Goal: Transaction & Acquisition: Purchase product/service

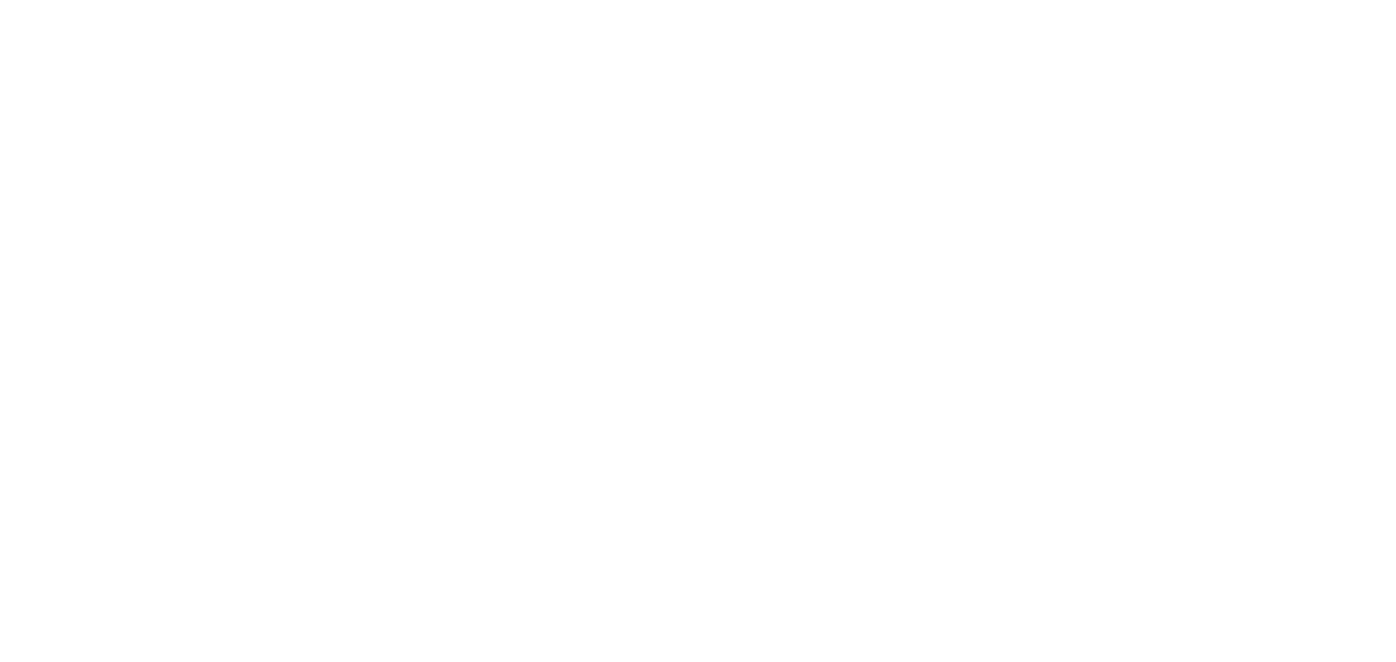
click at [269, 41] on body "Men Women Sale Sign in {{customerInitials}} {{ `Hi, ${customerData.name.firstna…" at bounding box center [698, 331] width 1396 height 662
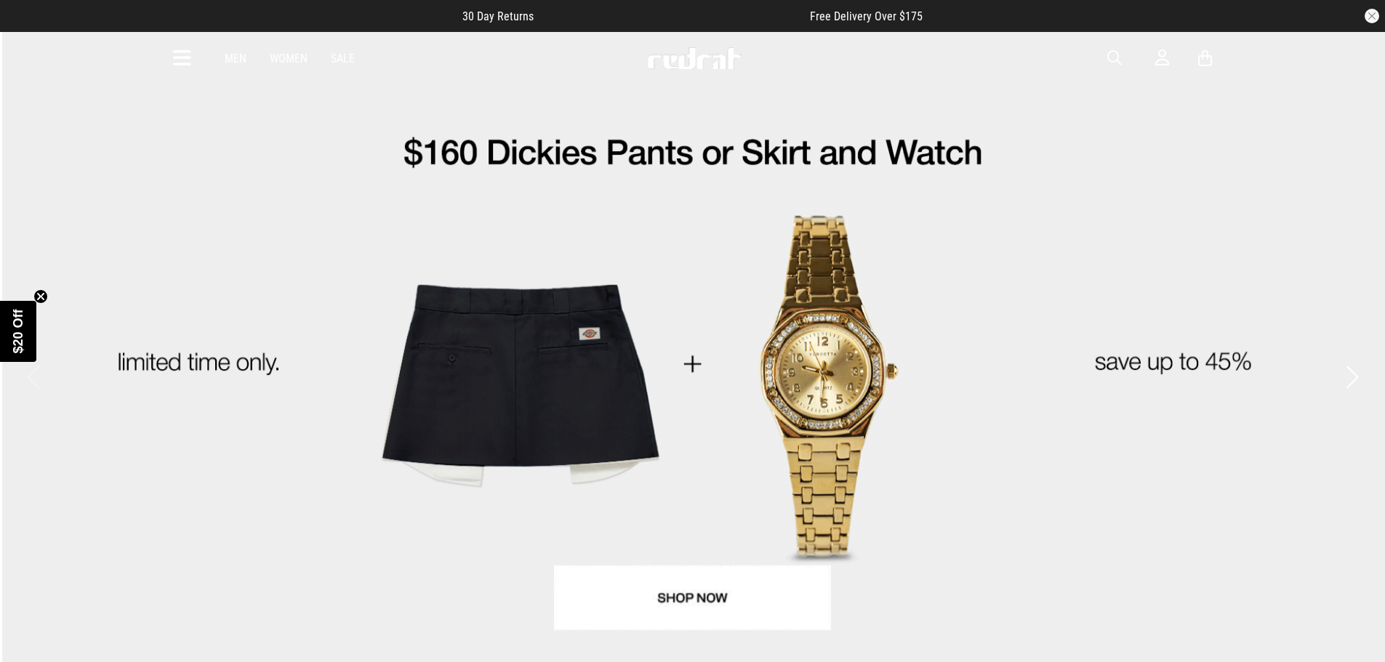
click at [178, 59] on icon at bounding box center [182, 59] width 18 height 24
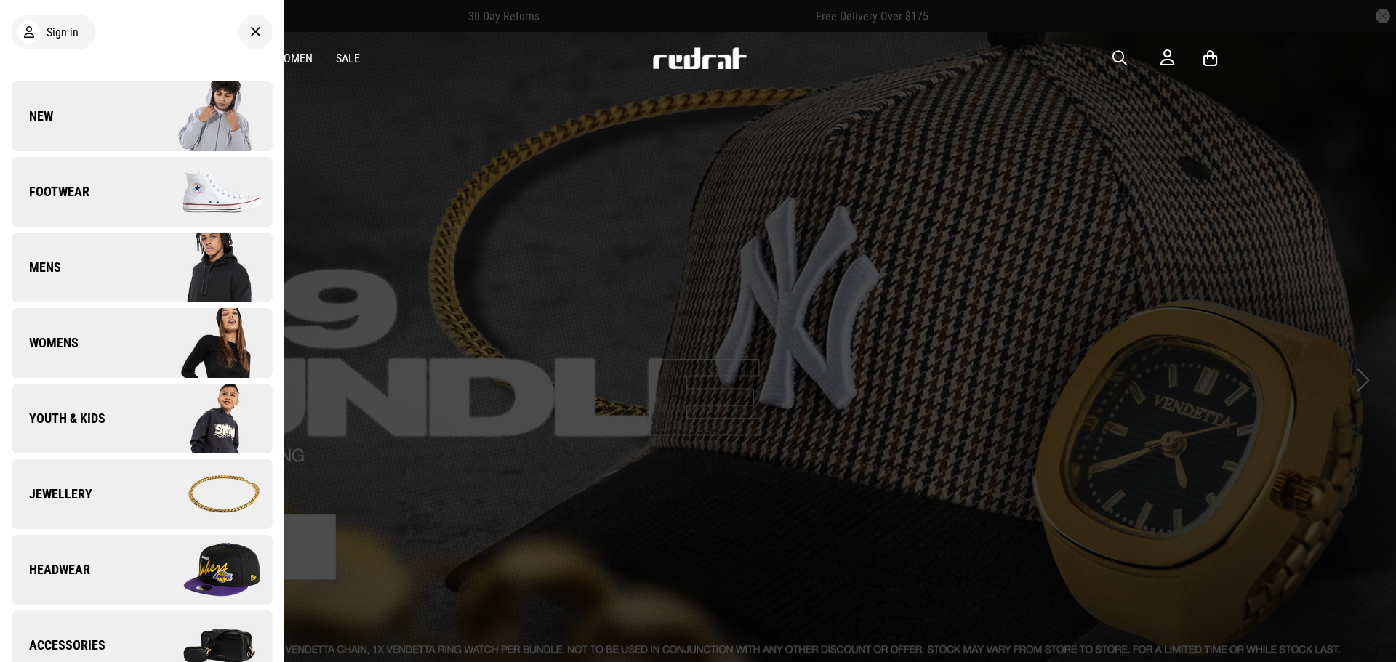
click at [119, 205] on link "Footwear" at bounding box center [142, 192] width 261 height 70
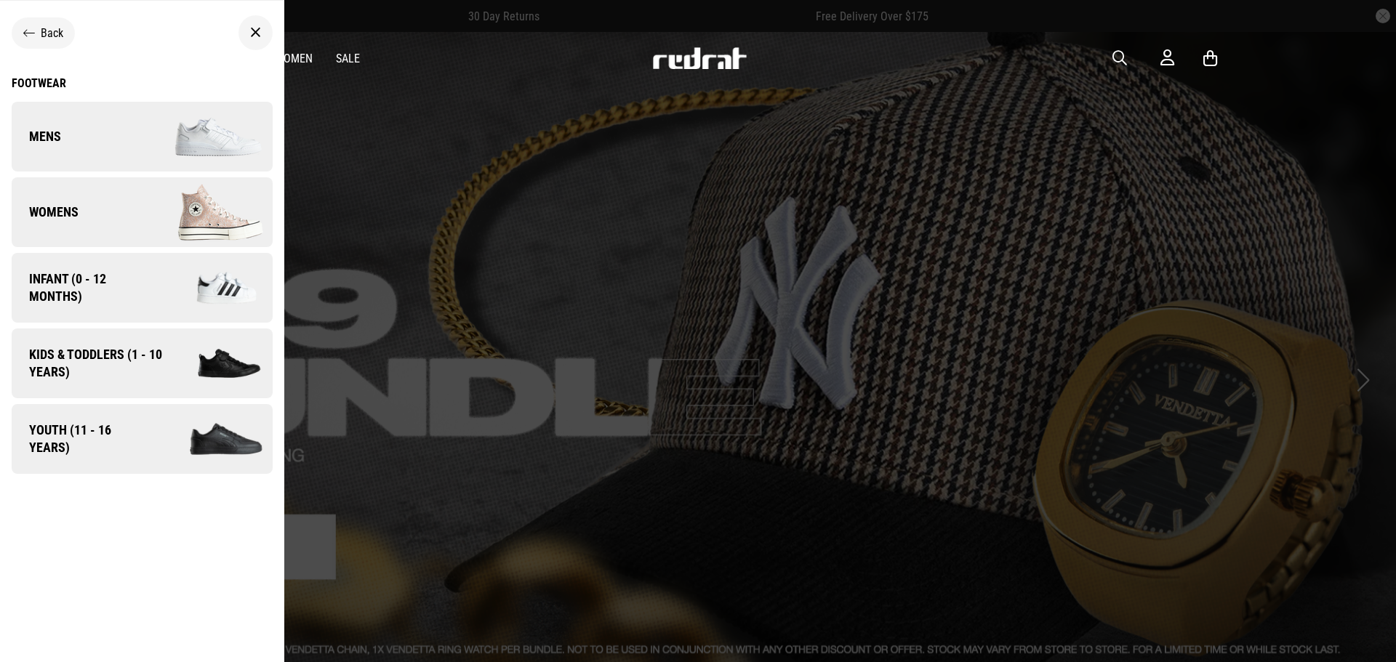
click at [93, 137] on link "Mens" at bounding box center [142, 137] width 261 height 70
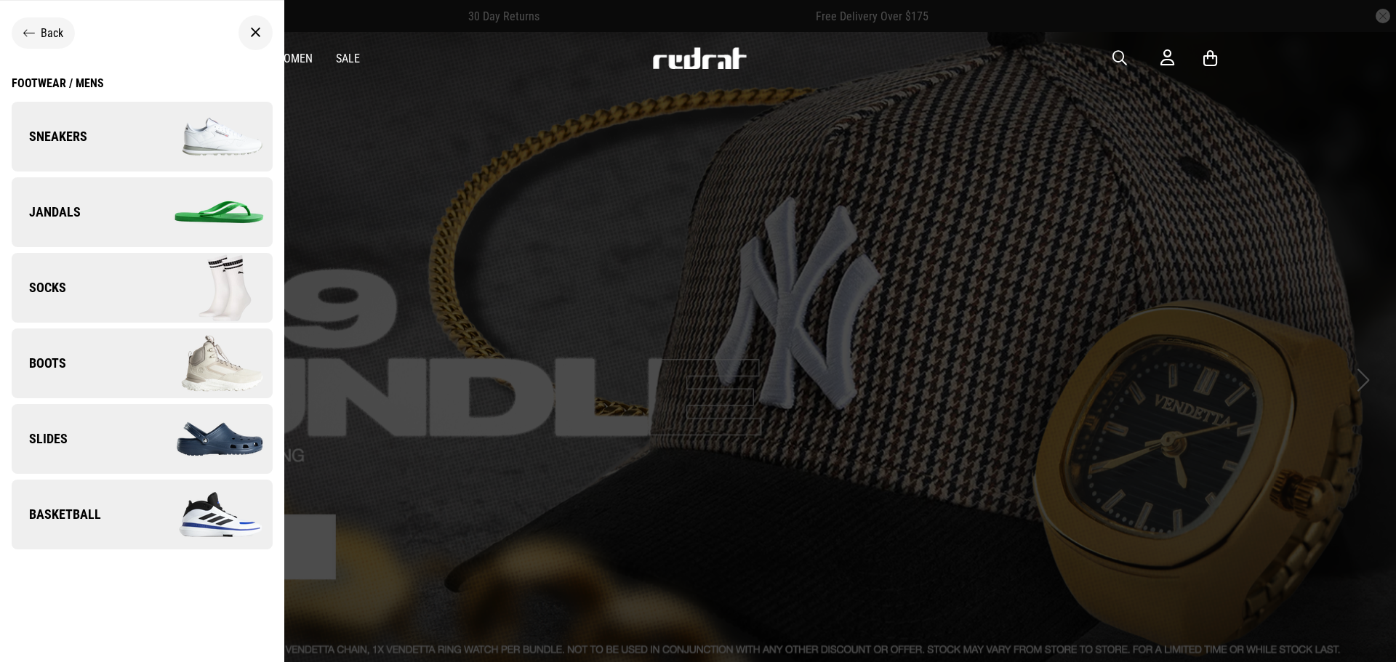
click at [93, 137] on link "Sneakers" at bounding box center [142, 137] width 261 height 70
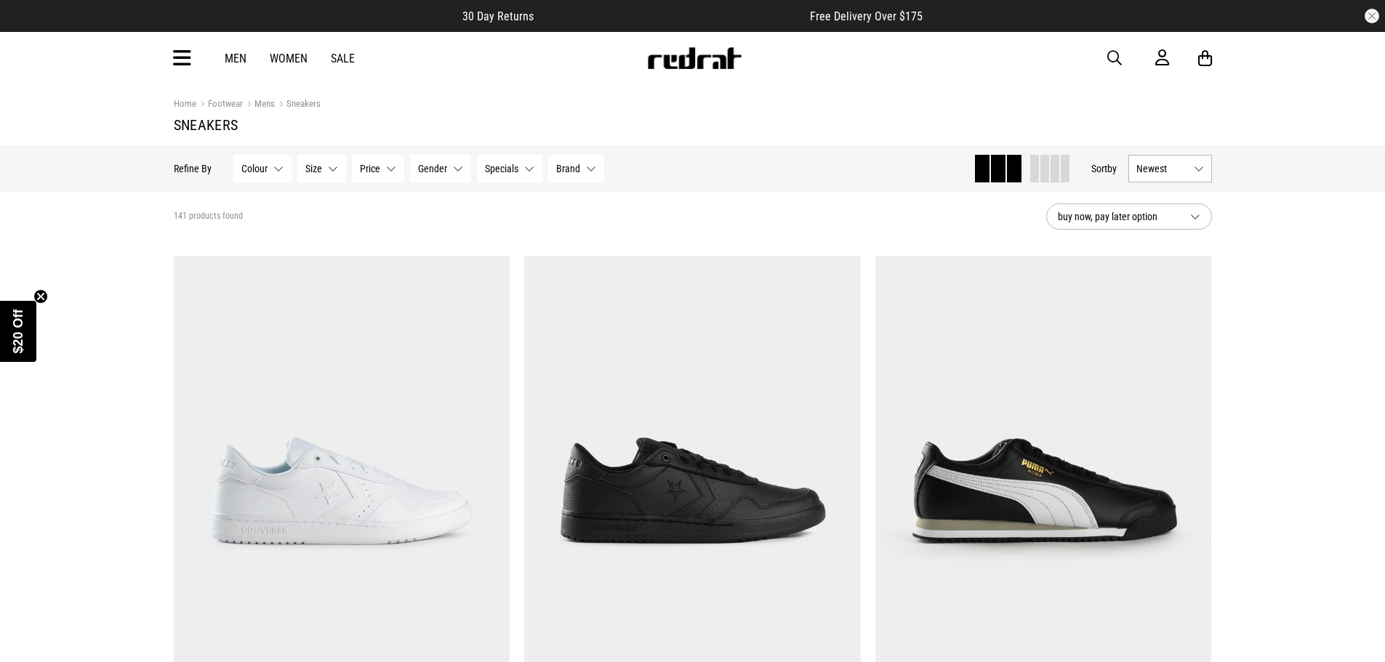
click at [390, 166] on button "Price None selected" at bounding box center [378, 169] width 52 height 28
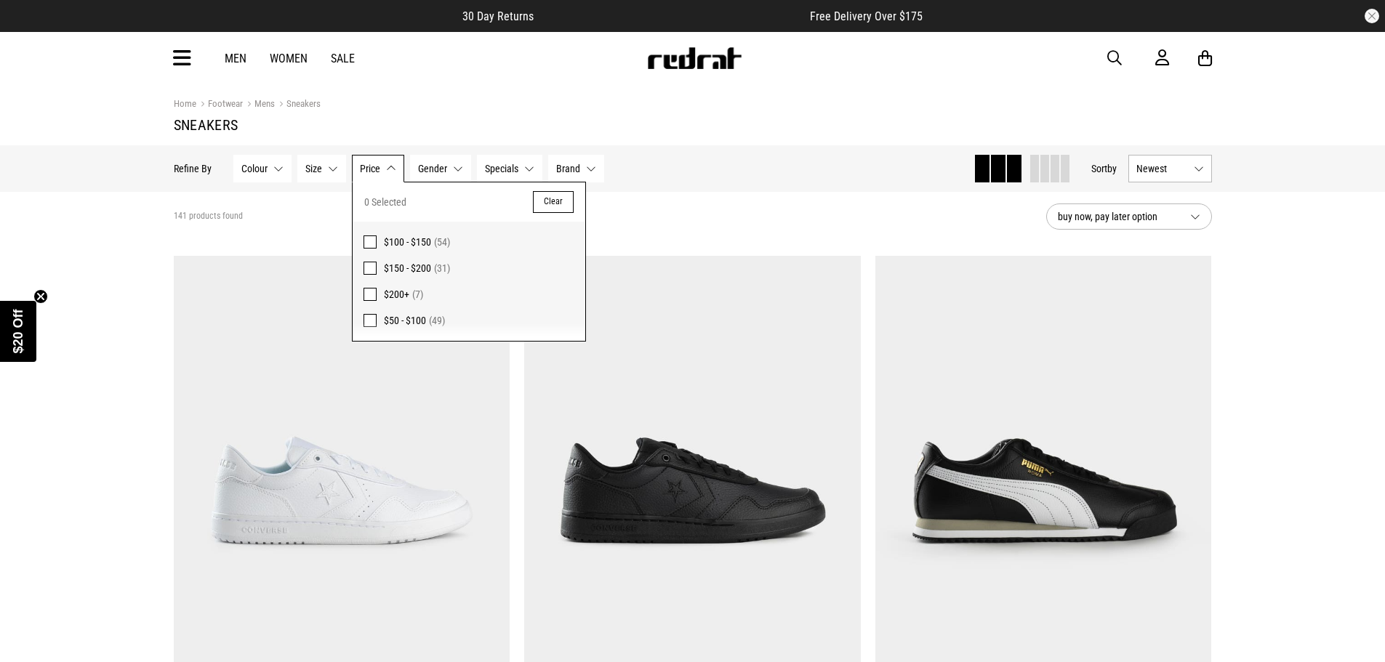
click at [456, 174] on button "Gender None selected" at bounding box center [440, 169] width 61 height 28
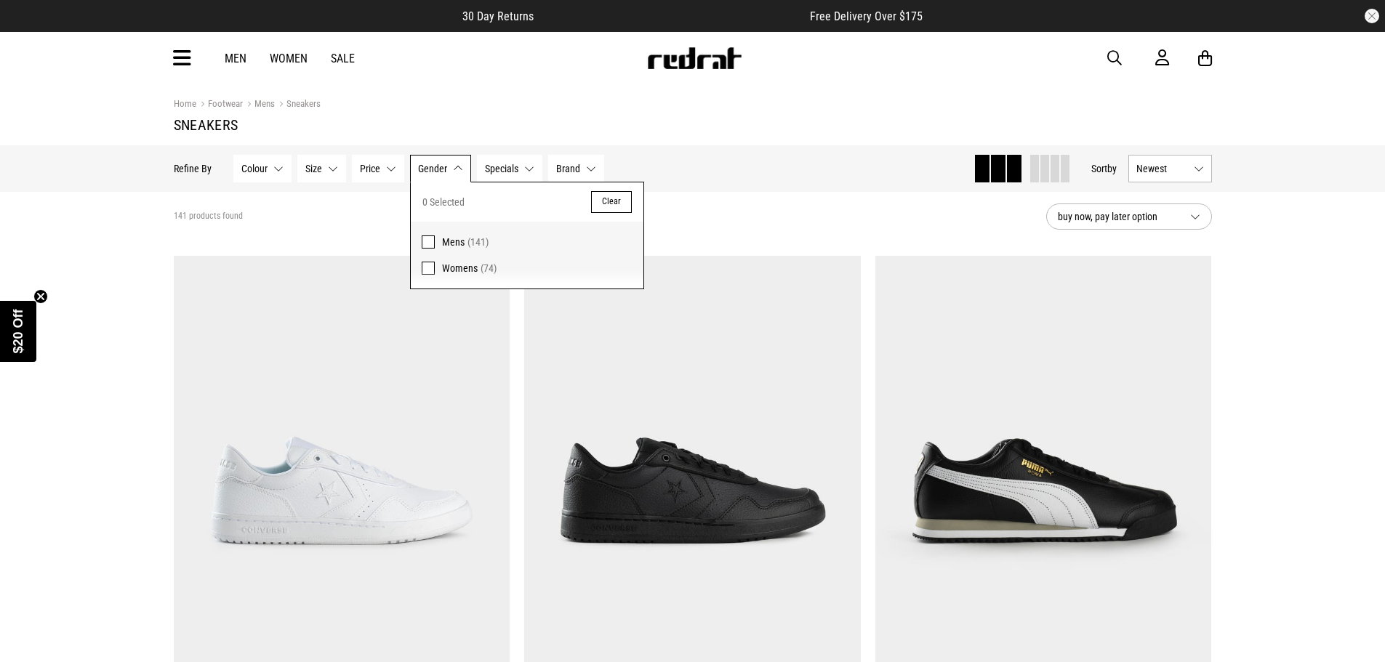
click at [446, 239] on span "Mens" at bounding box center [453, 242] width 23 height 12
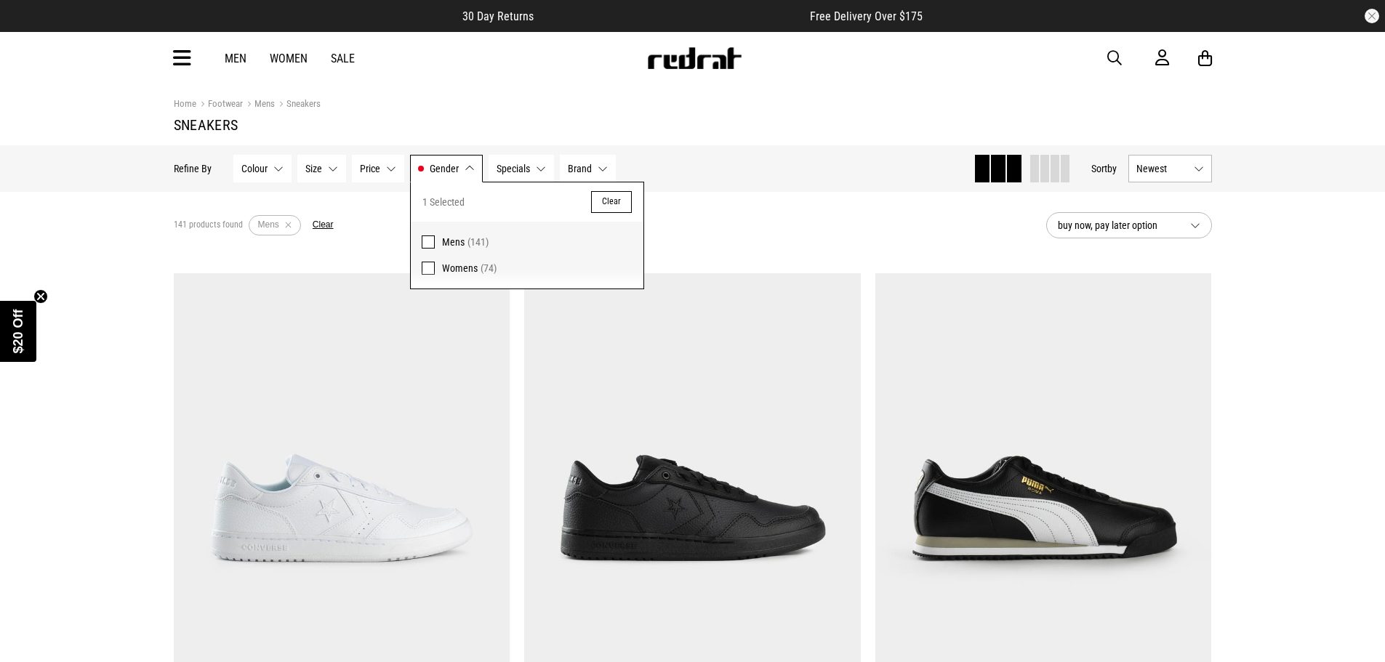
click at [598, 164] on button "Brand None selected" at bounding box center [588, 169] width 56 height 28
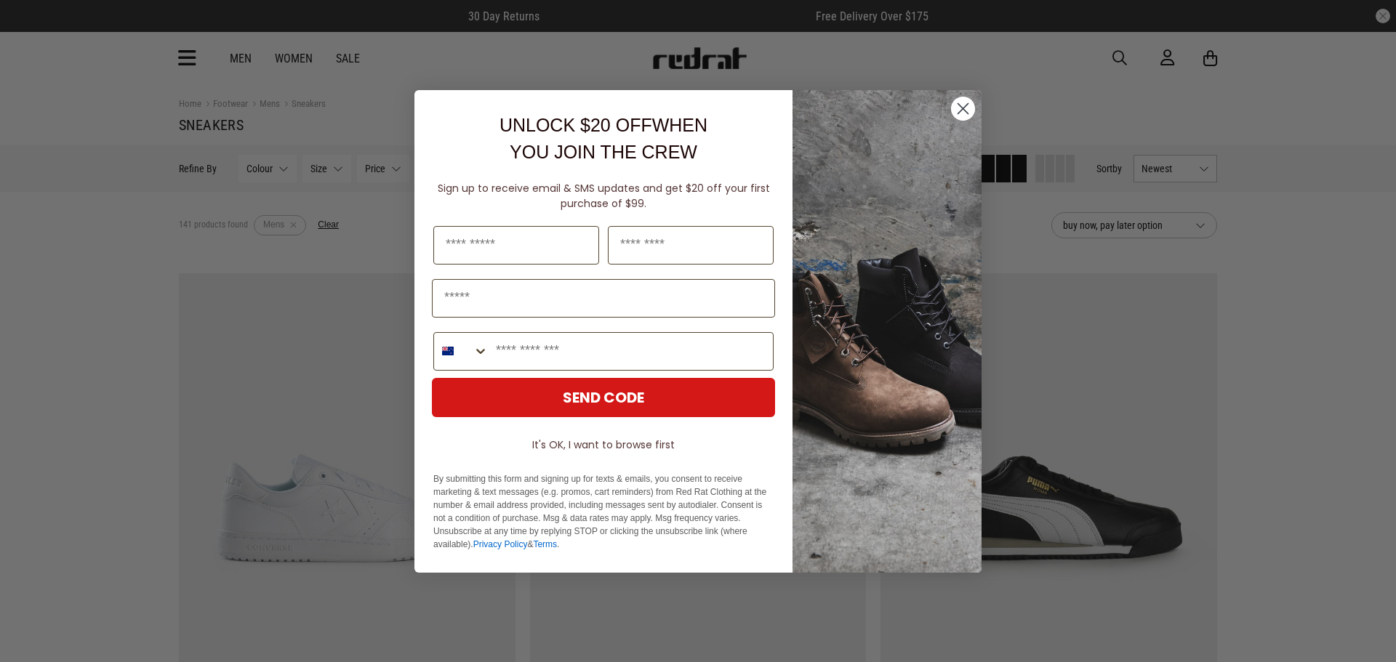
click at [961, 100] on circle "Close dialog" at bounding box center [963, 108] width 24 height 24
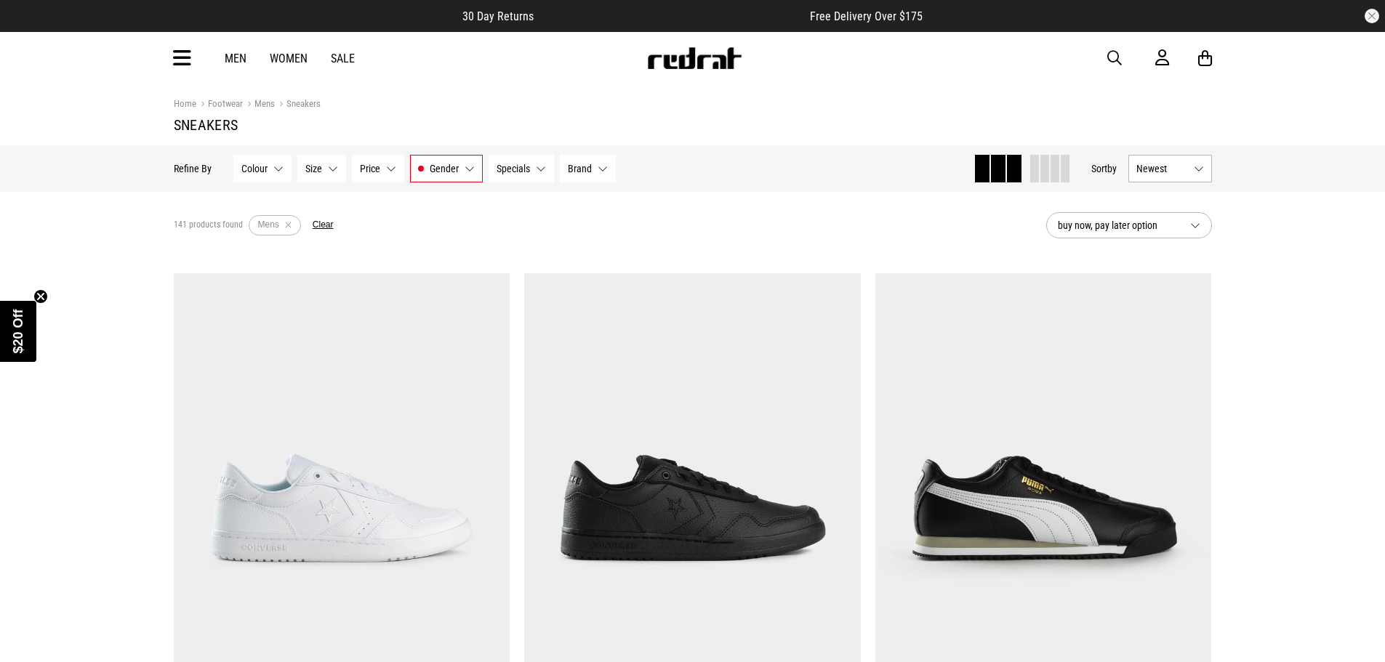
click at [541, 168] on button "Specials None selected" at bounding box center [521, 169] width 65 height 28
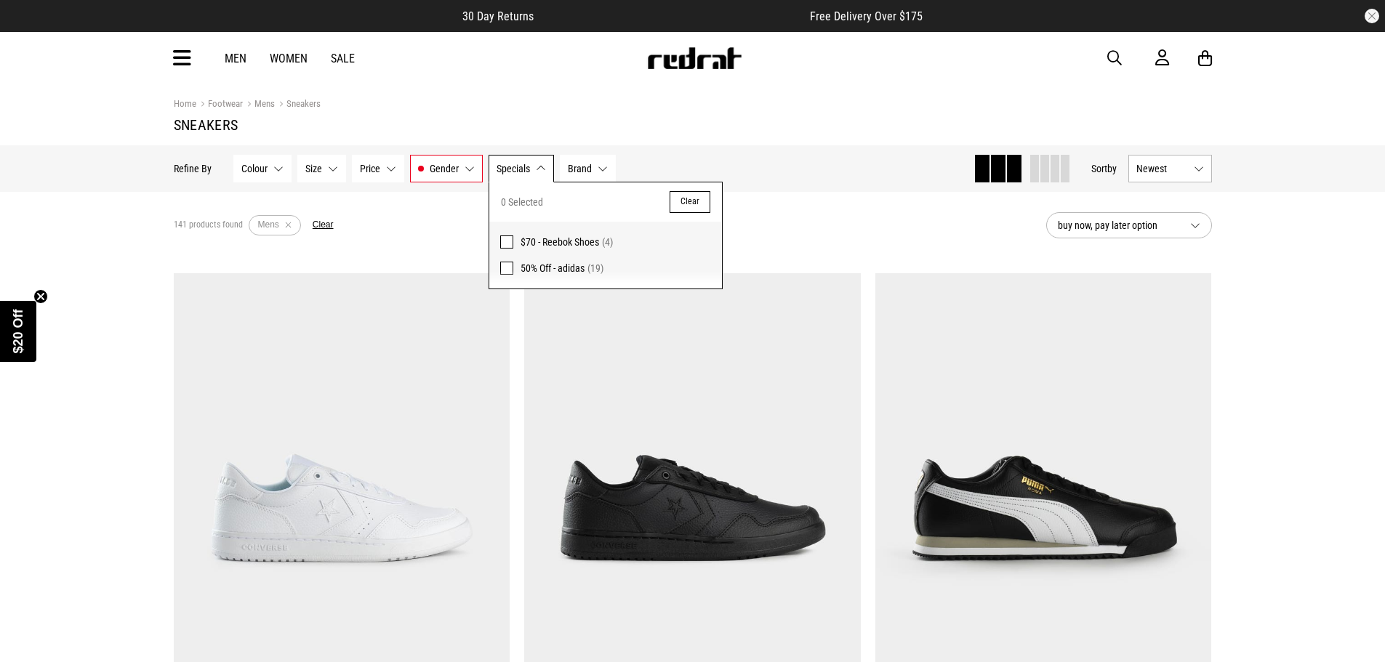
click at [612, 168] on button "Brand None selected" at bounding box center [588, 169] width 56 height 28
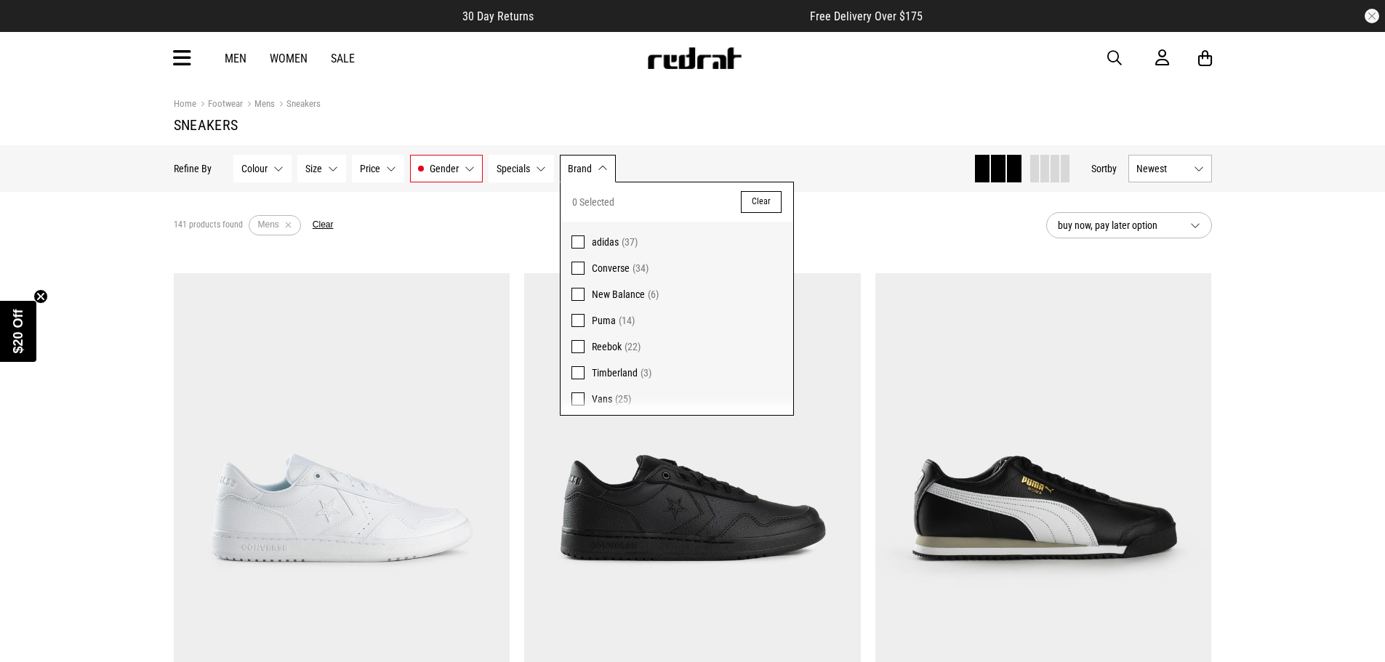
click at [590, 236] on label "adidas (37)" at bounding box center [677, 238] width 233 height 33
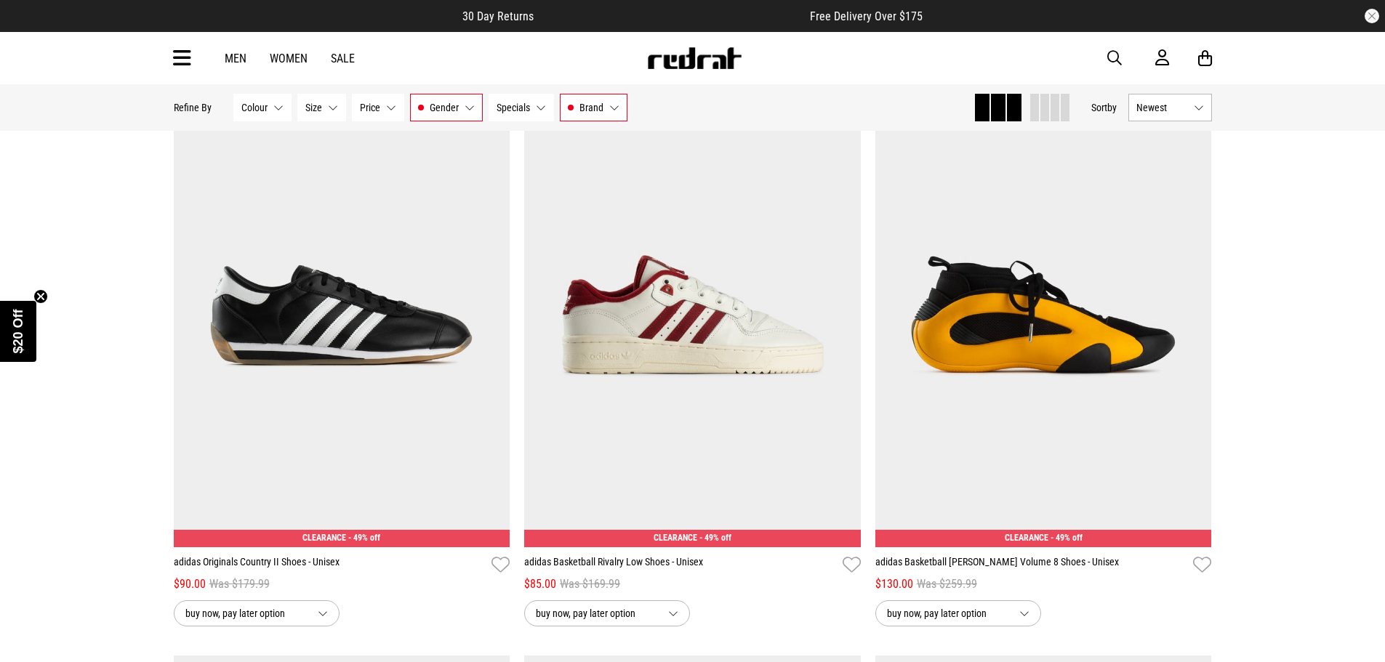
scroll to position [1381, 0]
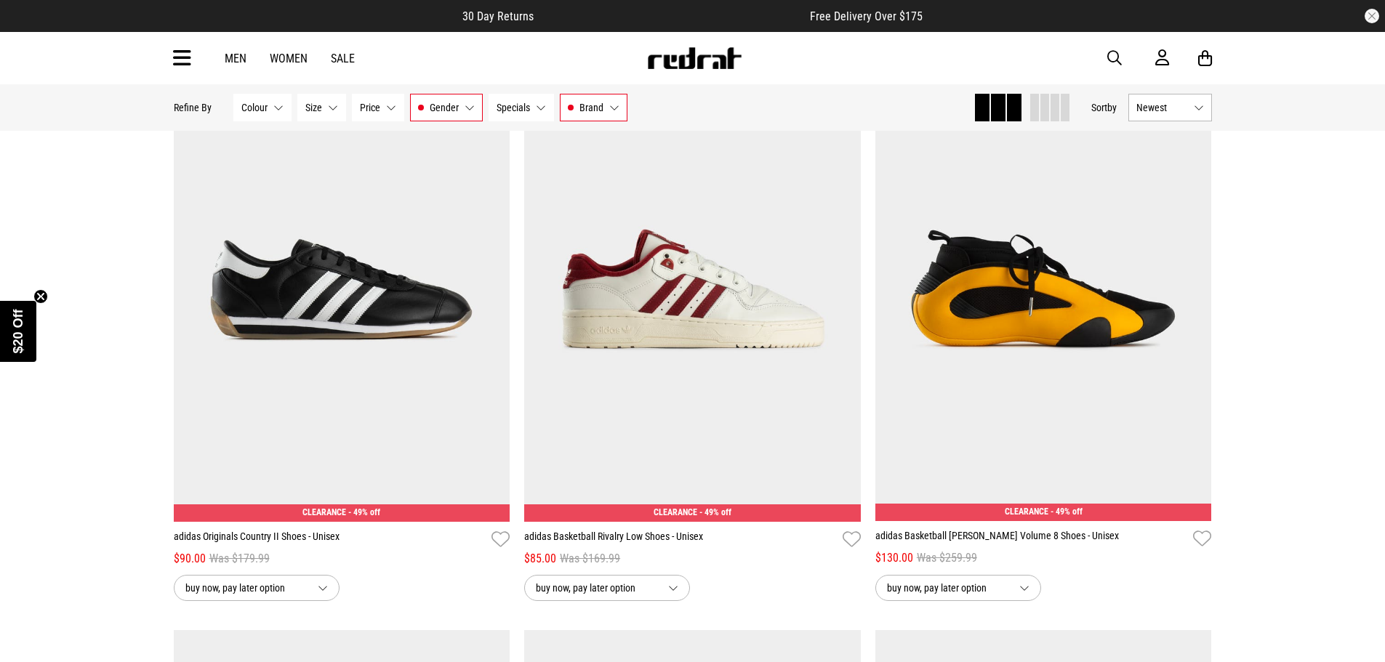
click at [648, 328] on img at bounding box center [692, 285] width 337 height 471
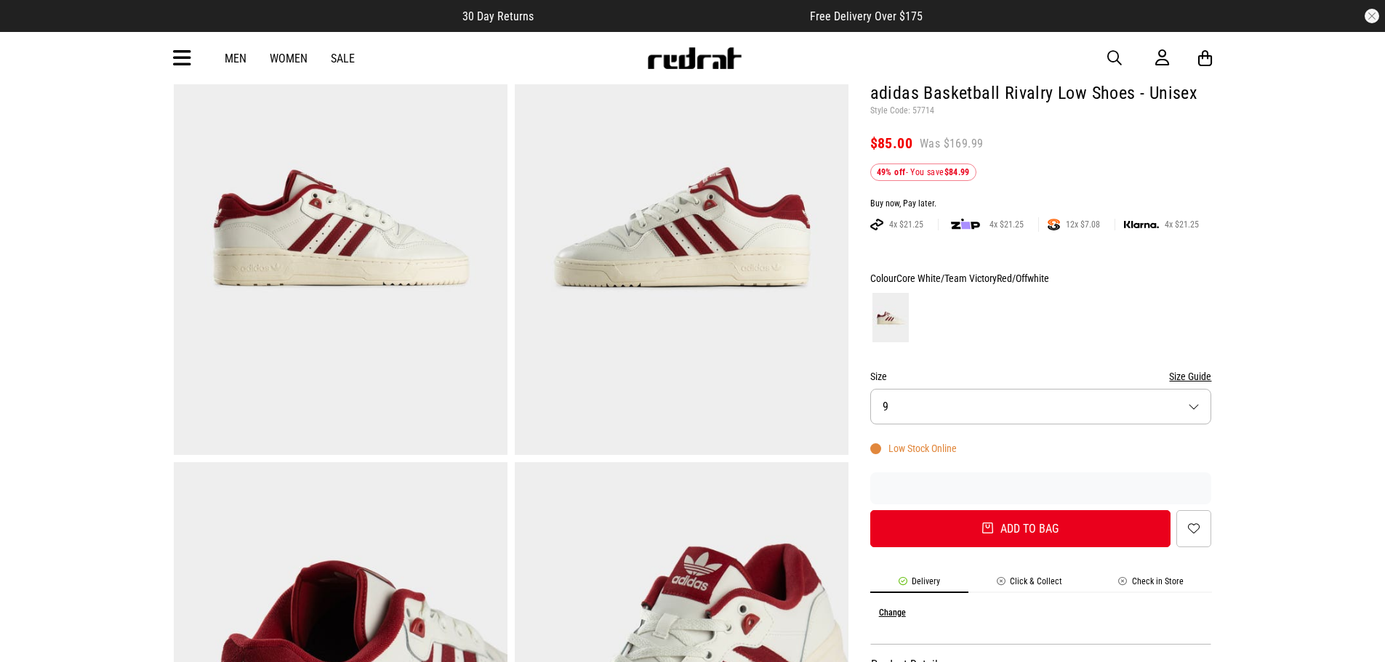
scroll to position [145, 0]
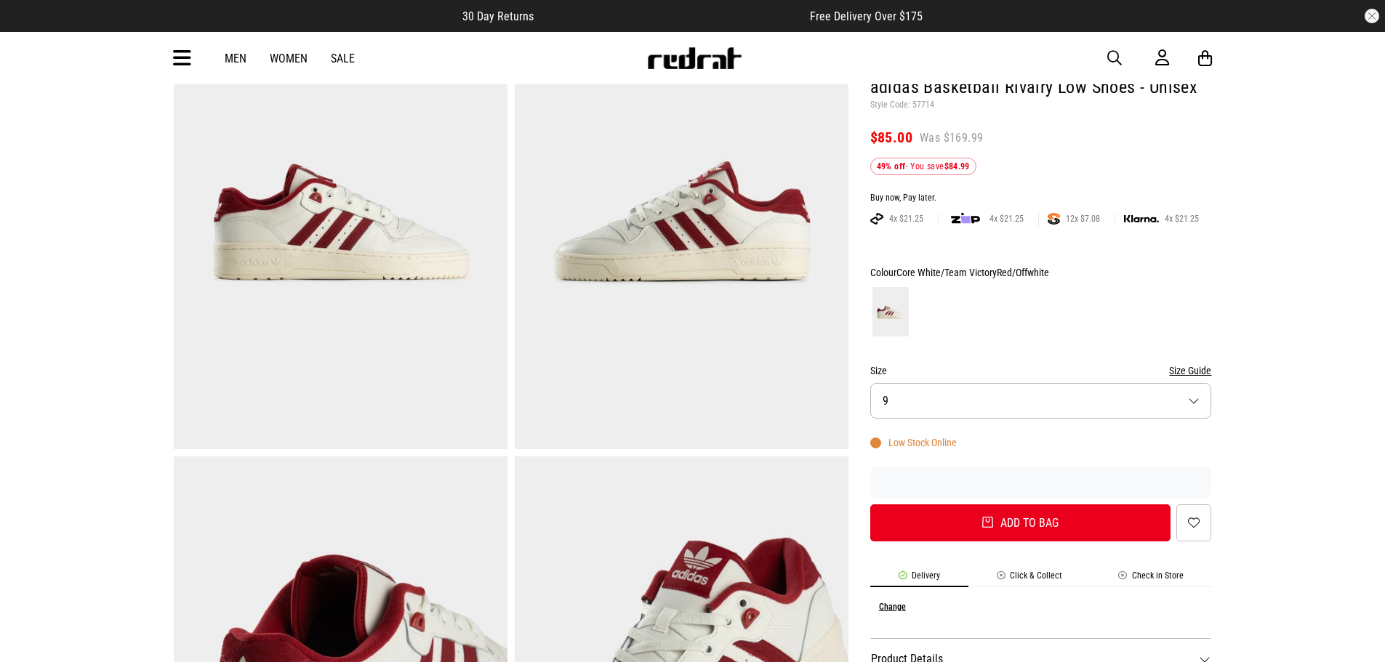
click at [1181, 407] on button "Size 9" at bounding box center [1041, 401] width 342 height 36
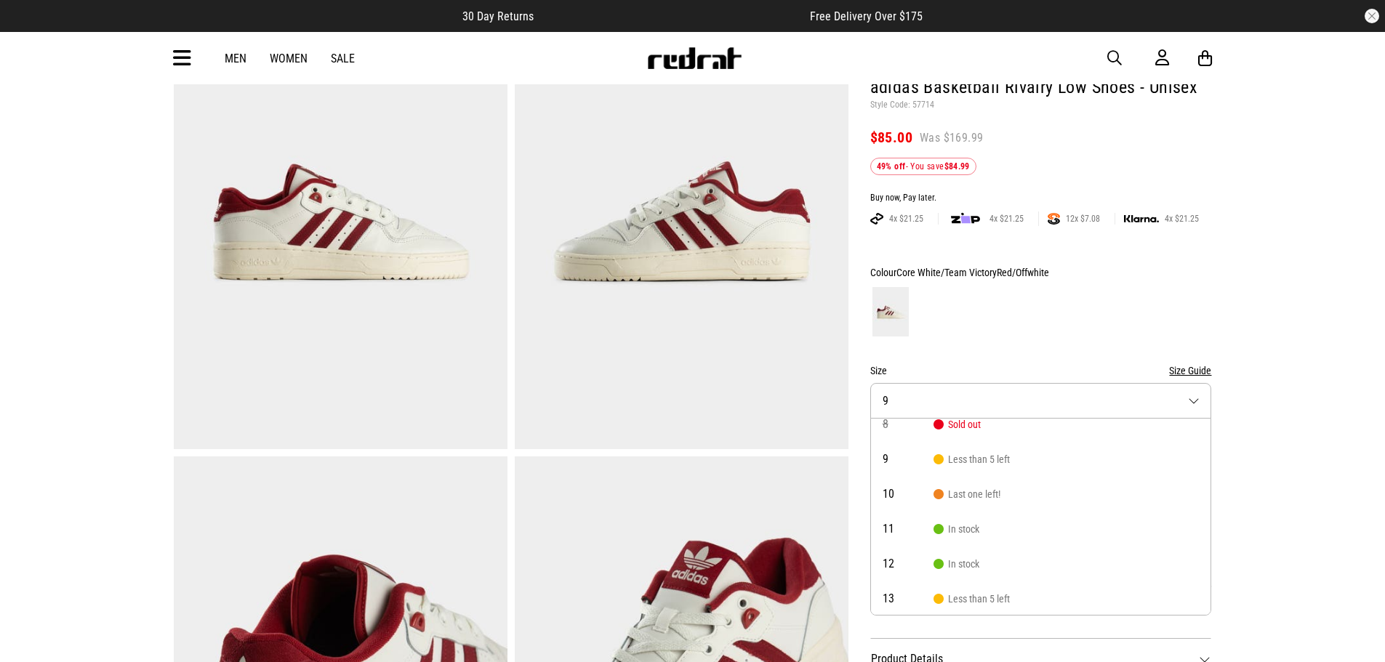
scroll to position [73, 0]
click at [979, 467] on span "Last one left!" at bounding box center [966, 468] width 67 height 12
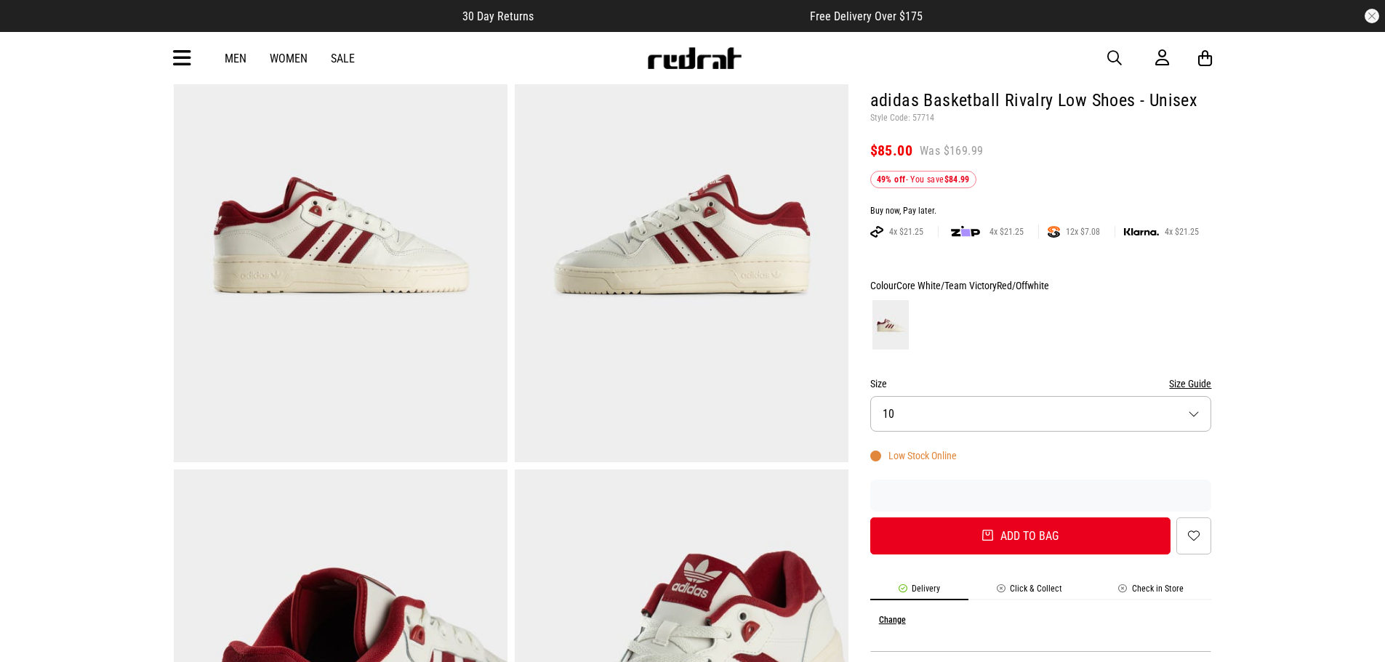
scroll to position [218, 0]
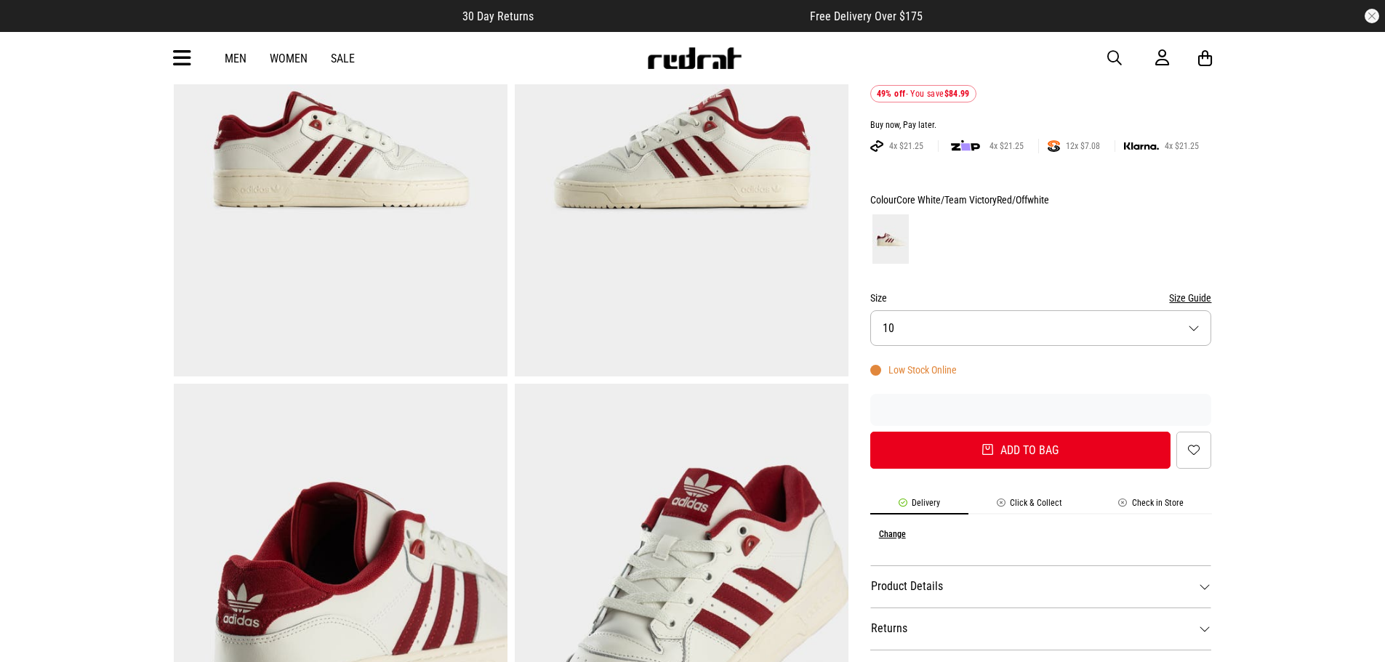
click at [1027, 457] on button "Add to bag" at bounding box center [1020, 450] width 301 height 37
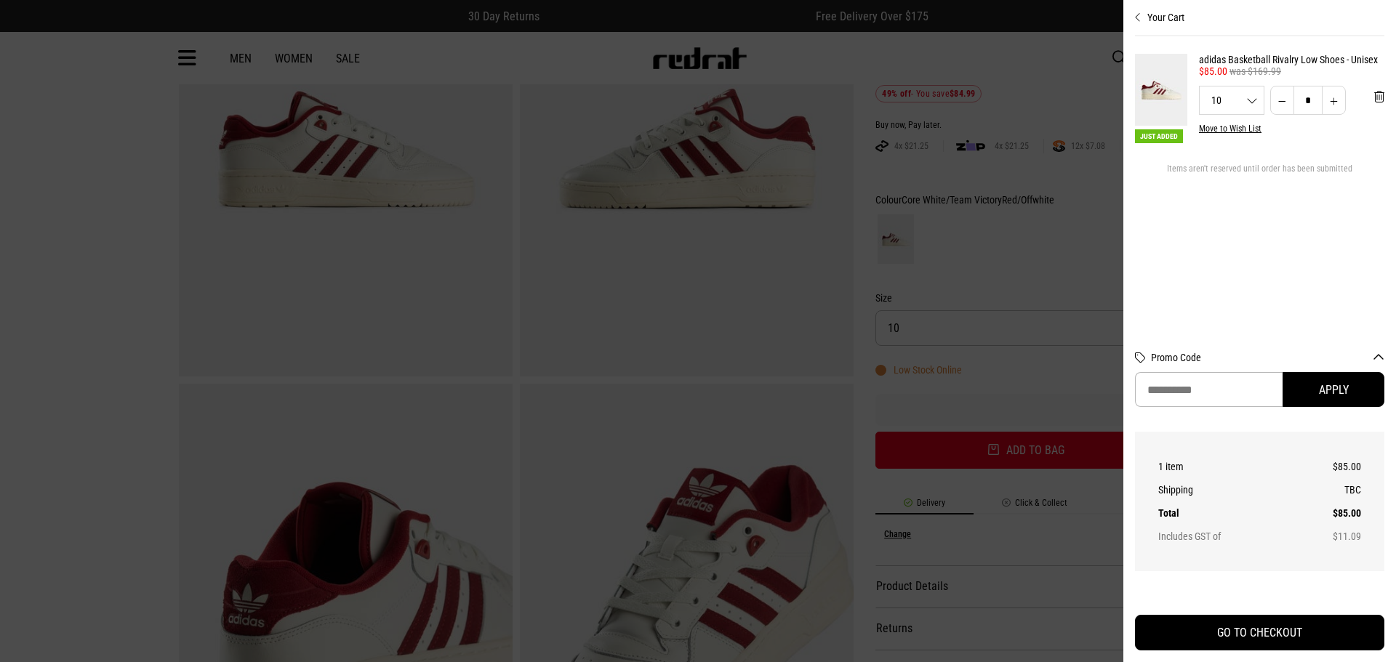
click at [1139, 22] on icon "Close cart preview" at bounding box center [1138, 18] width 7 height 12
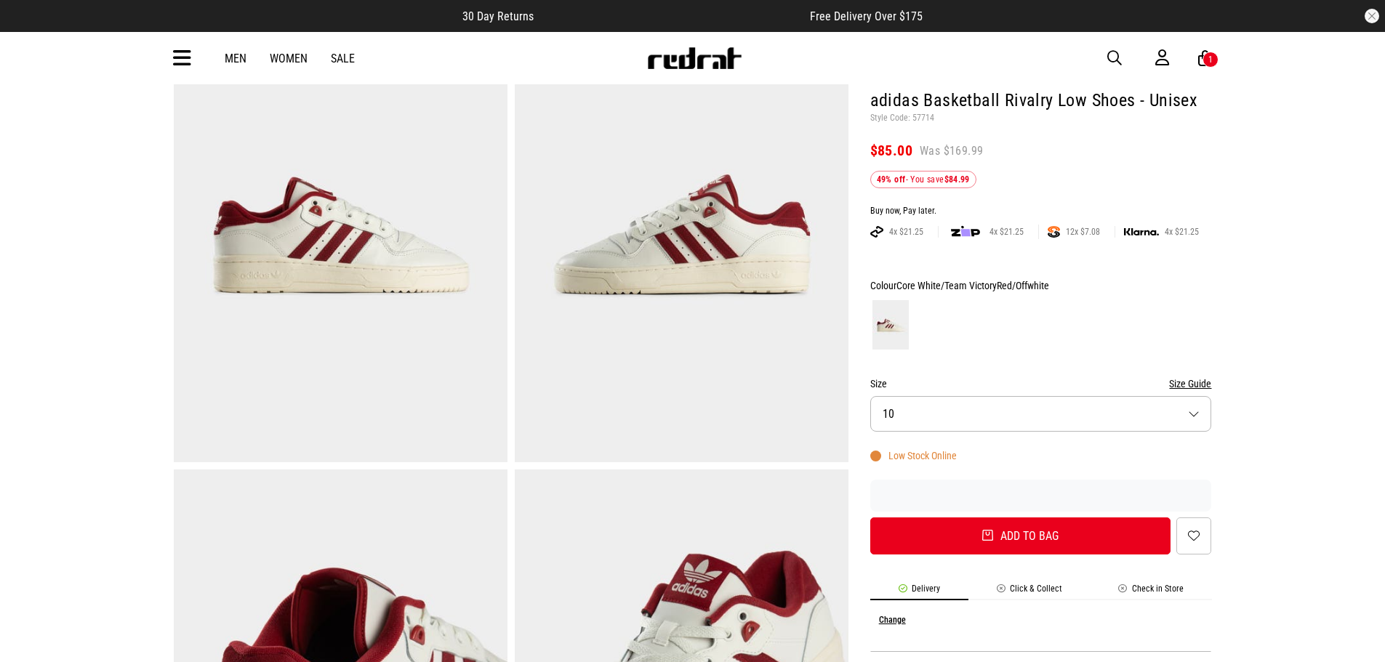
scroll to position [0, 0]
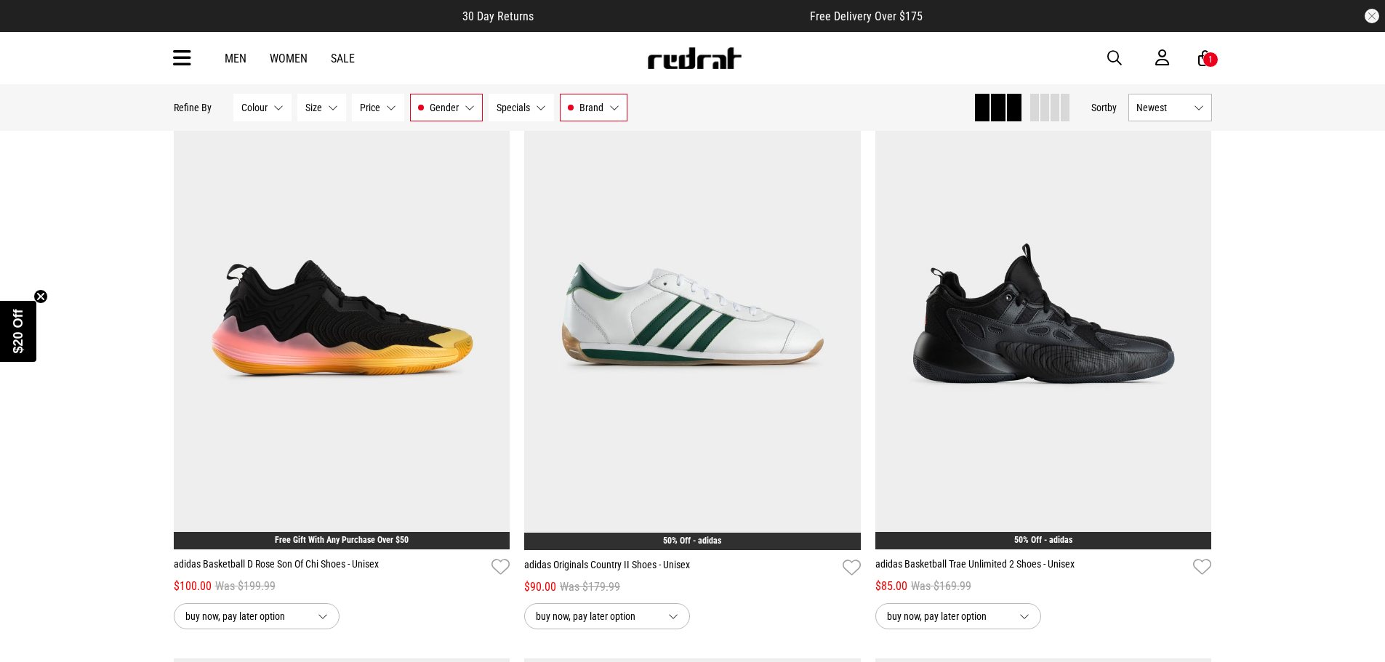
click at [686, 361] on img at bounding box center [692, 314] width 337 height 471
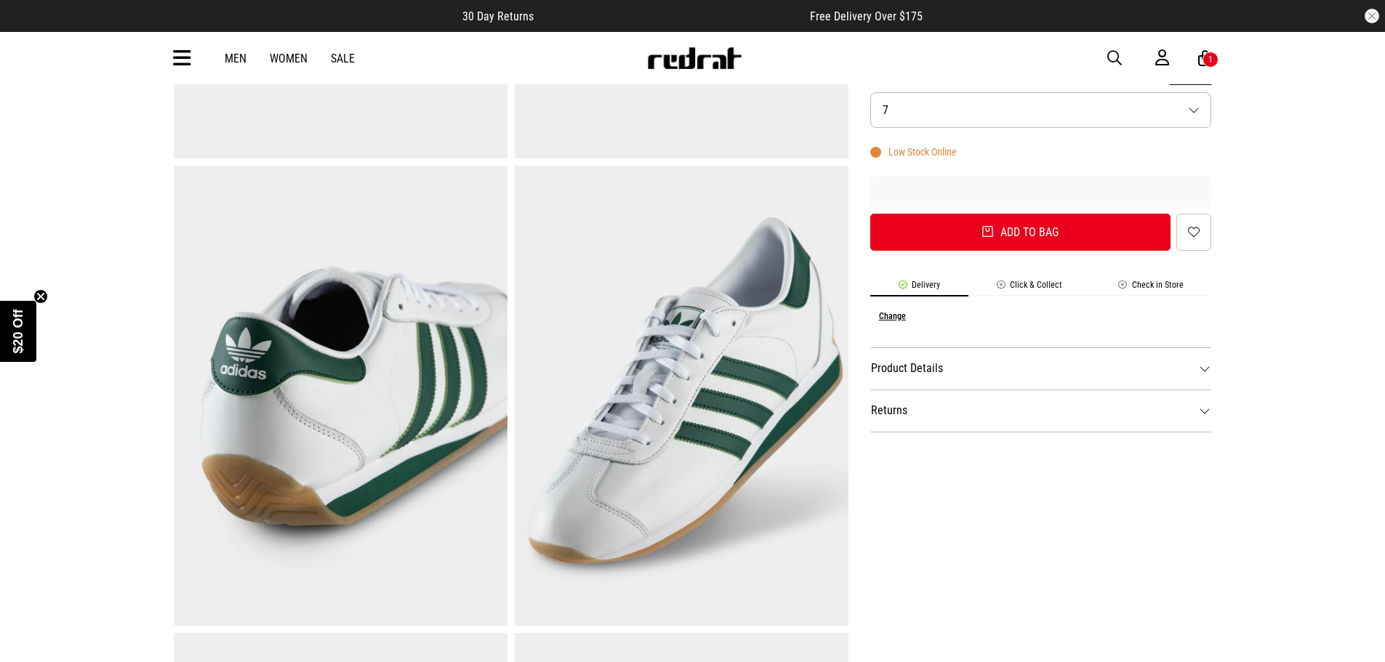
scroll to position [436, 0]
click at [1188, 117] on button "Size 7" at bounding box center [1041, 110] width 342 height 36
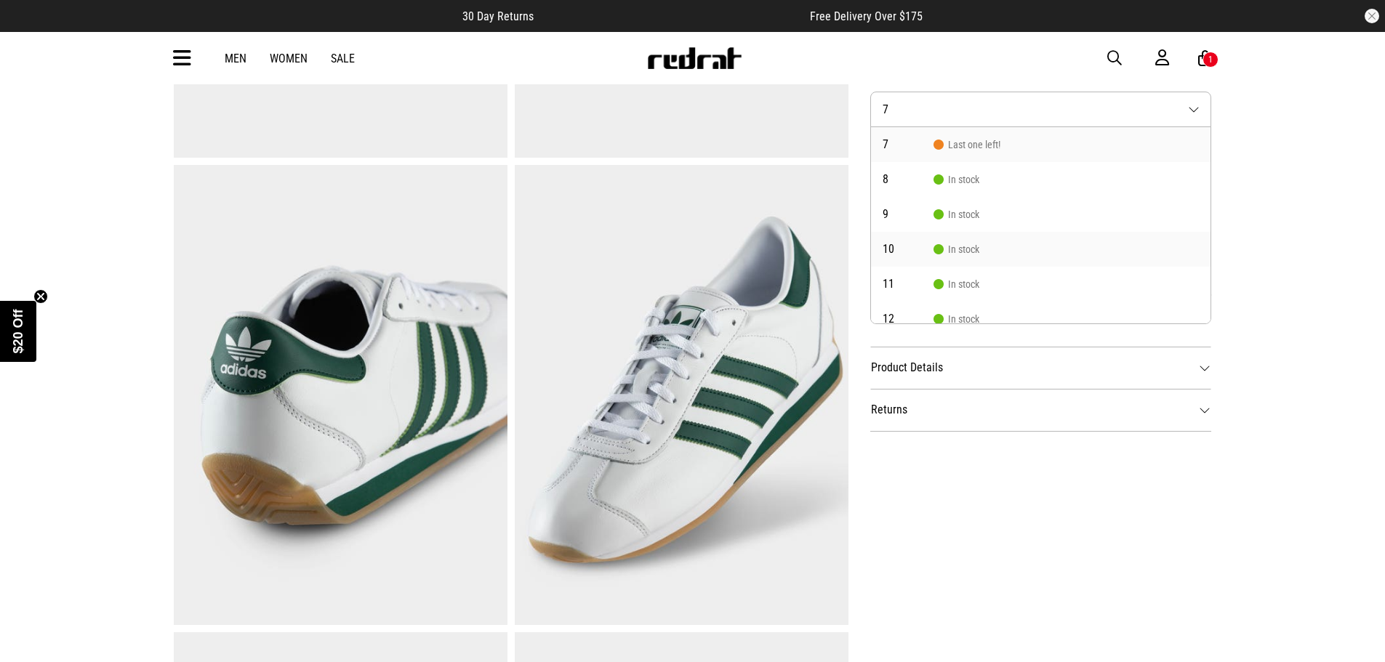
click at [947, 246] on span "In stock" at bounding box center [956, 250] width 46 height 12
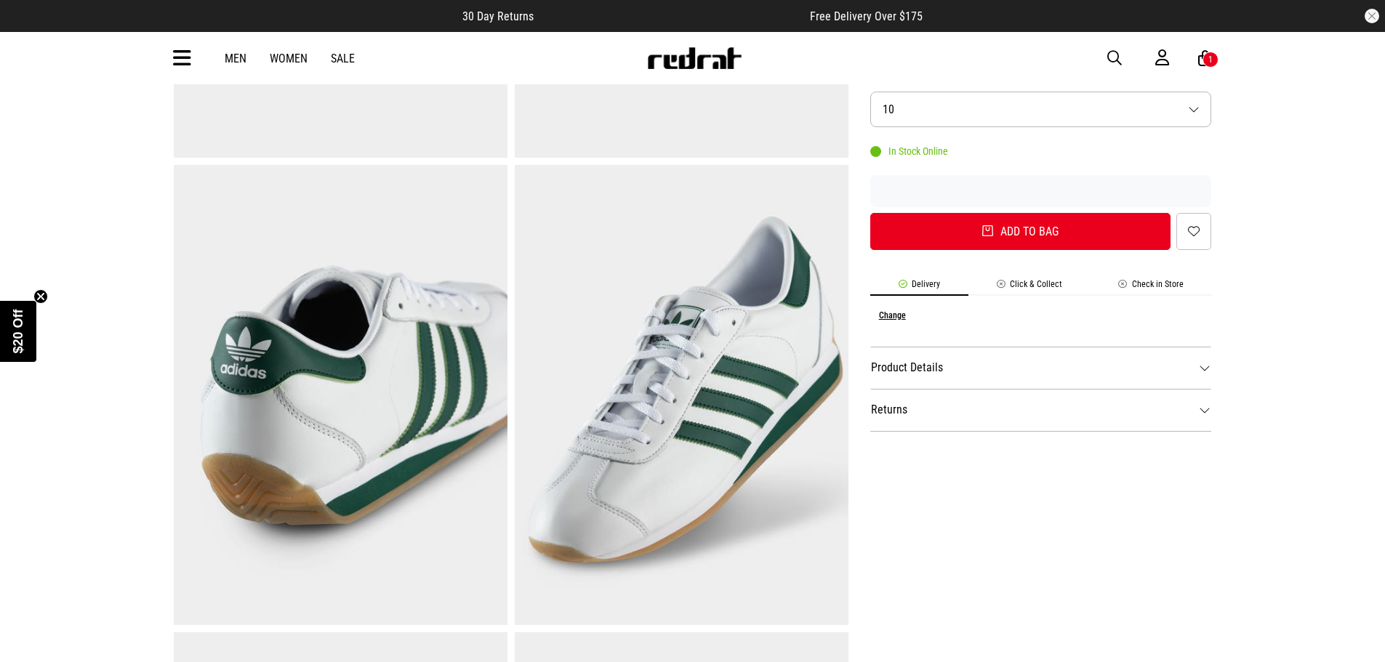
click at [1012, 233] on button "Add to bag" at bounding box center [1020, 231] width 301 height 37
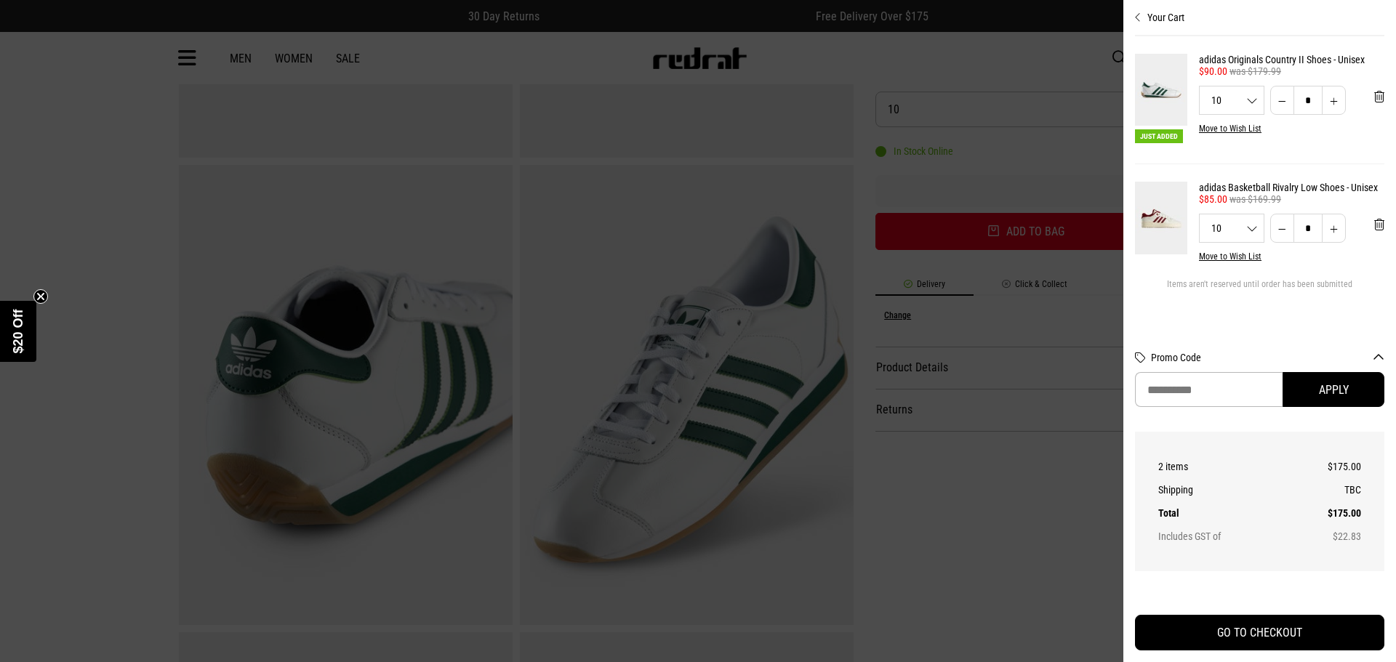
click at [1133, 28] on div "Your Cart Just Added adidas Originals Country II Shoes - Unisex 50% Off - adida…" at bounding box center [1259, 331] width 273 height 662
click at [1136, 19] on icon "Close cart preview" at bounding box center [1138, 18] width 7 height 12
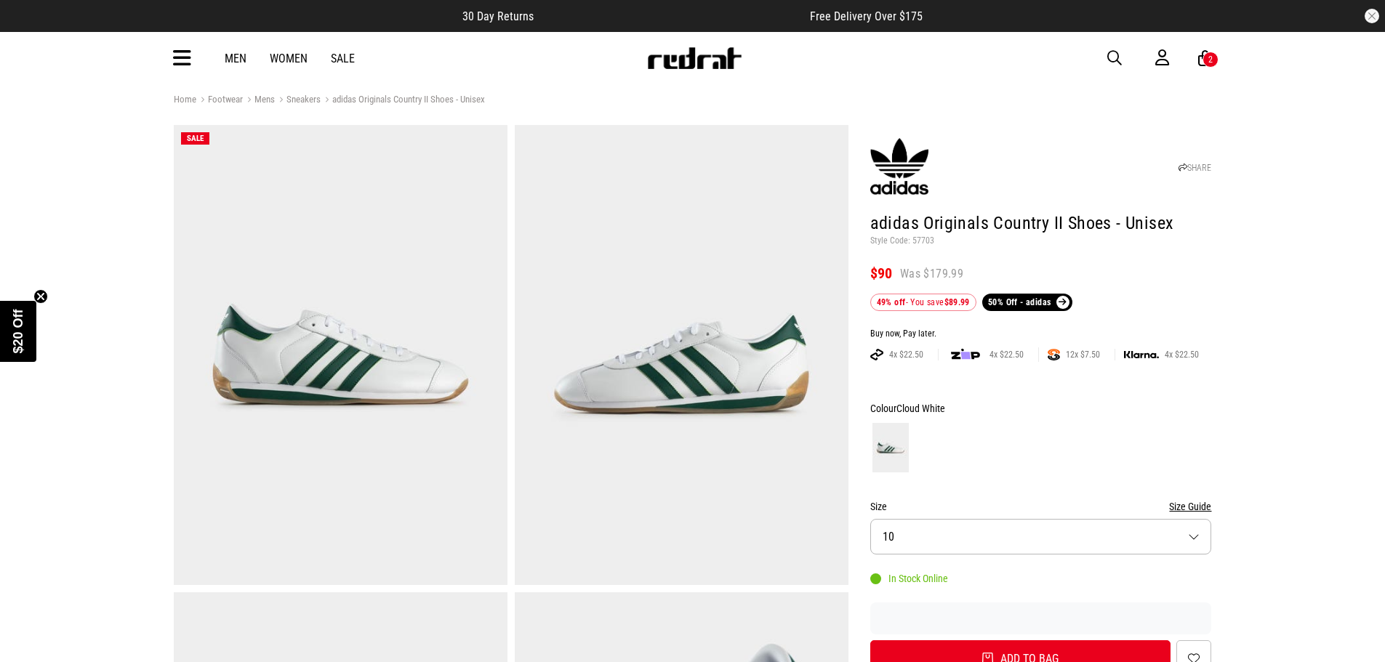
scroll to position [0, 0]
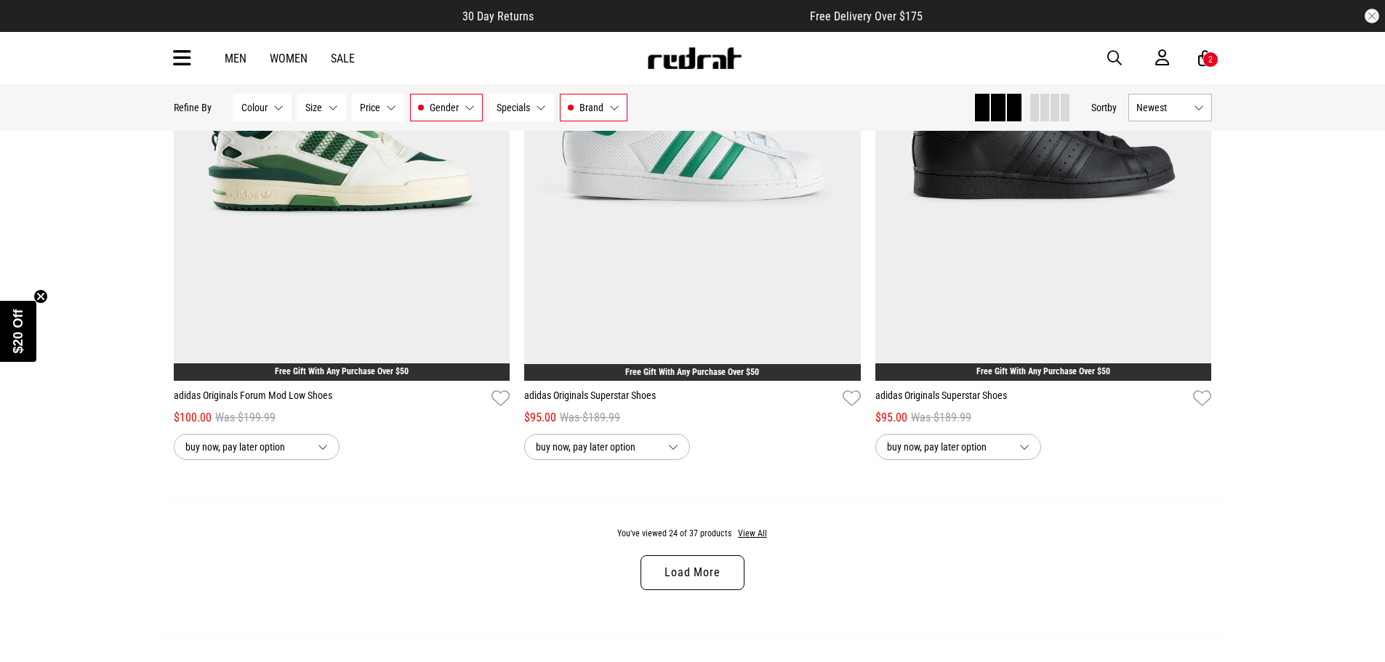
scroll to position [4446, 0]
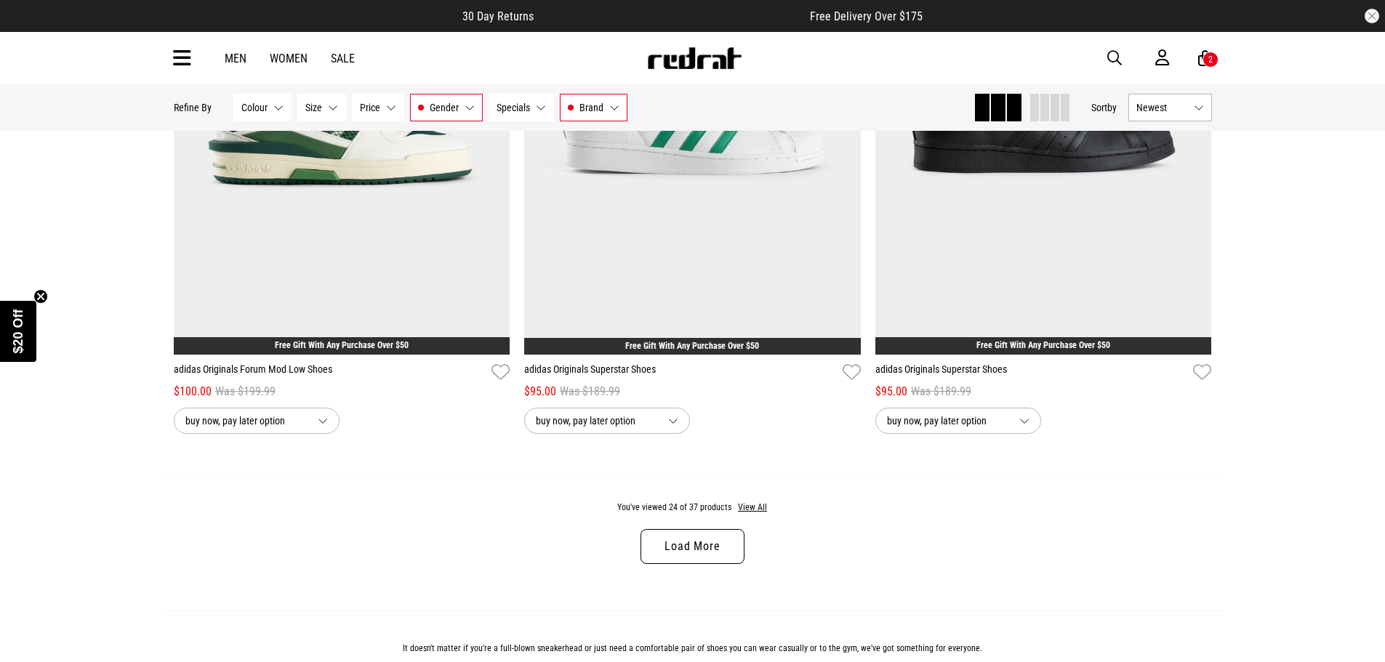
click at [691, 551] on link "Load More" at bounding box center [691, 546] width 103 height 35
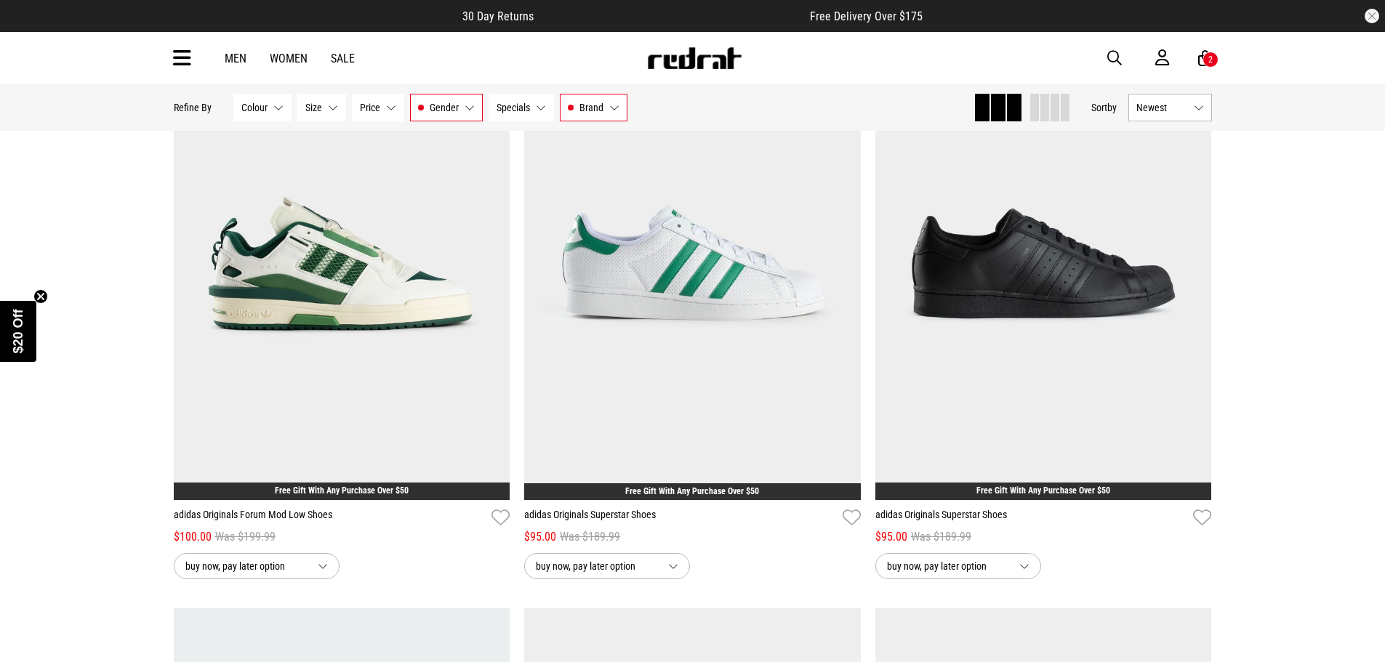
scroll to position [4737, 0]
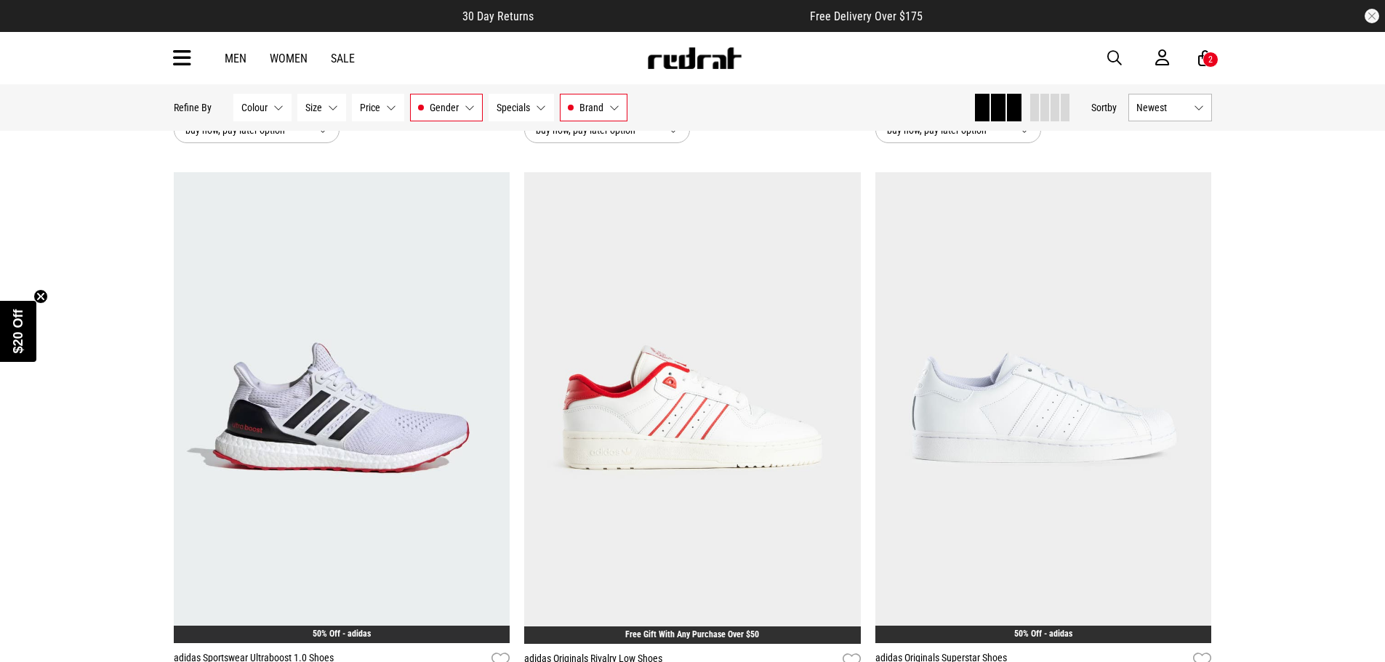
click at [851, 406] on button "Next" at bounding box center [844, 399] width 18 height 17
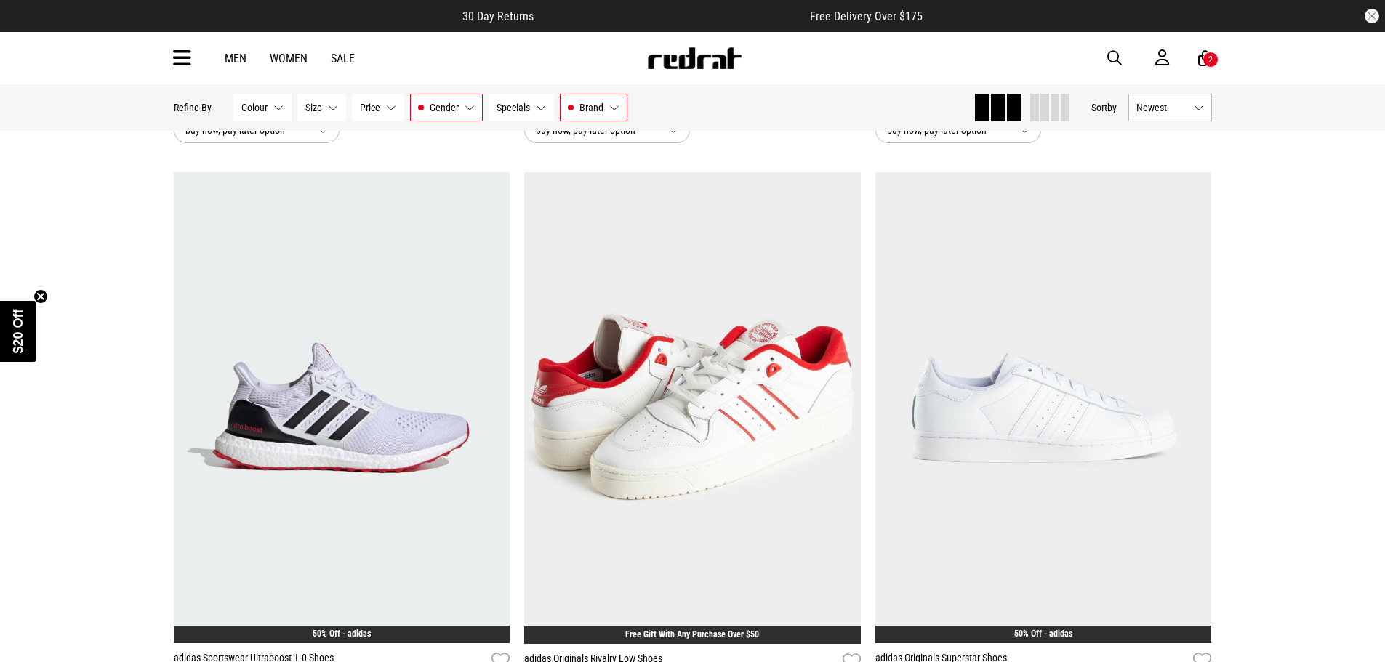
click at [851, 406] on button "Next" at bounding box center [844, 399] width 18 height 17
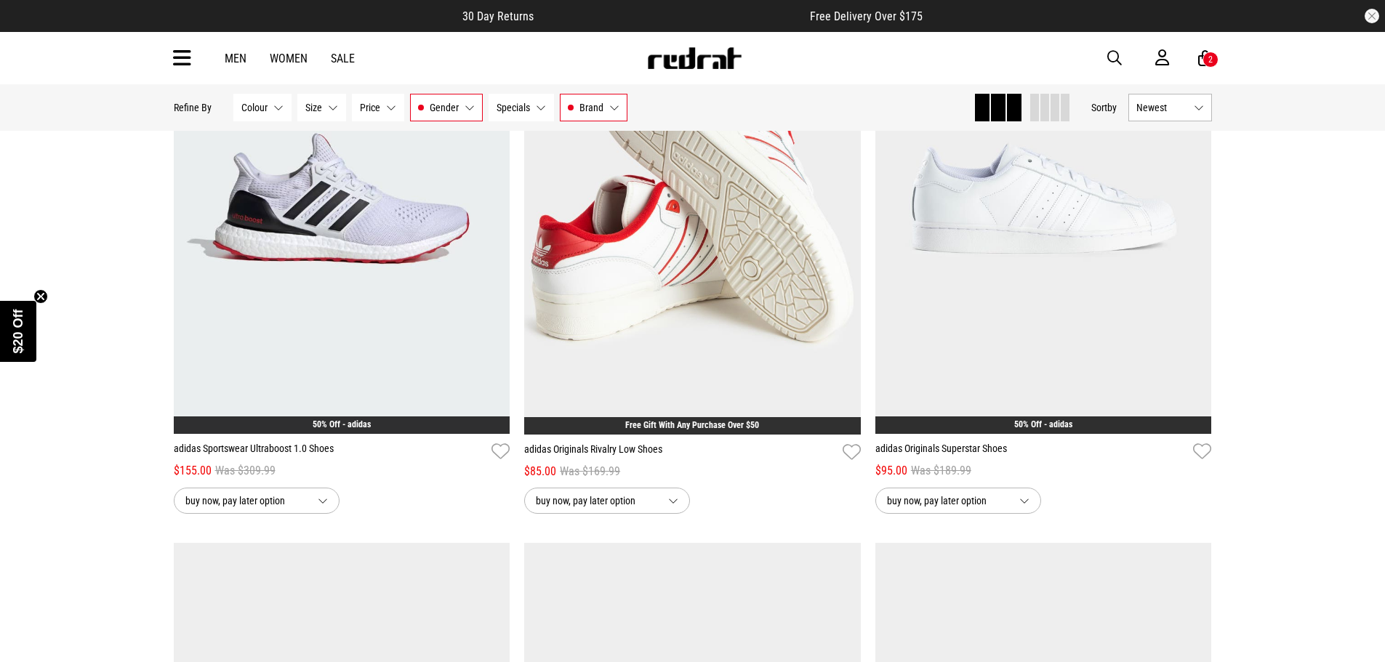
scroll to position [4810, 0]
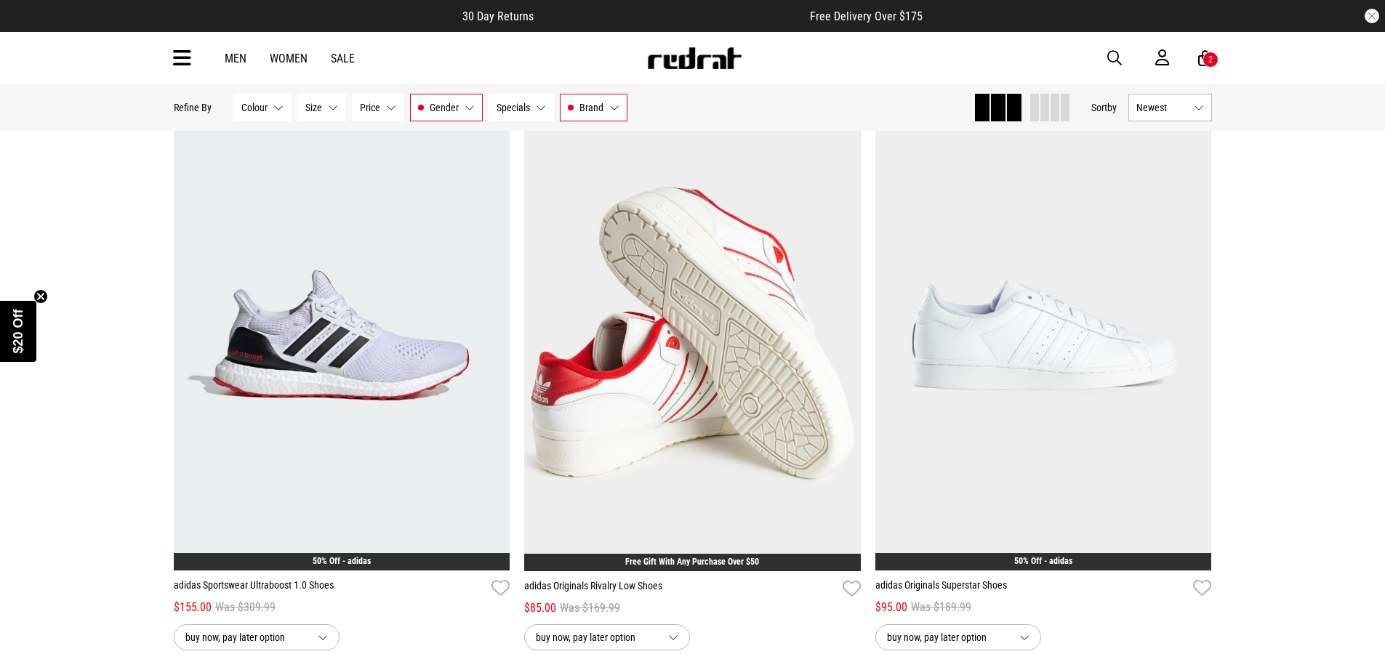
click at [688, 407] on img at bounding box center [692, 335] width 337 height 471
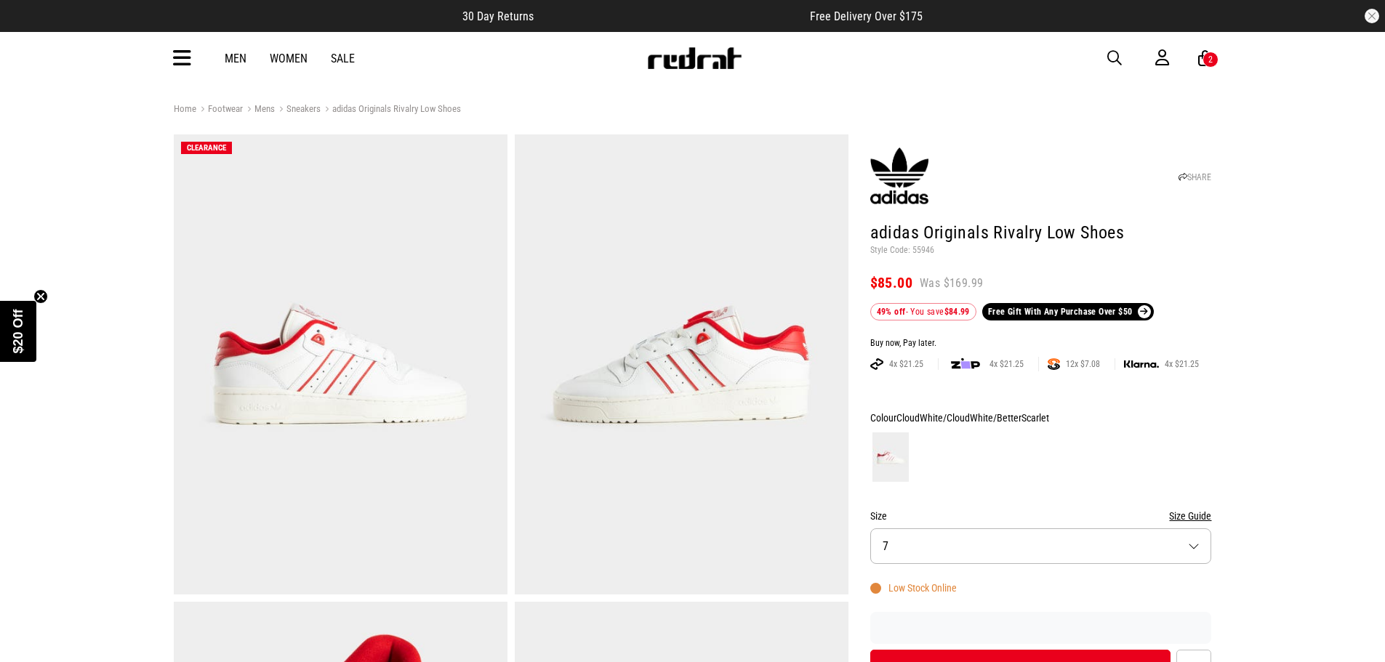
click at [1192, 545] on button "Size 7" at bounding box center [1041, 547] width 342 height 36
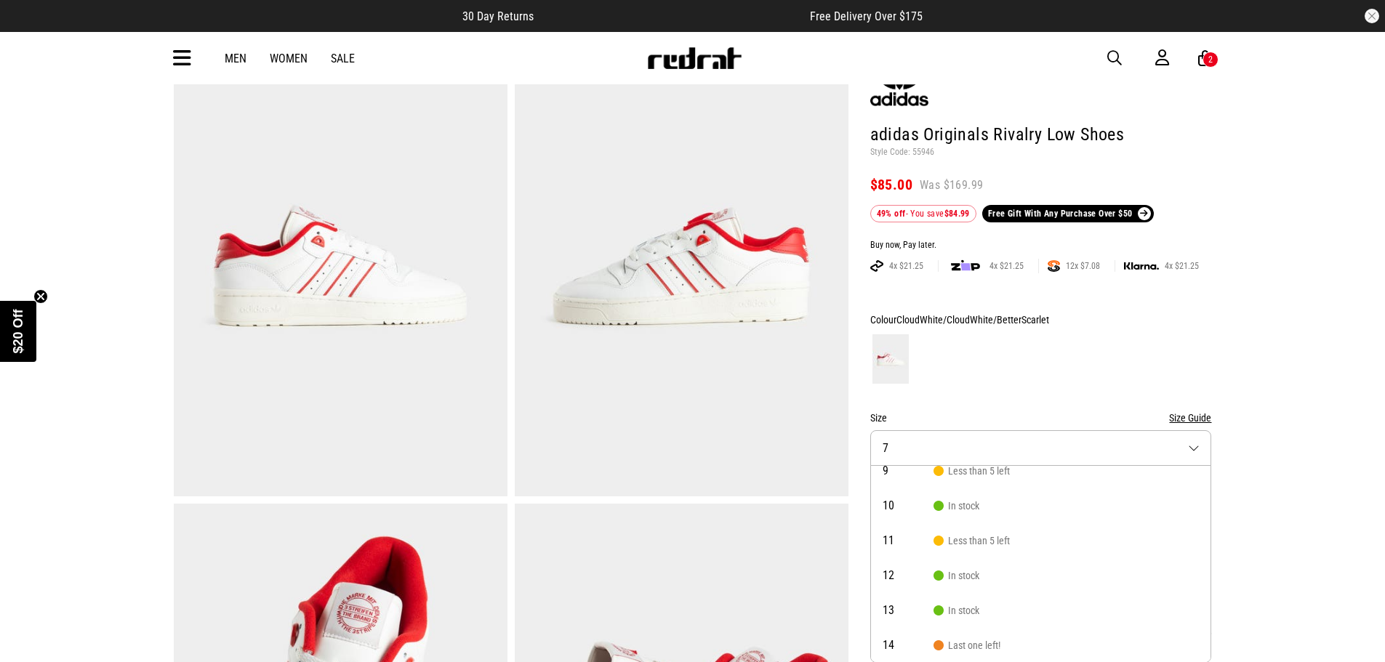
scroll to position [83, 0]
click at [944, 506] on span "In stock" at bounding box center [956, 505] width 46 height 12
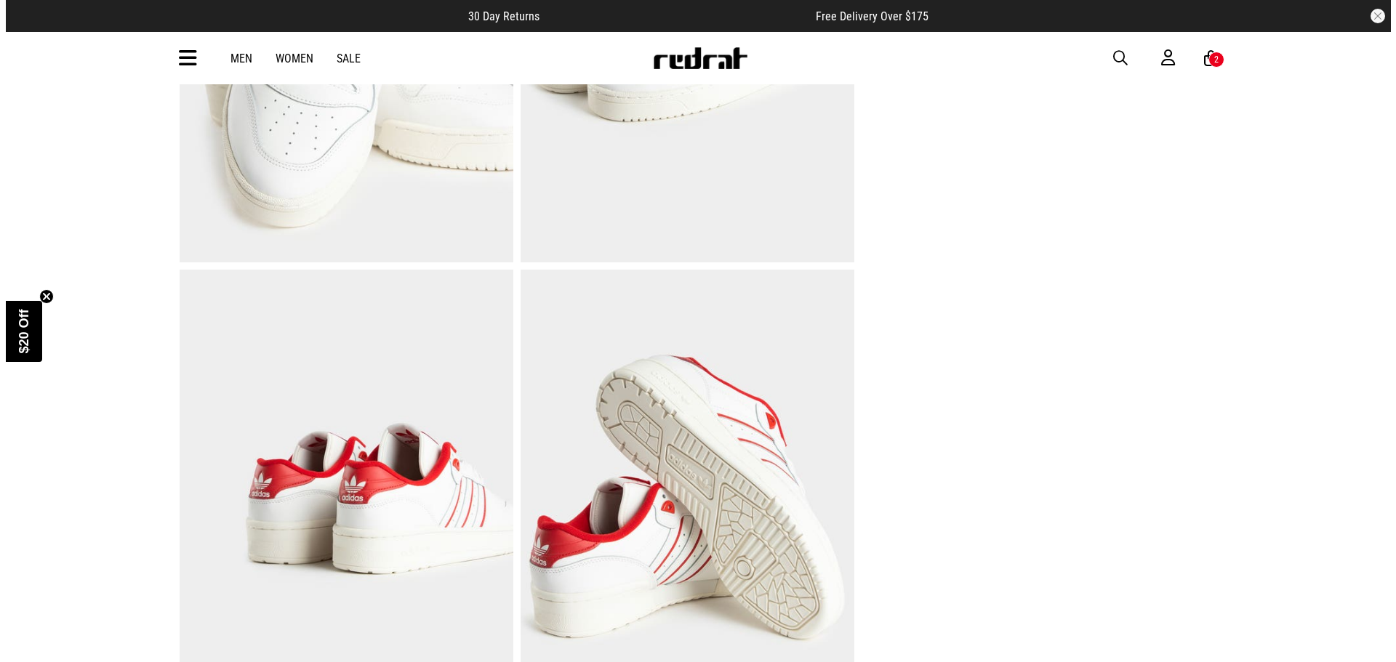
scroll to position [436, 0]
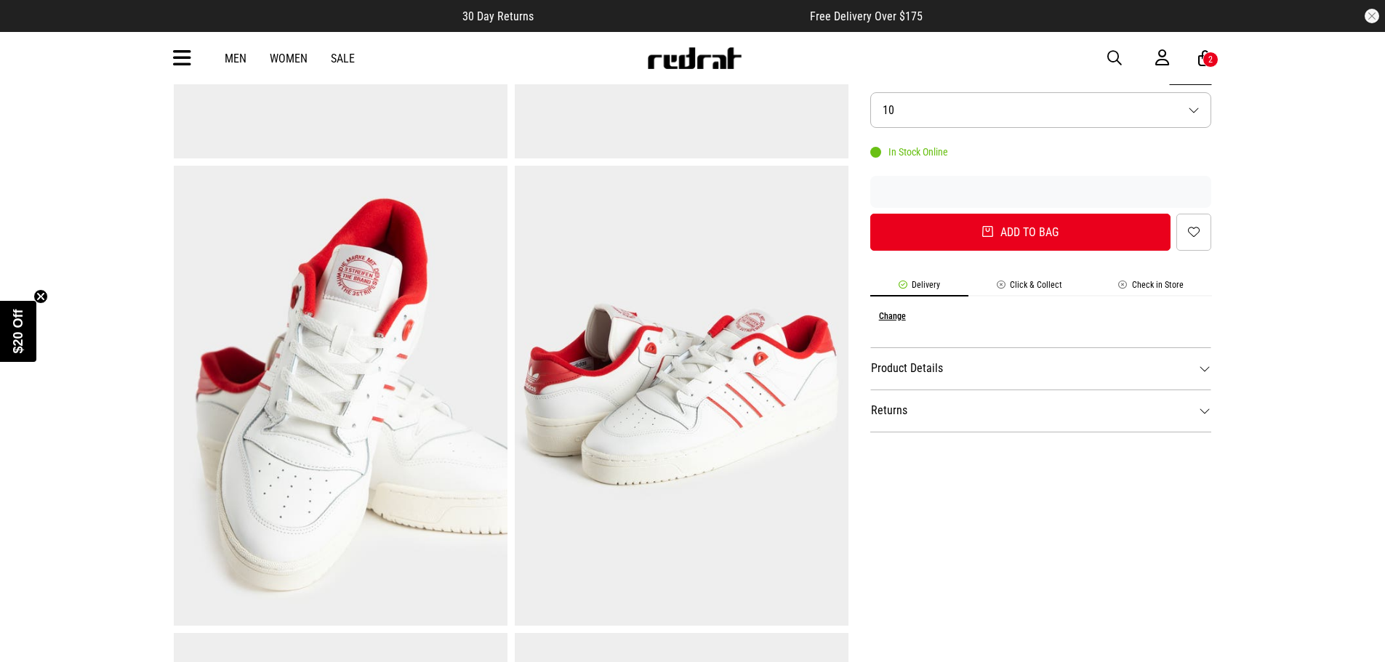
click at [1012, 225] on button "Add to bag" at bounding box center [1020, 232] width 301 height 37
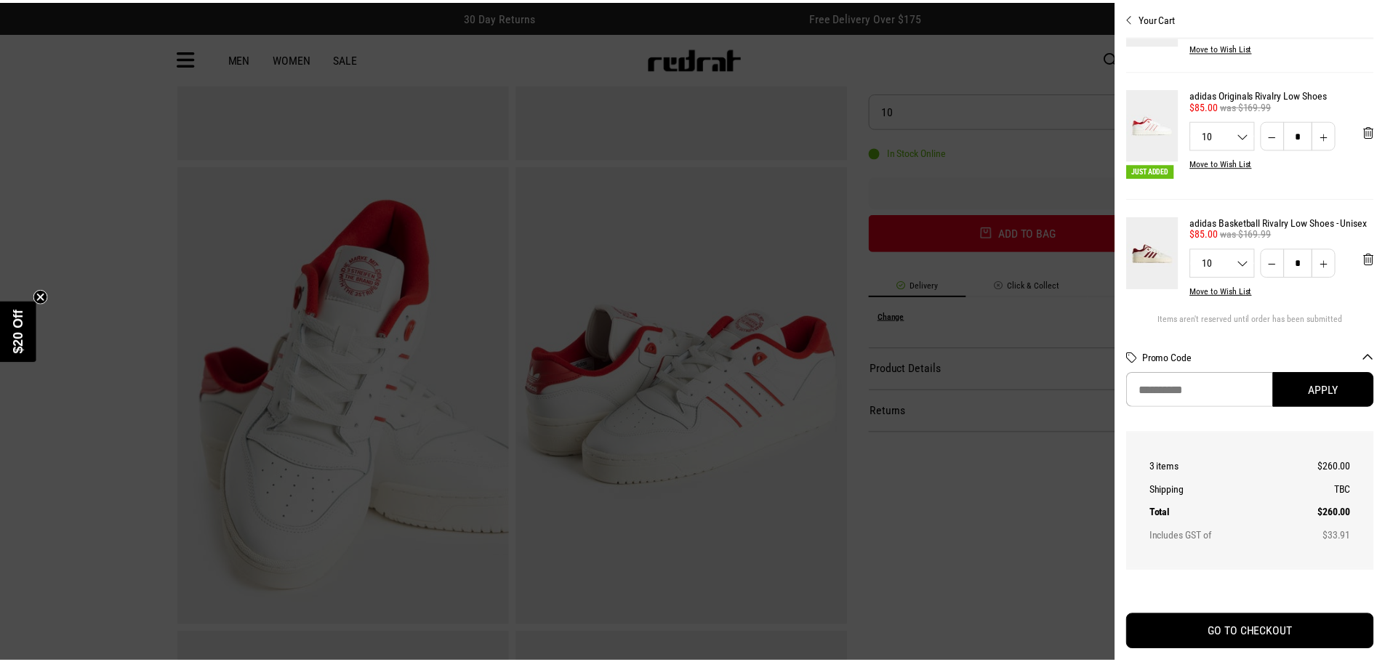
scroll to position [123, 0]
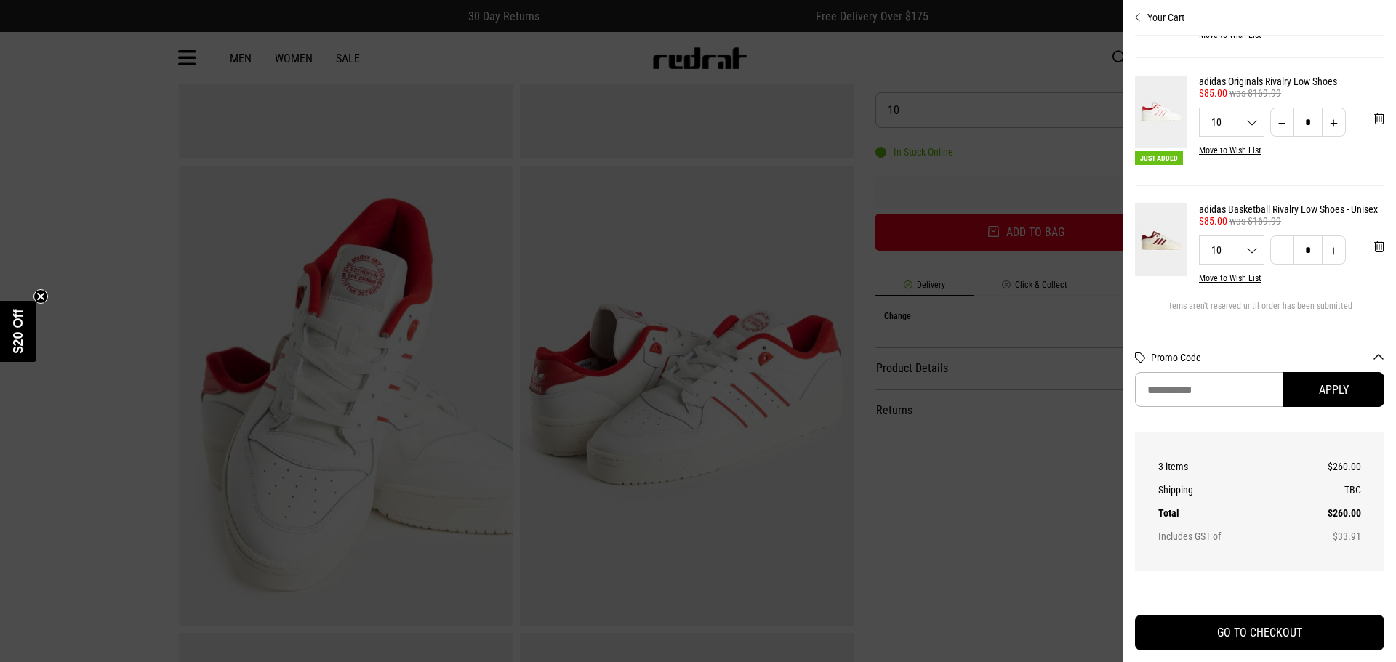
click at [1137, 17] on icon "Close cart preview" at bounding box center [1138, 18] width 7 height 12
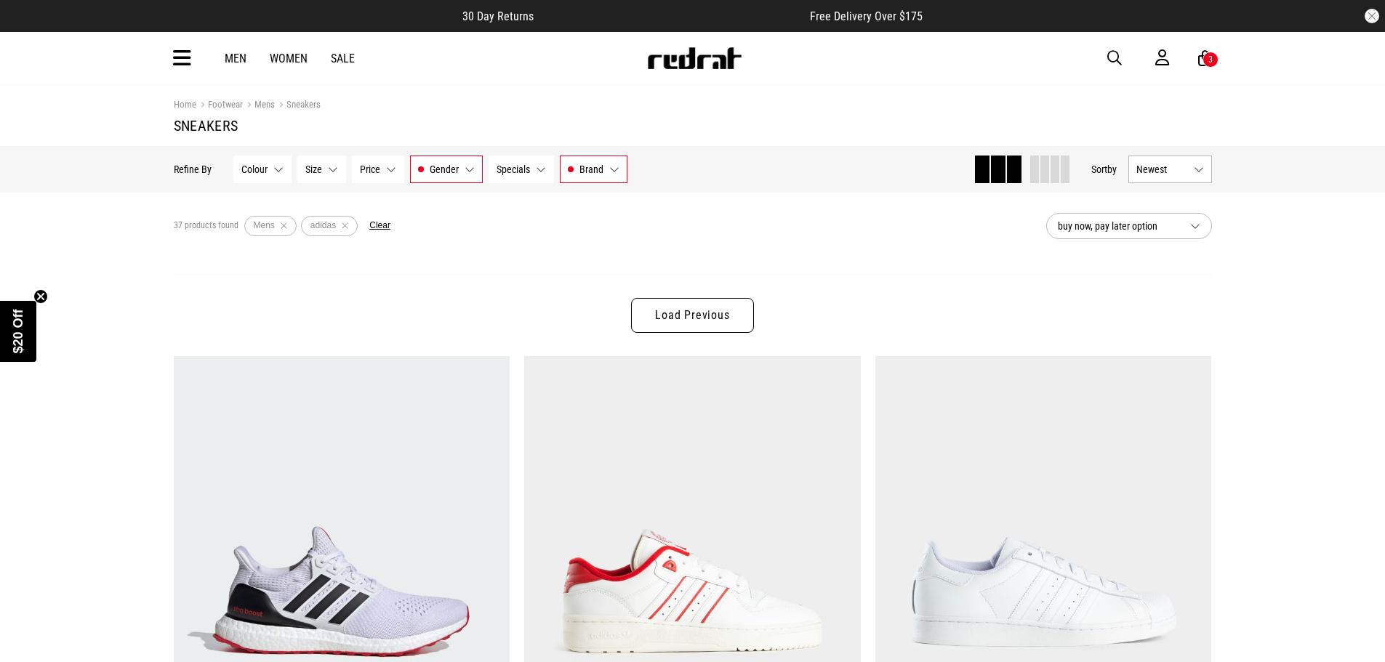
click at [664, 314] on link "Load Previous" at bounding box center [692, 315] width 122 height 35
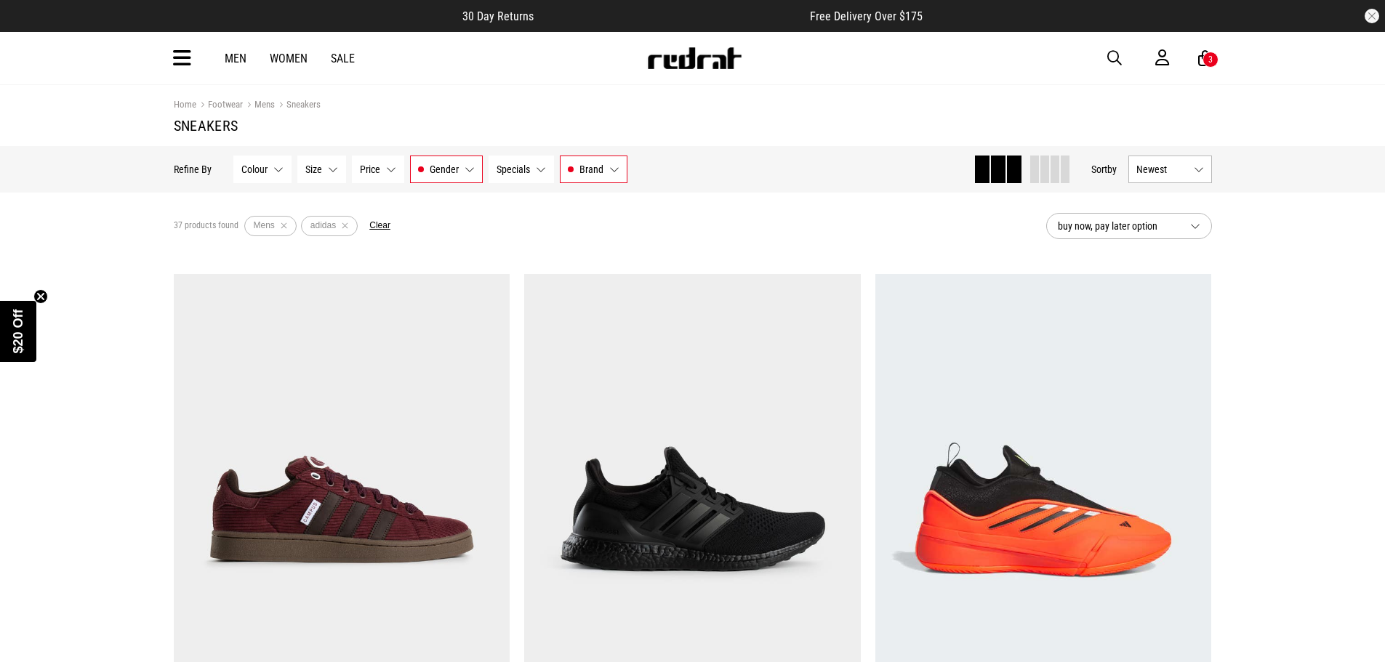
click at [342, 228] on button "Remove filter" at bounding box center [345, 226] width 18 height 20
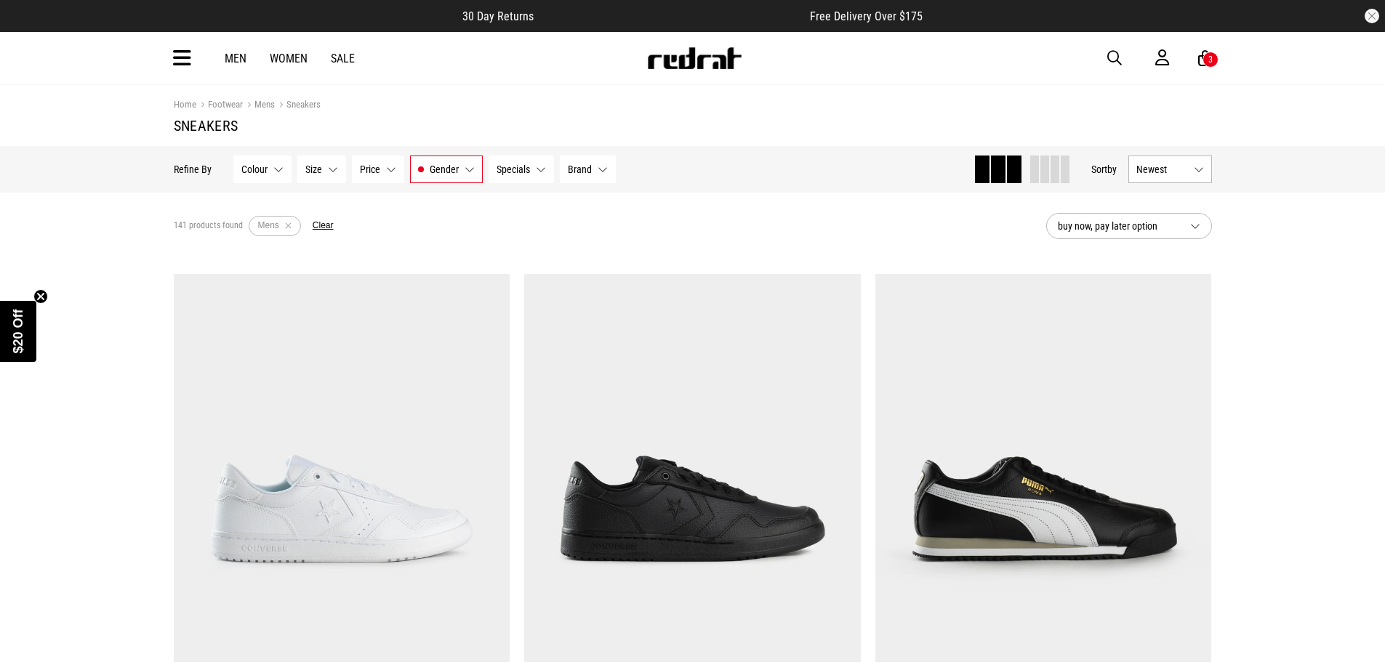
click at [574, 176] on button "Brand None selected" at bounding box center [588, 170] width 56 height 28
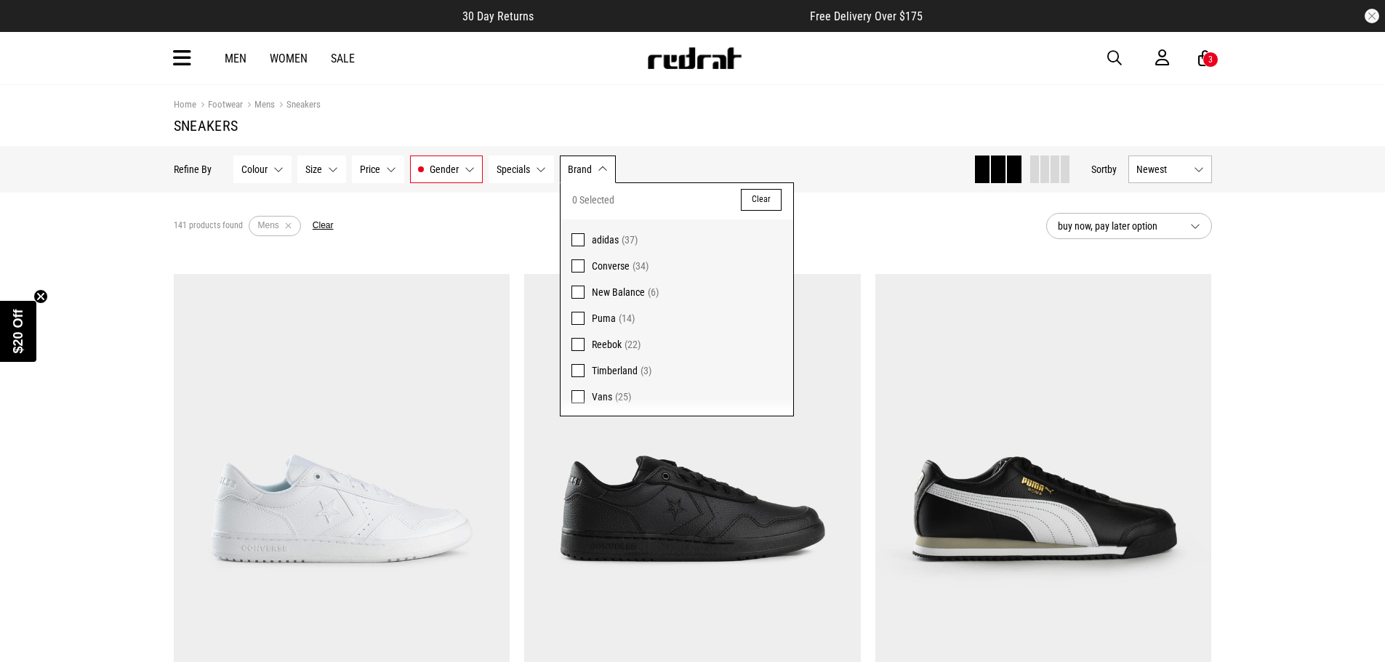
scroll to position [4, 0]
click at [580, 288] on span at bounding box center [577, 291] width 13 height 13
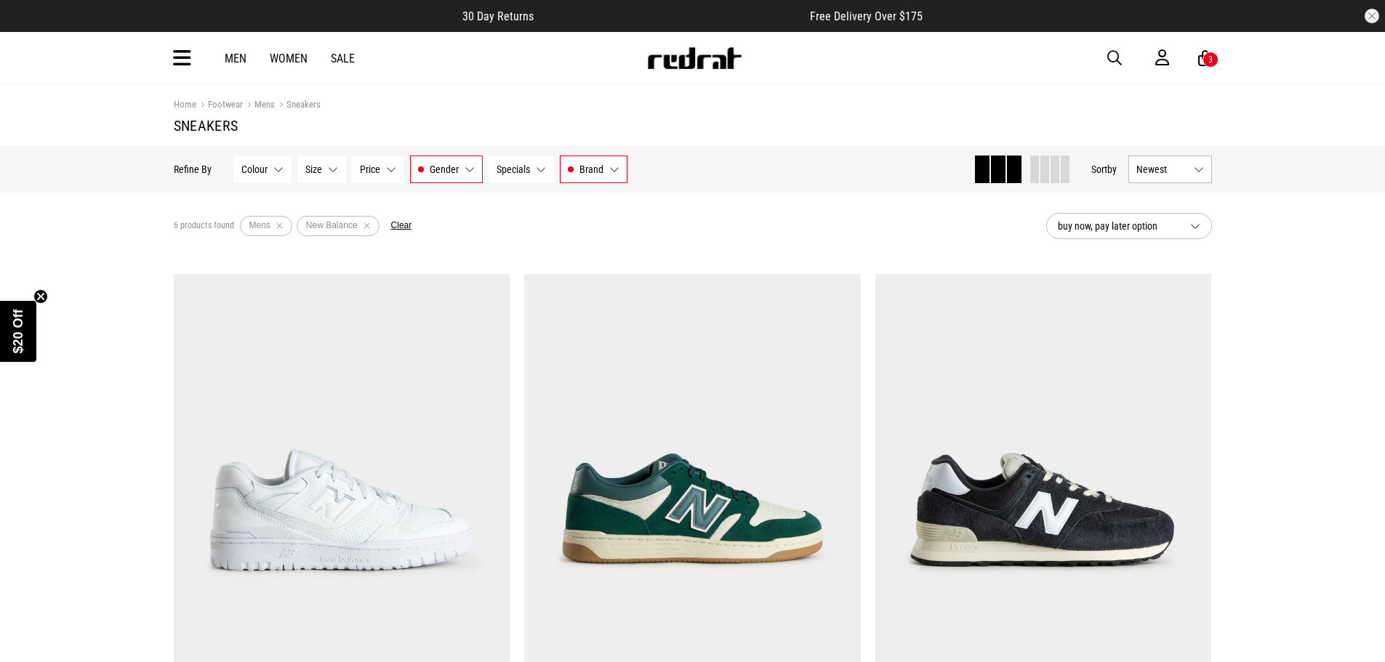
click at [604, 168] on button "Brand New Balance" at bounding box center [594, 170] width 68 height 28
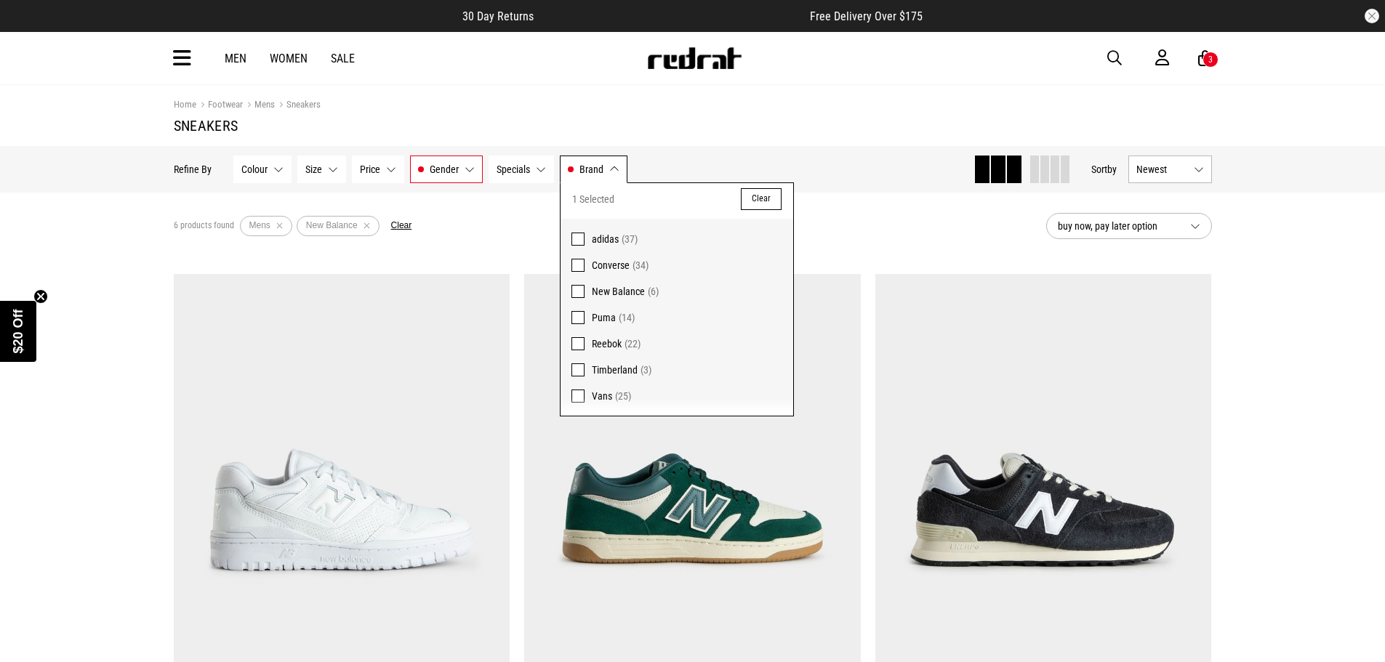
click at [577, 288] on span at bounding box center [577, 291] width 13 height 13
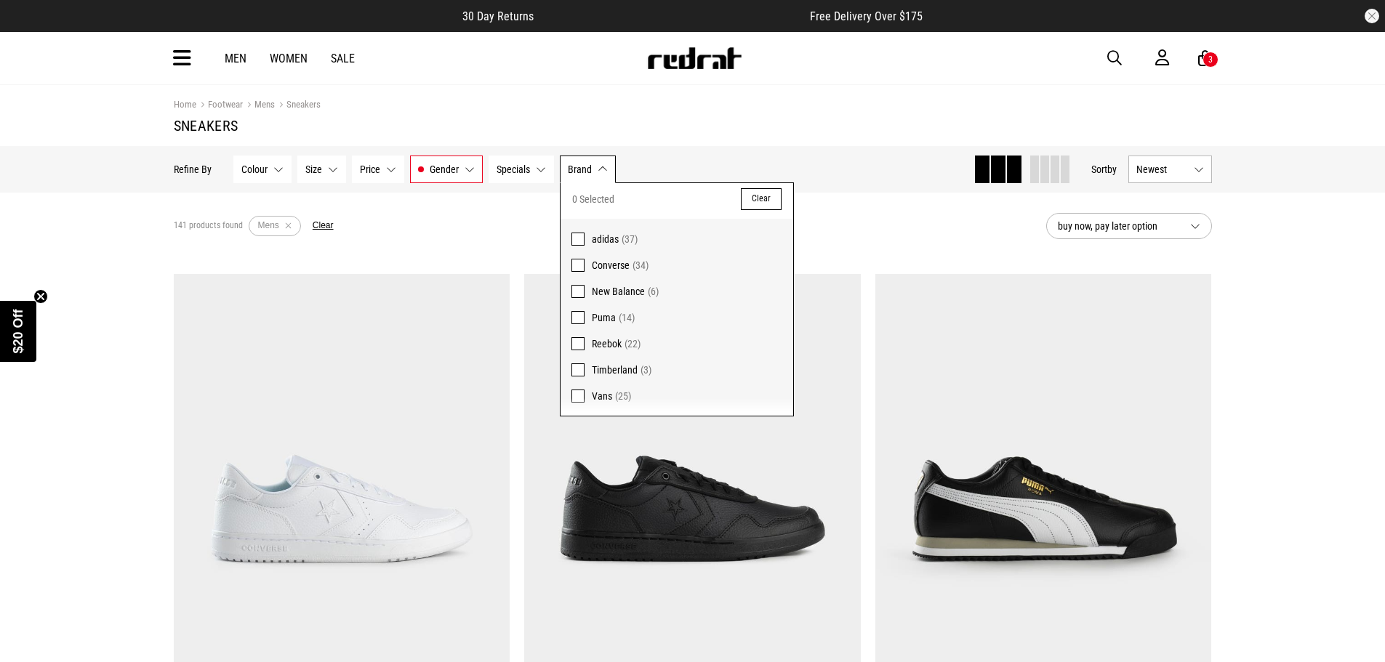
click at [574, 314] on span at bounding box center [577, 317] width 13 height 13
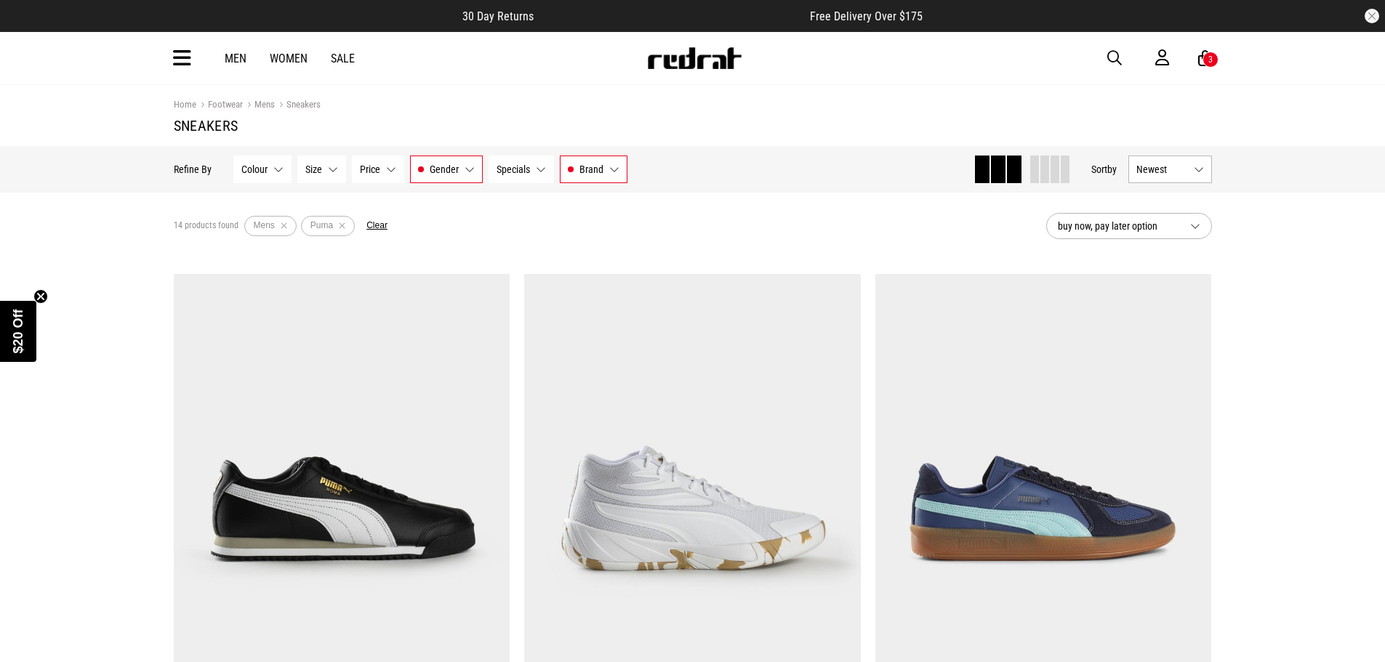
click at [621, 177] on button "Brand Puma" at bounding box center [594, 170] width 68 height 28
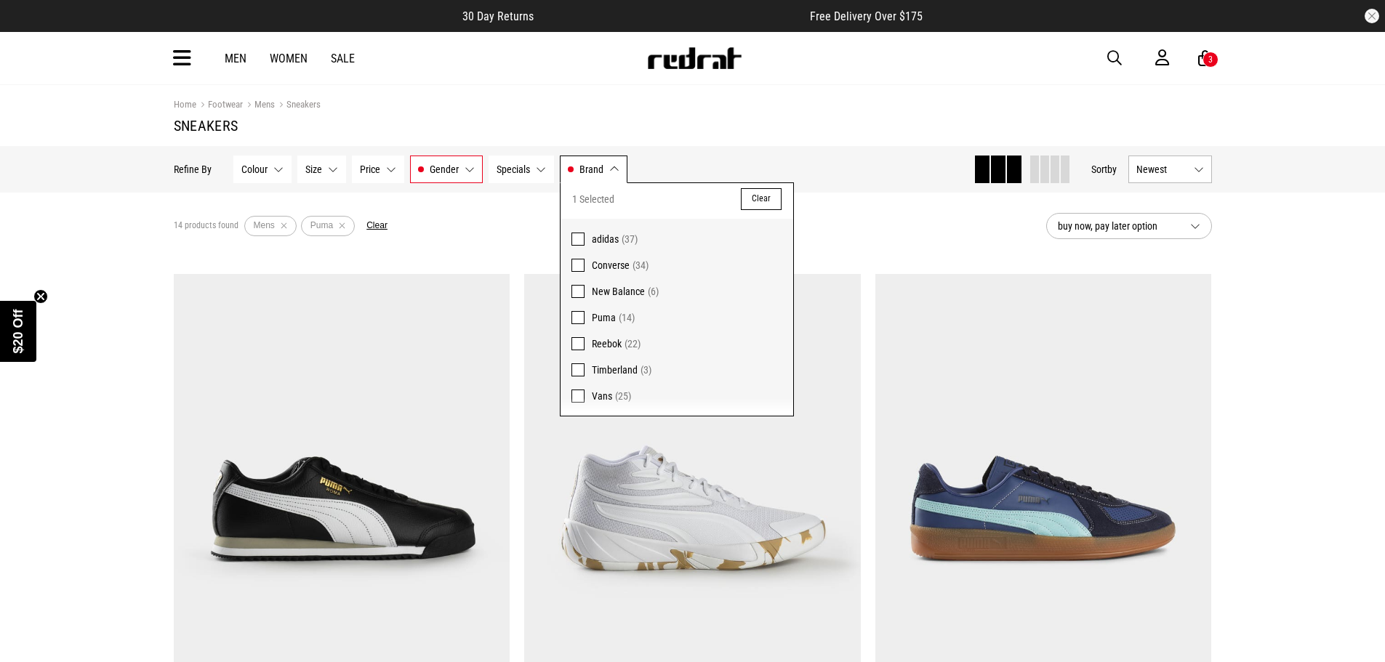
click at [593, 312] on span "Puma" at bounding box center [604, 318] width 24 height 12
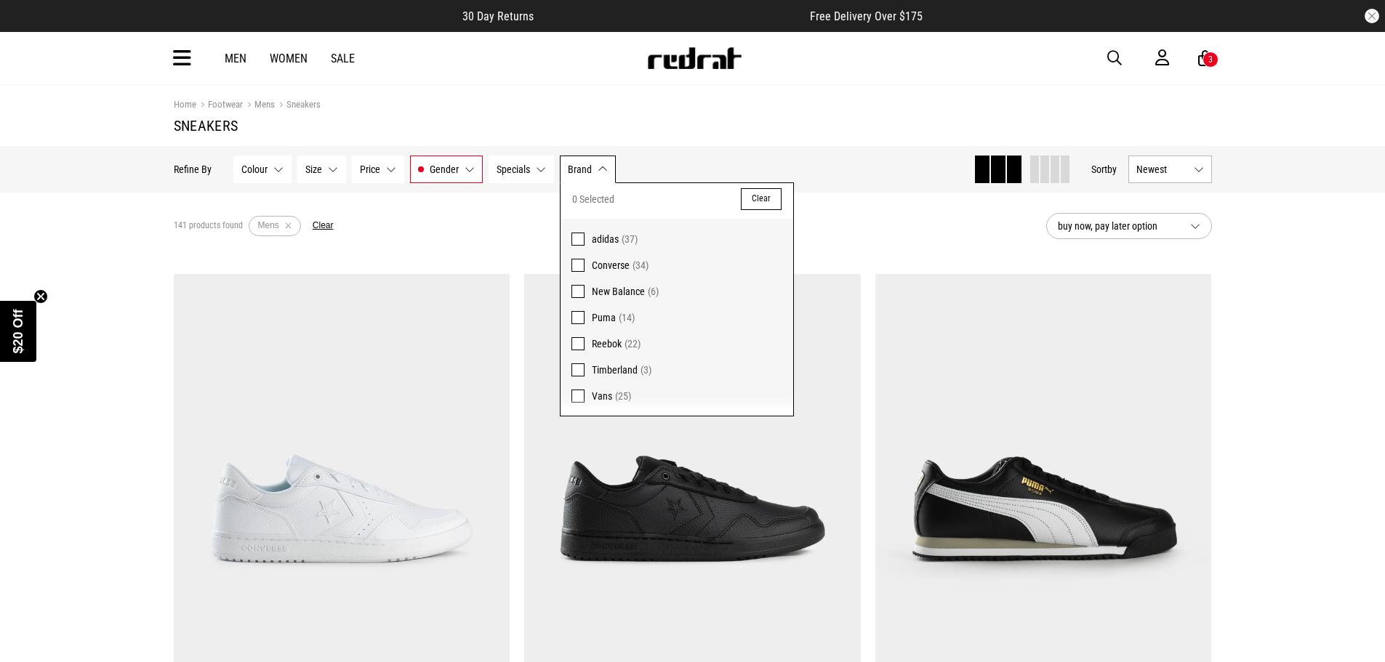
click at [597, 338] on span "Reebok" at bounding box center [607, 344] width 30 height 12
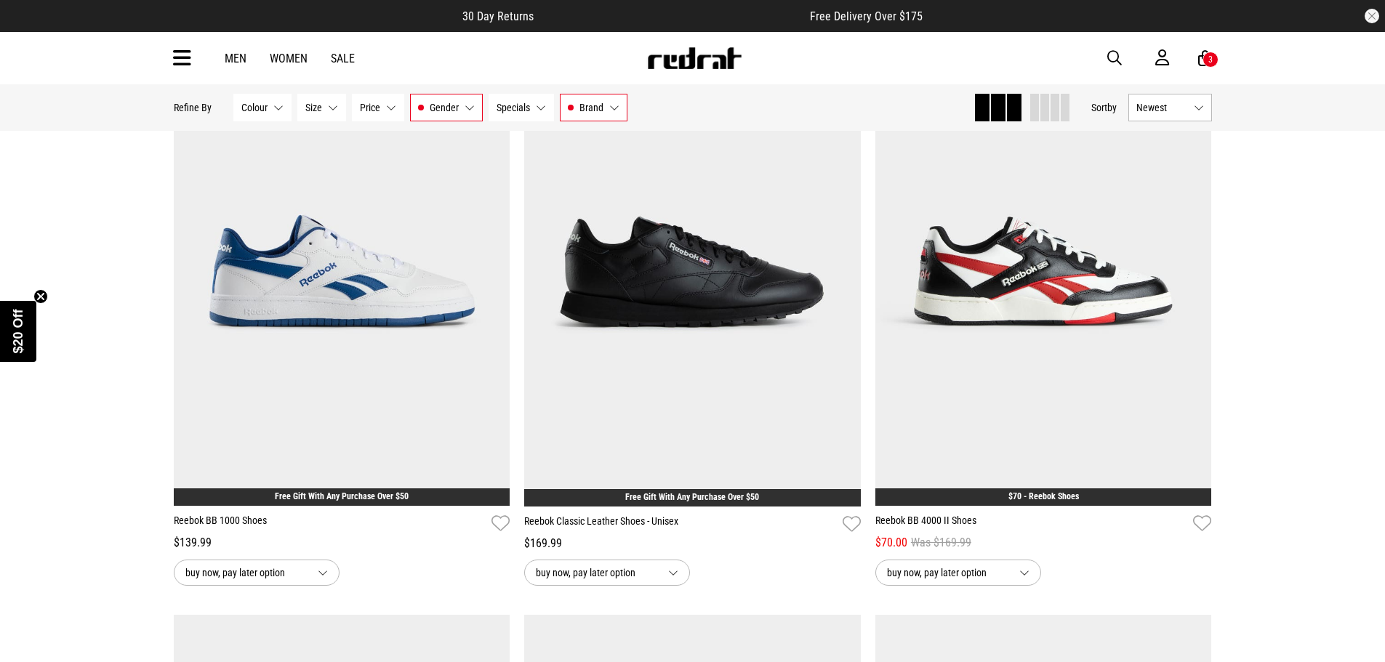
scroll to position [3126, 0]
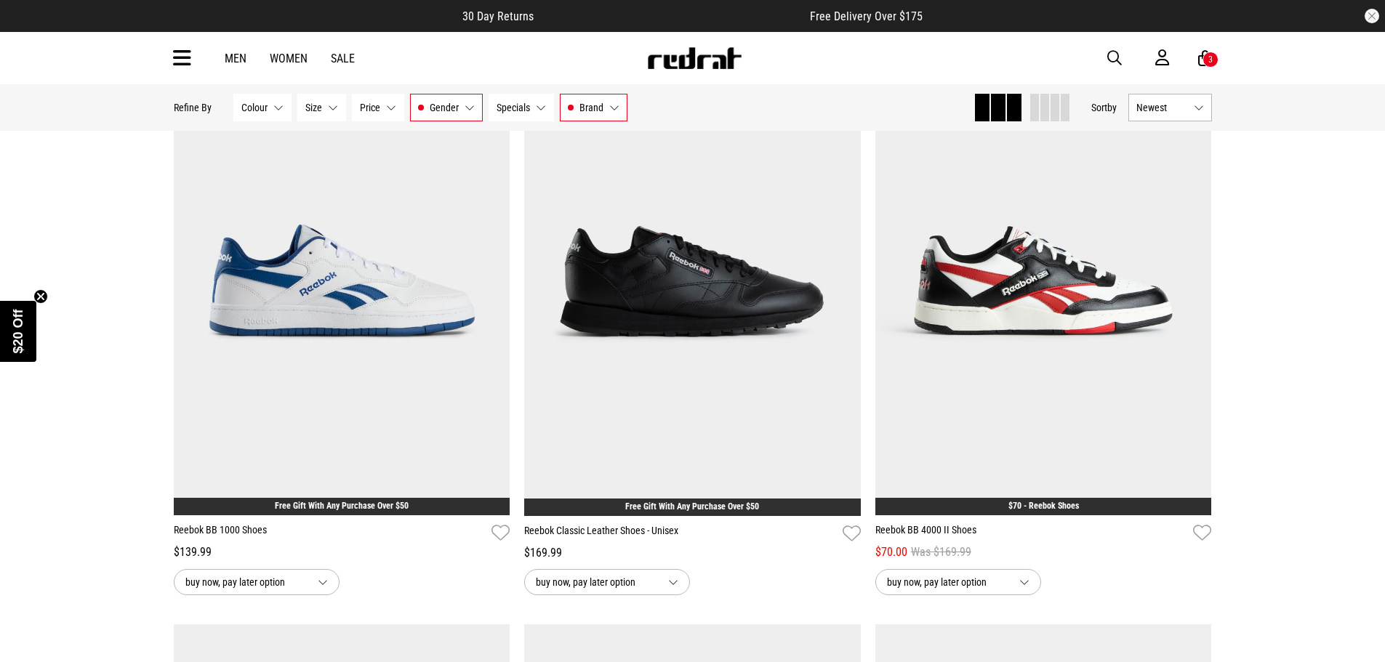
click at [614, 114] on button "Brand Reebok" at bounding box center [594, 108] width 68 height 28
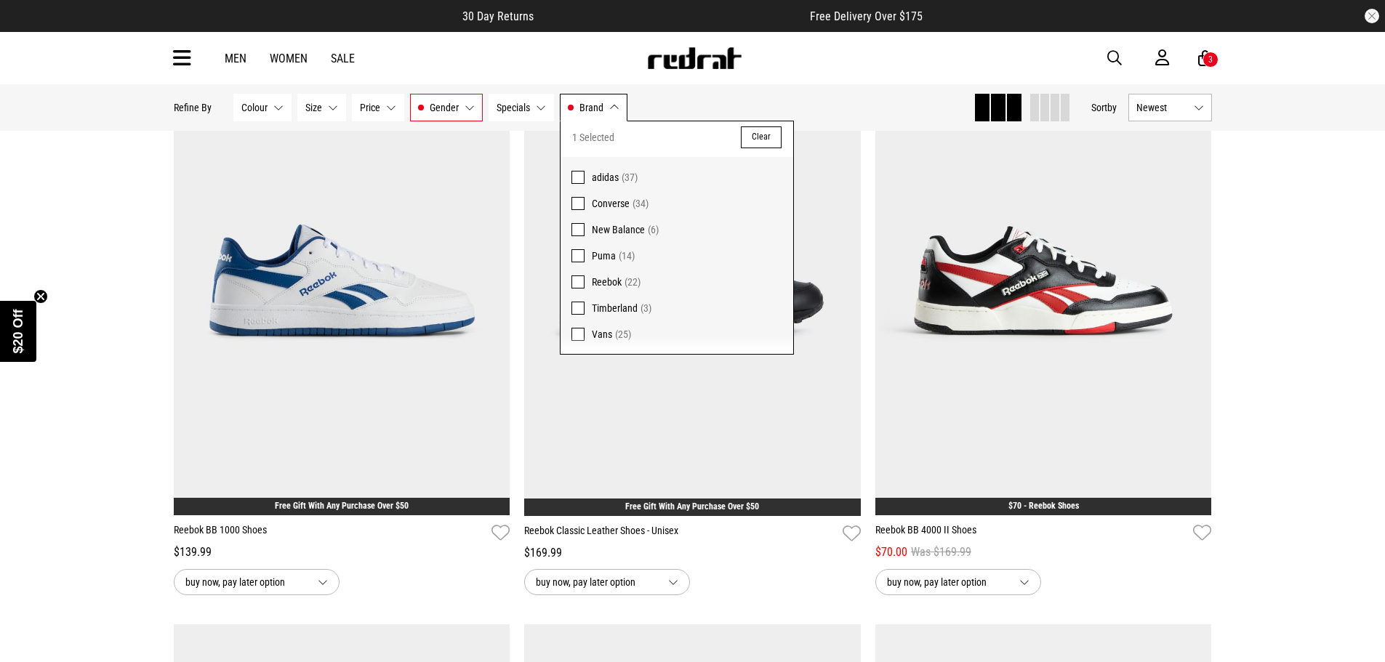
click at [597, 277] on span "Reebok" at bounding box center [607, 282] width 30 height 12
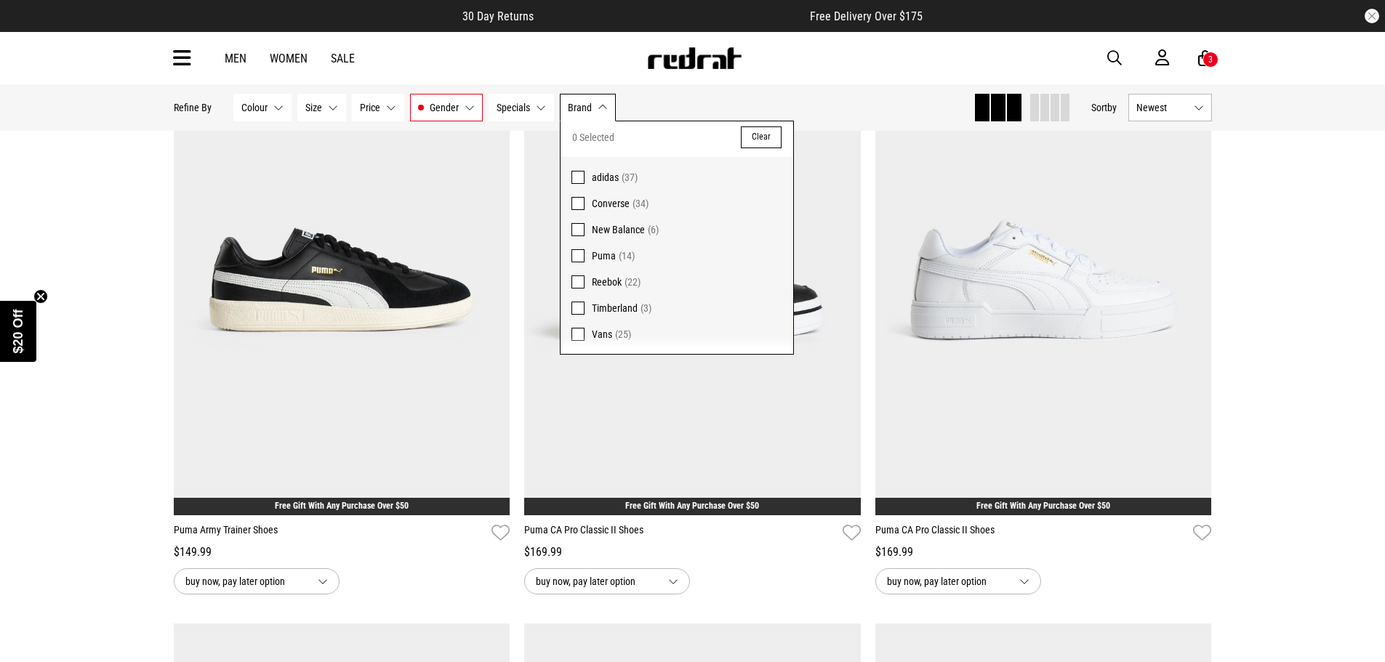
click at [605, 209] on span "Converse" at bounding box center [611, 204] width 38 height 12
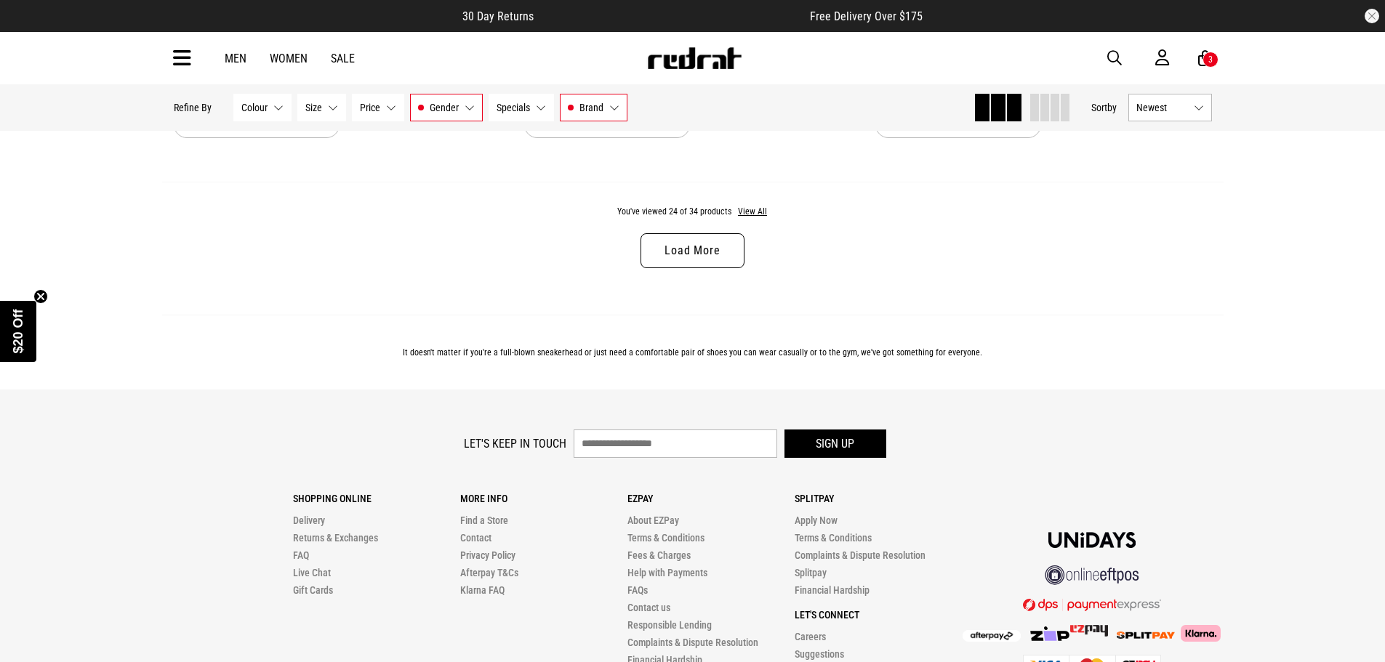
scroll to position [4588, 0]
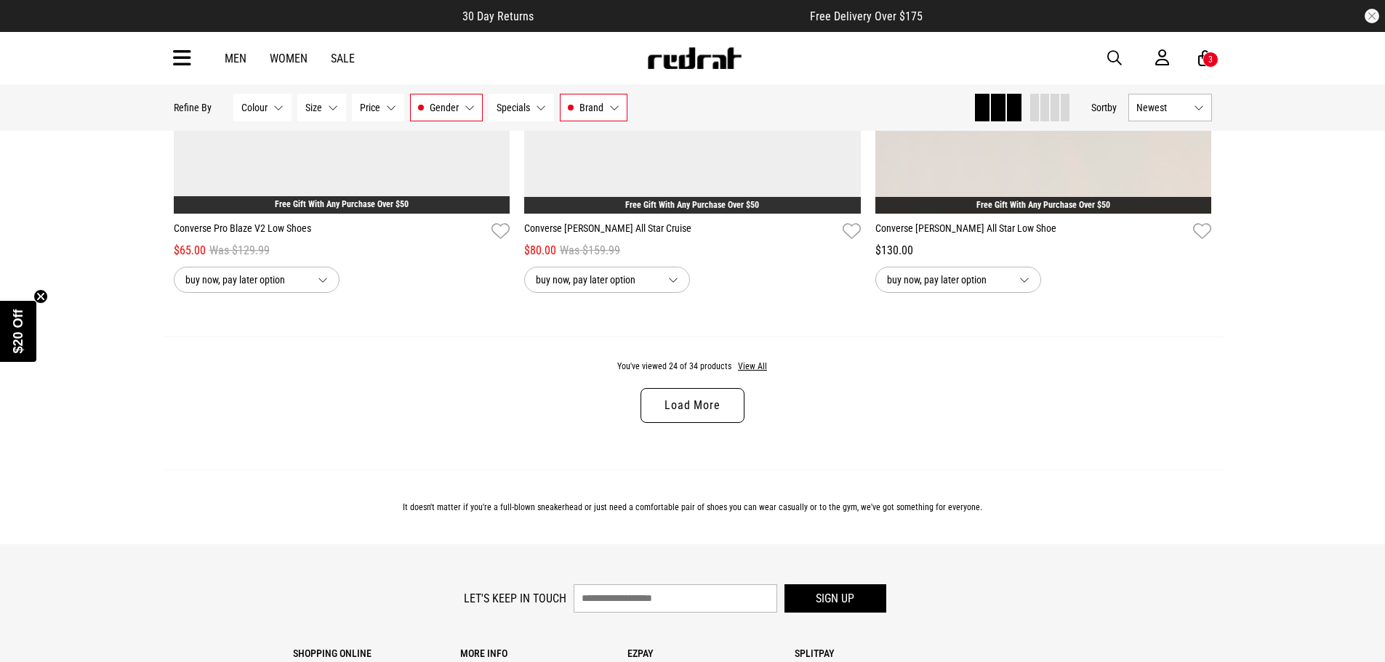
click at [693, 406] on link "Load More" at bounding box center [691, 405] width 103 height 35
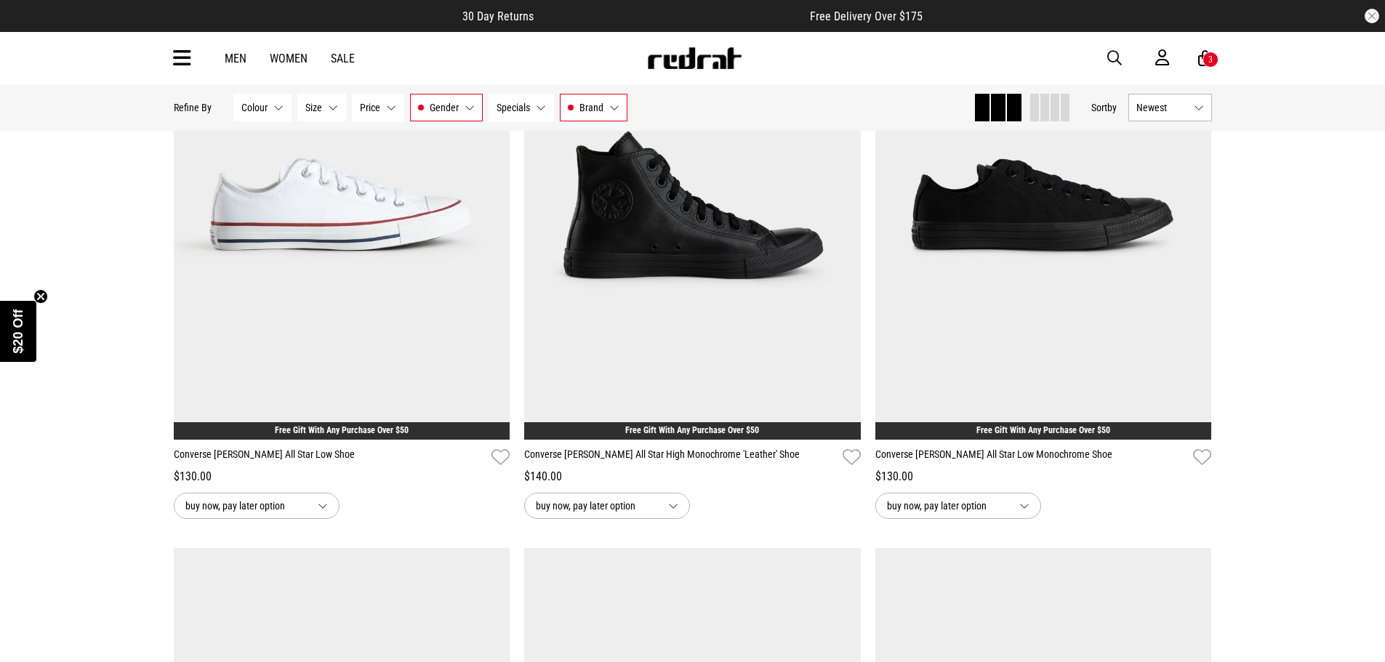
scroll to position [5242, 0]
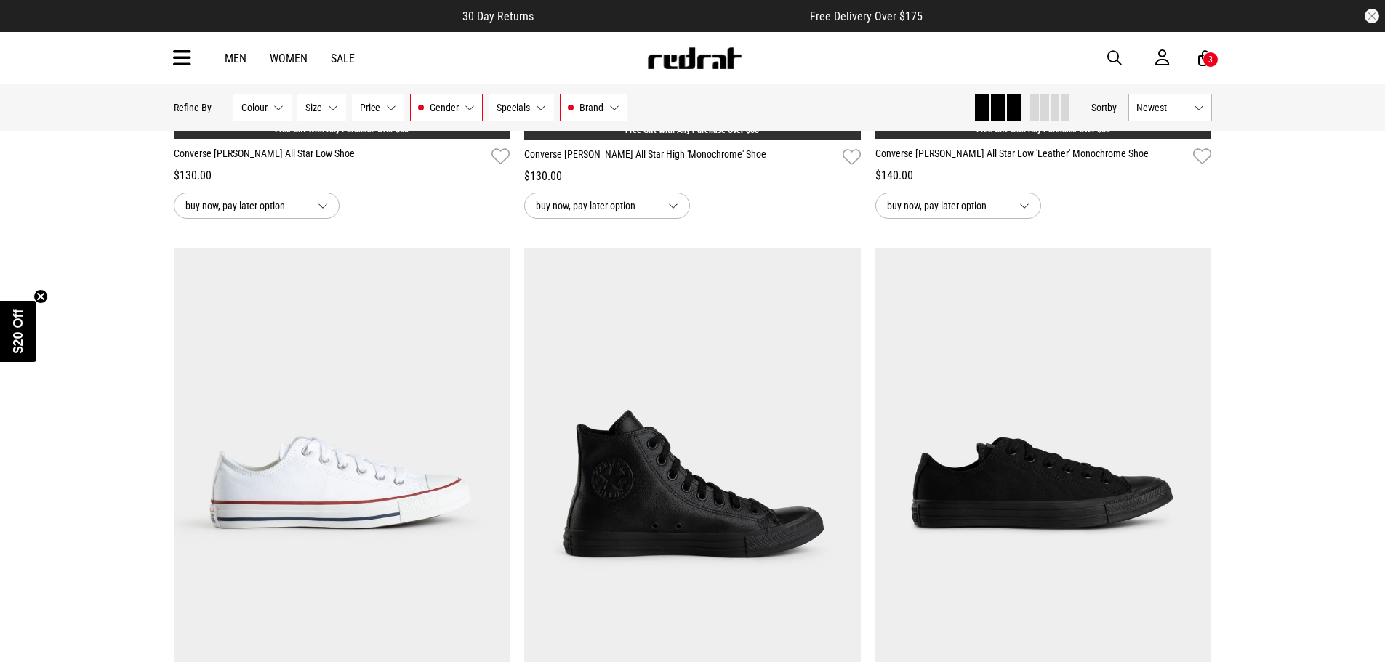
click at [622, 108] on button "Brand Converse" at bounding box center [594, 108] width 68 height 28
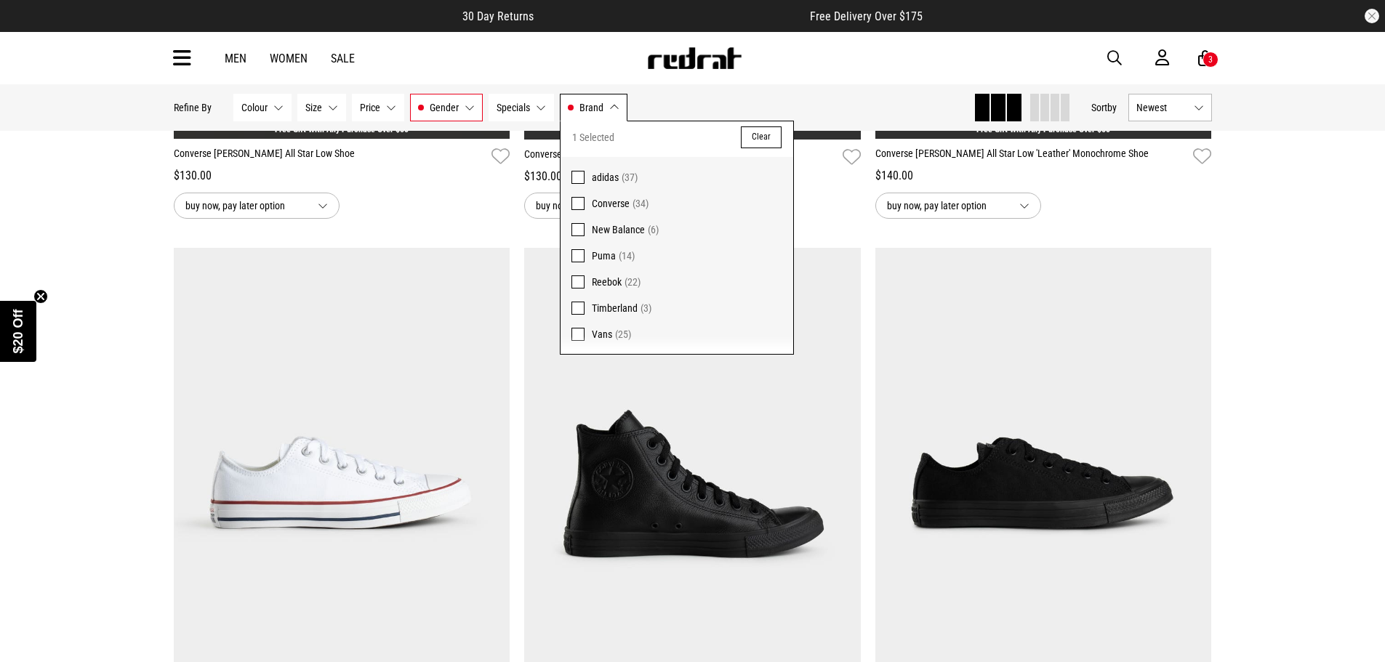
click at [583, 209] on span at bounding box center [577, 203] width 13 height 13
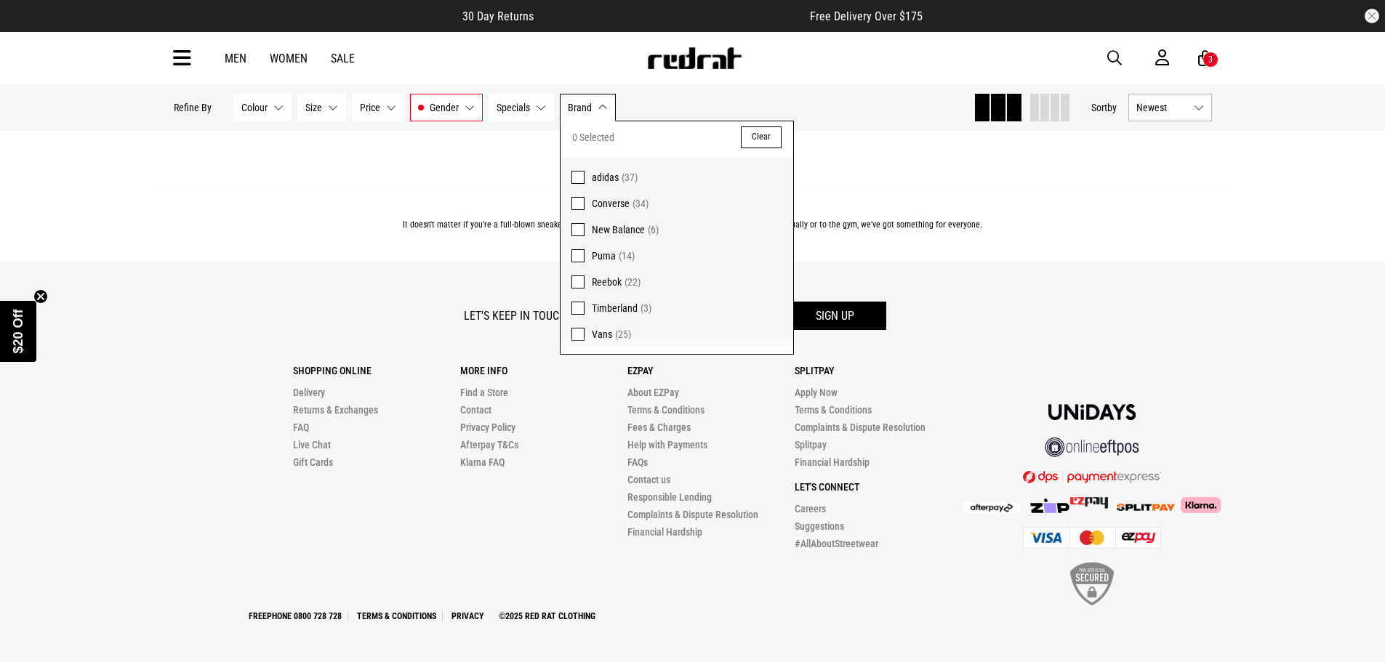
click at [603, 311] on span "Timberland" at bounding box center [615, 308] width 46 height 12
click at [234, 188] on div "It doesn't matter if you're a full-blown sneakerhead or just need a comfortable…" at bounding box center [692, 224] width 1061 height 75
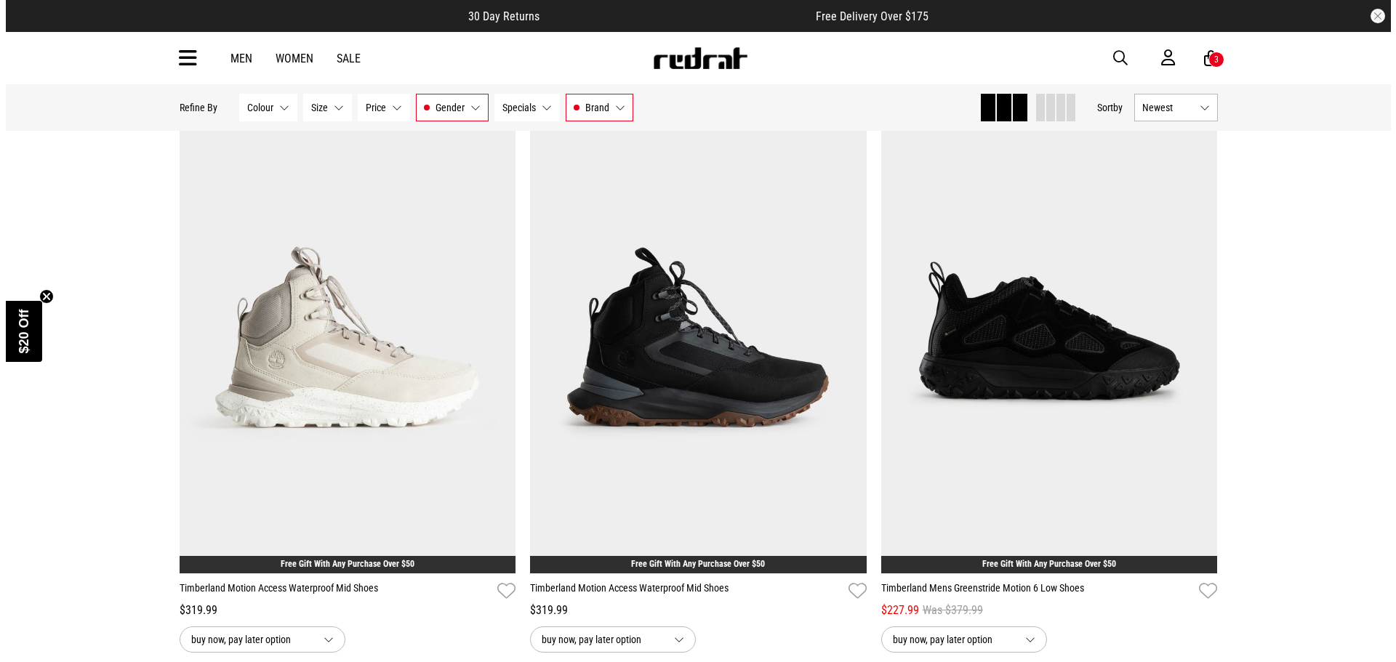
scroll to position [145, 0]
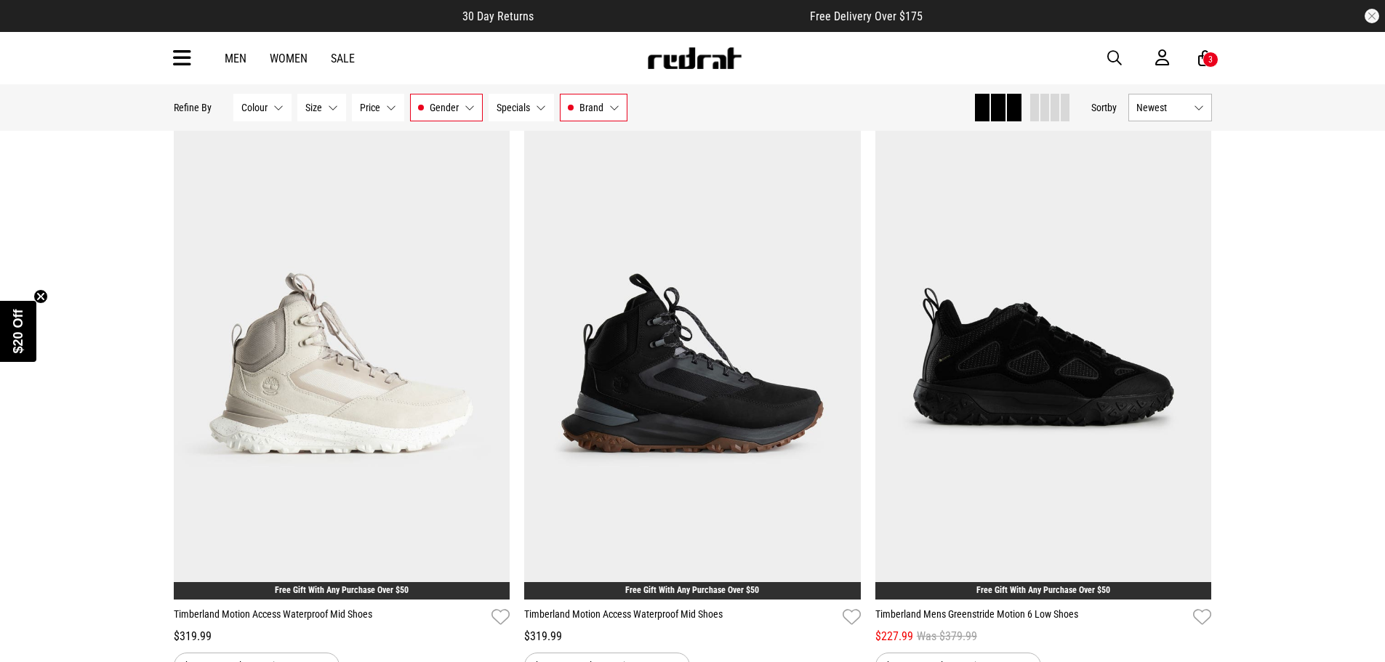
click at [604, 108] on button "Brand Timberland" at bounding box center [594, 108] width 68 height 28
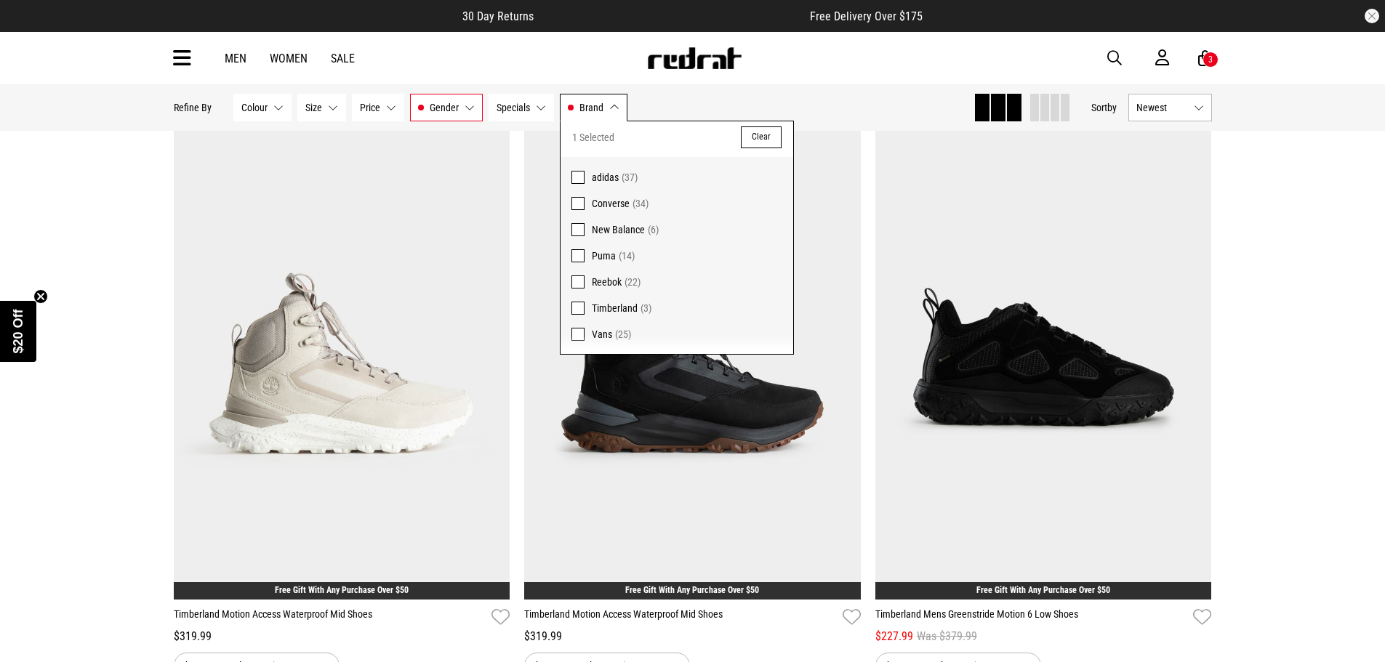
click at [588, 297] on label "Timberland (3)" at bounding box center [677, 308] width 233 height 26
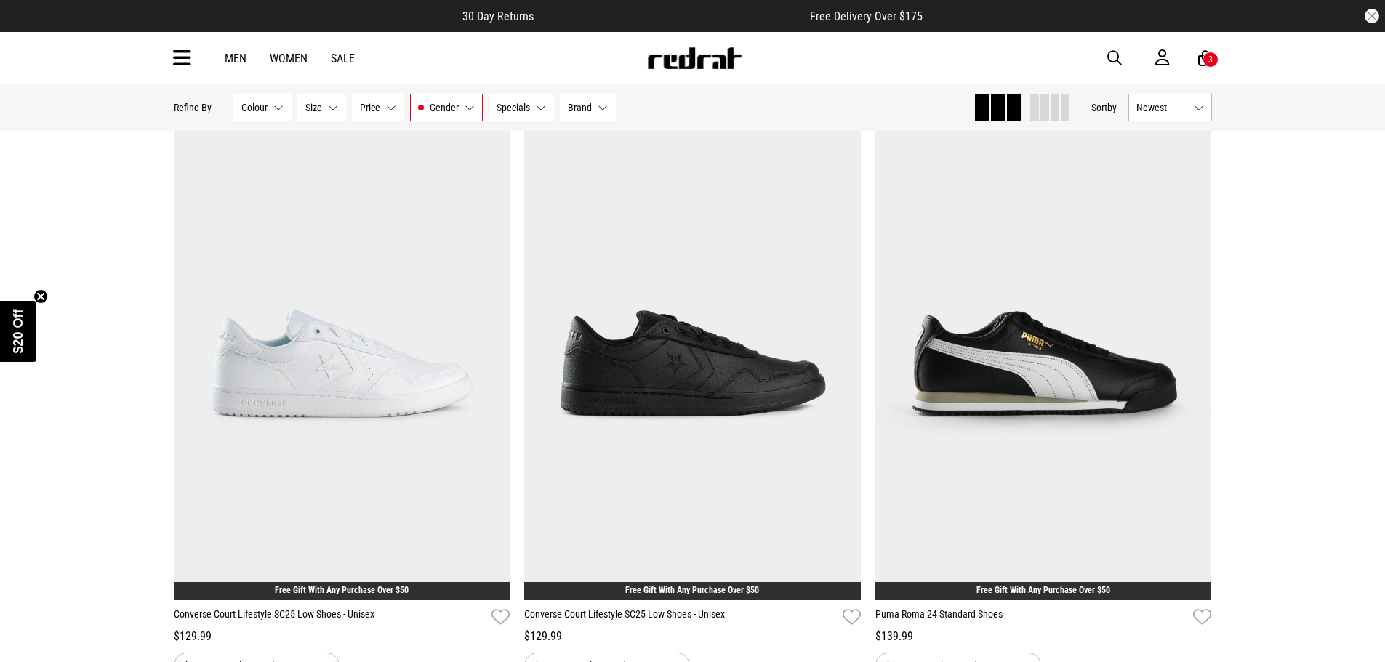
click at [1208, 65] on div "3" at bounding box center [1210, 60] width 16 height 16
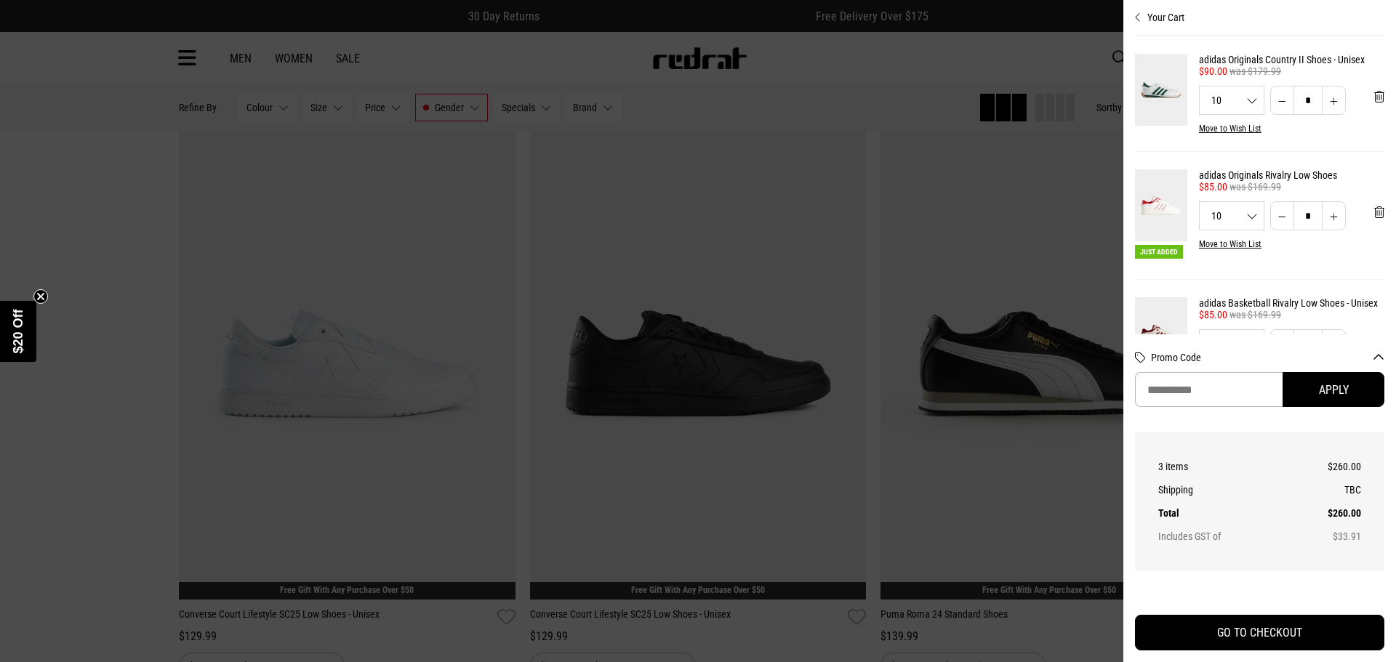
click at [1165, 76] on img at bounding box center [1161, 90] width 52 height 72
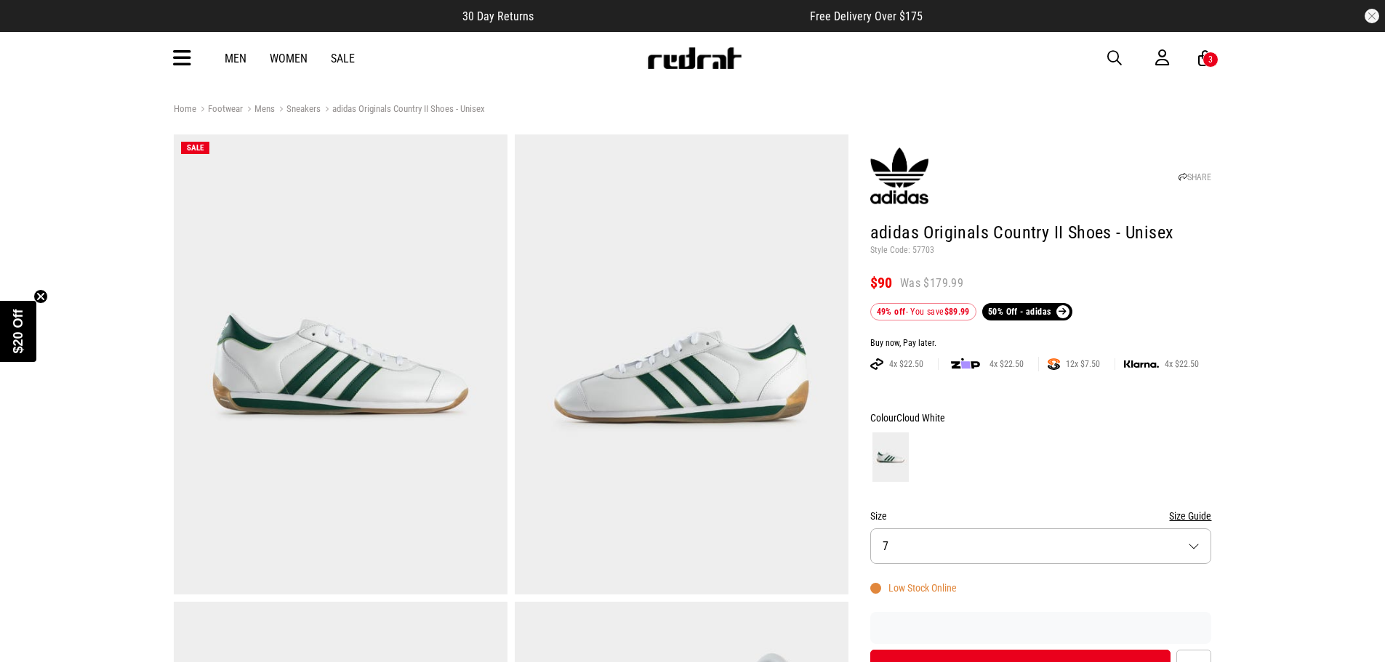
click at [1201, 60] on icon at bounding box center [1205, 58] width 14 height 18
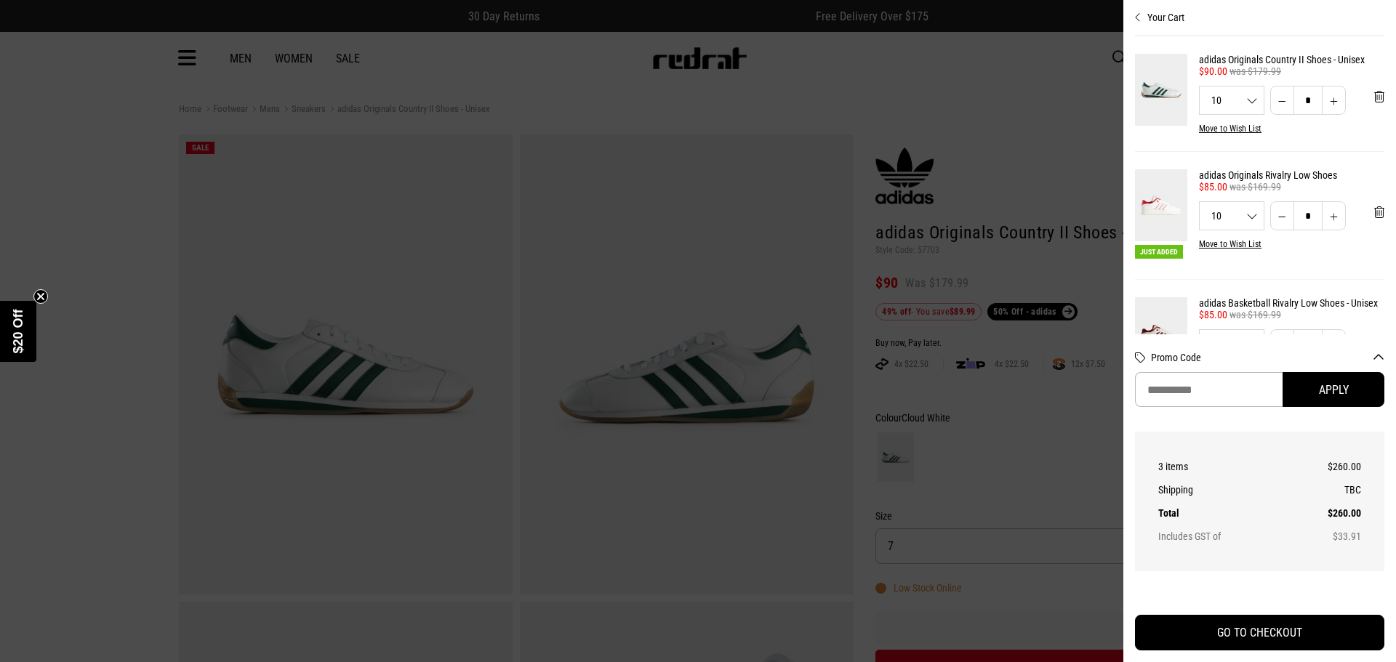
click at [59, 160] on div at bounding box center [698, 331] width 1396 height 662
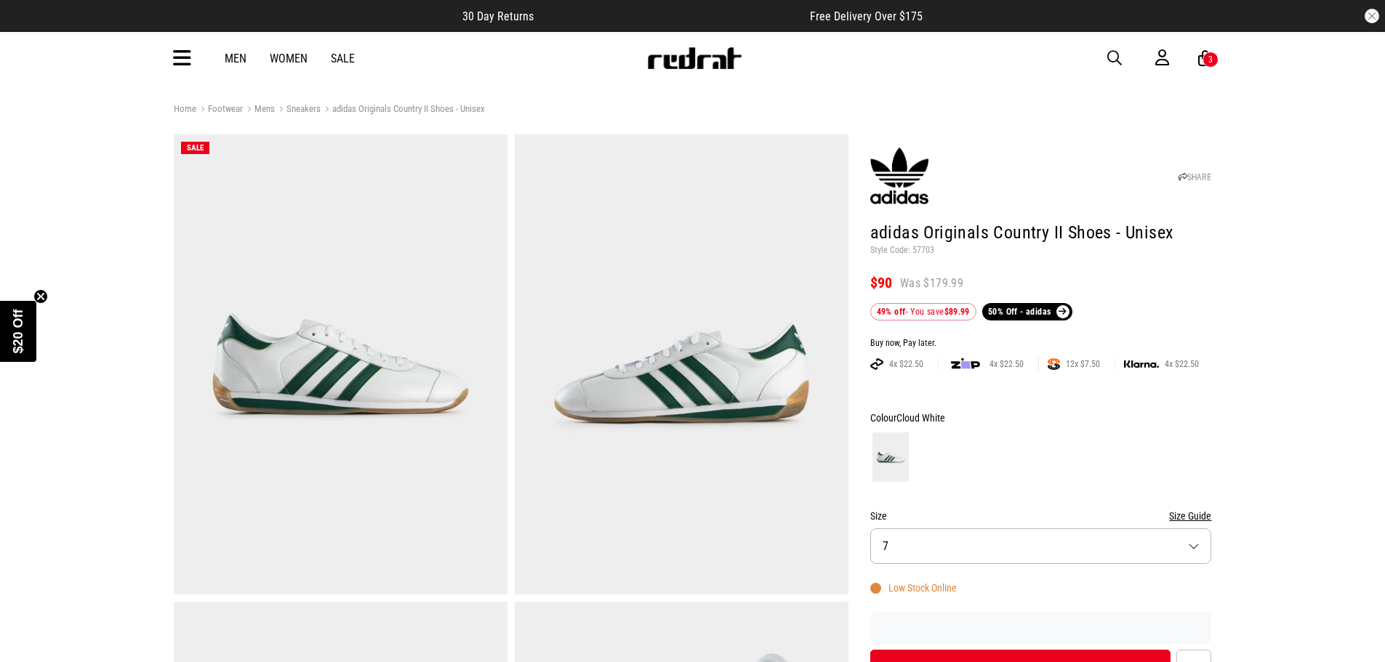
click at [40, 300] on circle "Close teaser" at bounding box center [41, 296] width 14 height 14
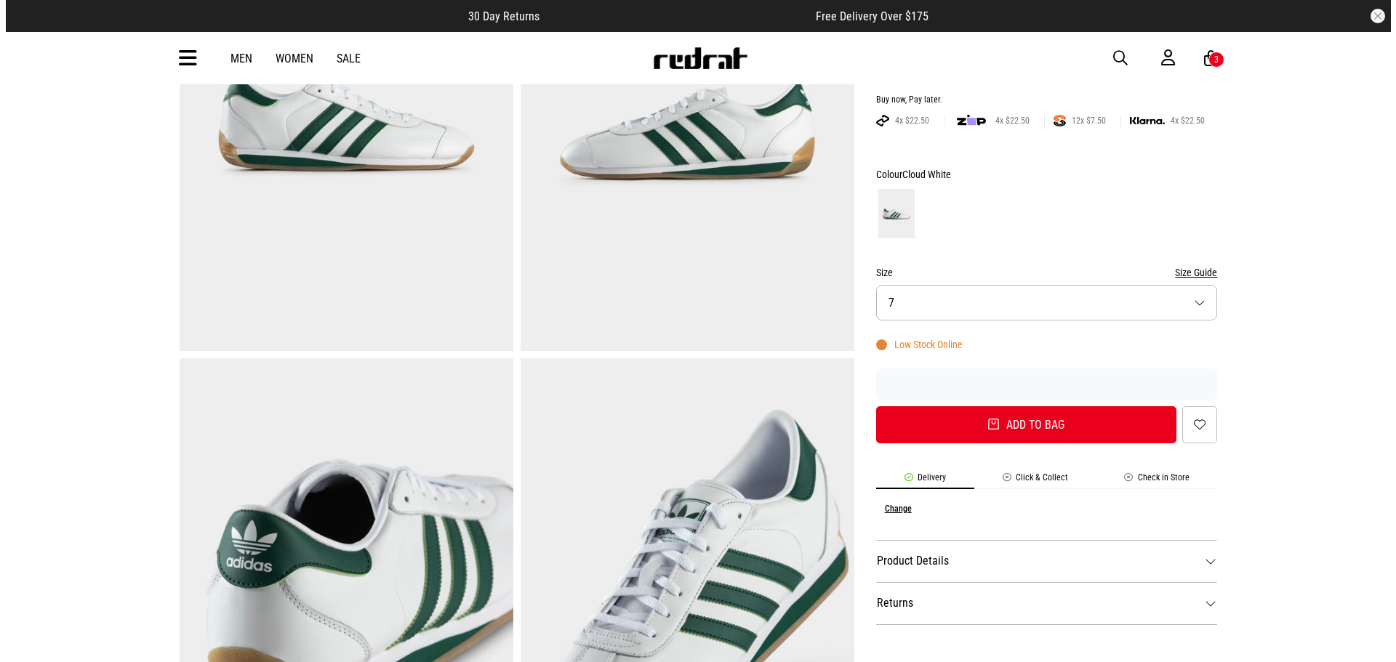
scroll to position [218, 0]
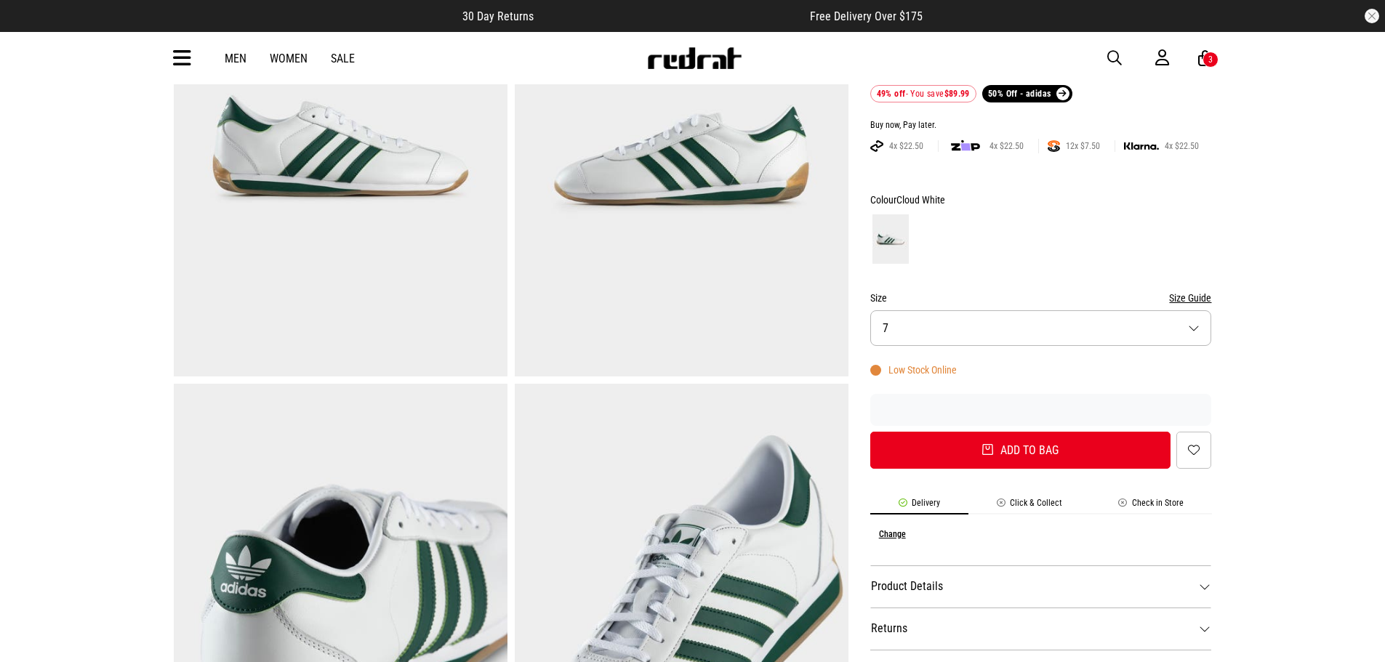
click at [1206, 57] on div "3" at bounding box center [1210, 60] width 16 height 16
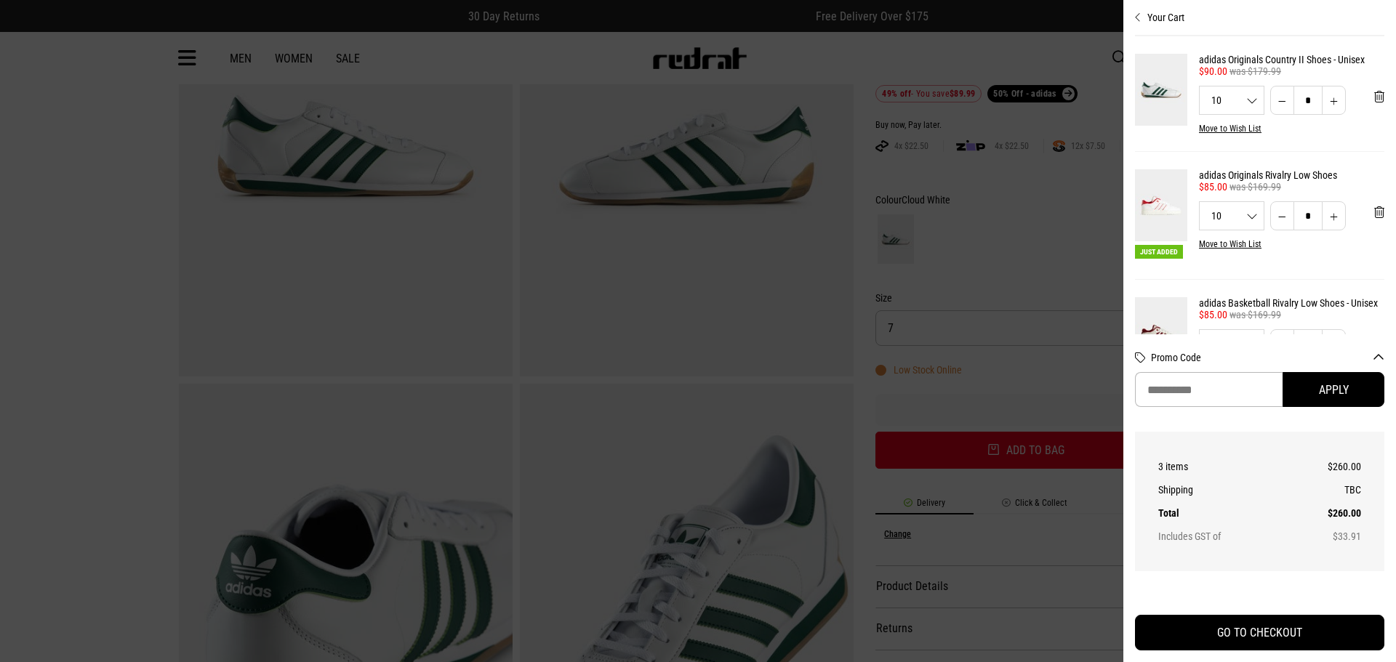
click at [1147, 190] on img at bounding box center [1161, 205] width 52 height 72
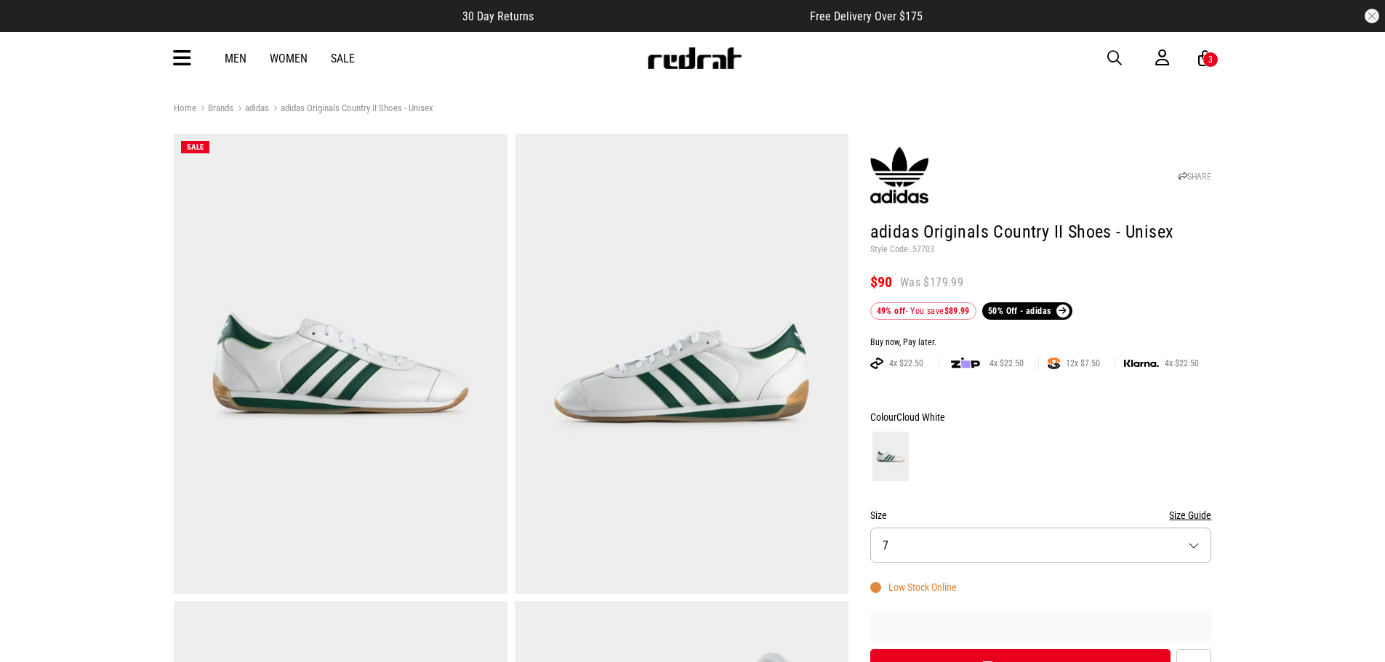
click at [177, 63] on icon at bounding box center [182, 59] width 18 height 24
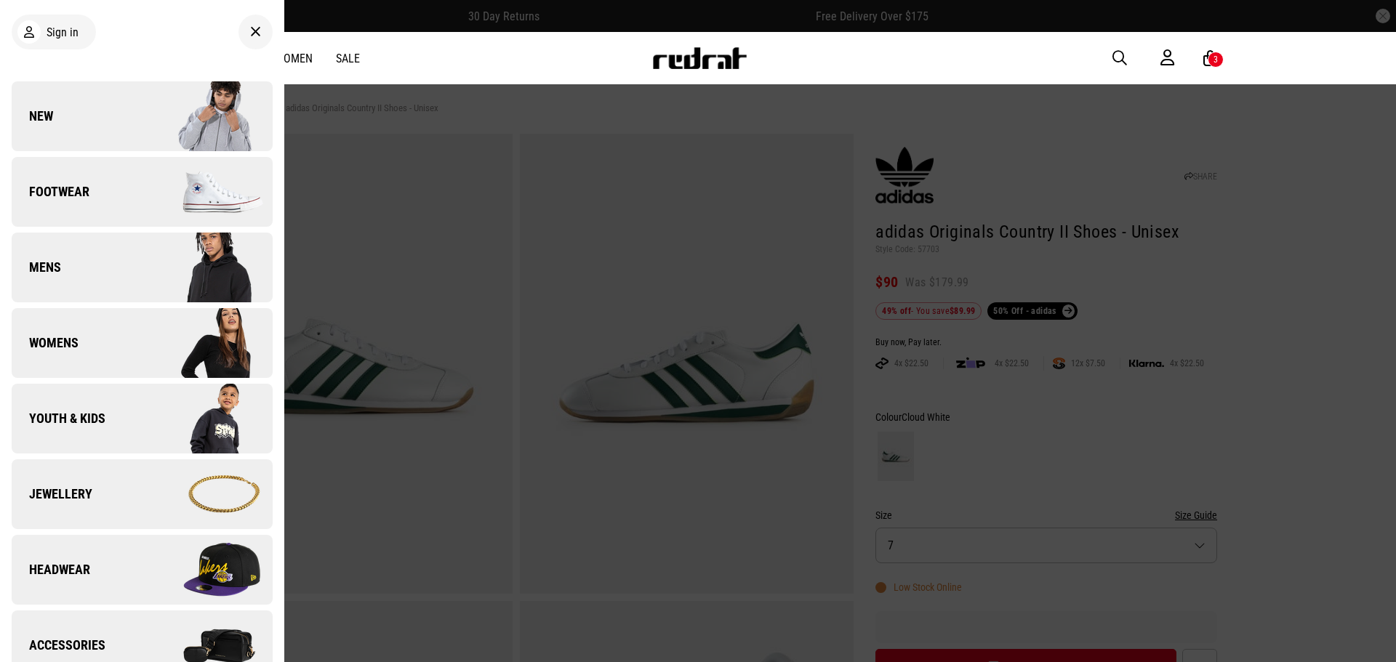
click at [131, 195] on link "Footwear" at bounding box center [142, 192] width 261 height 70
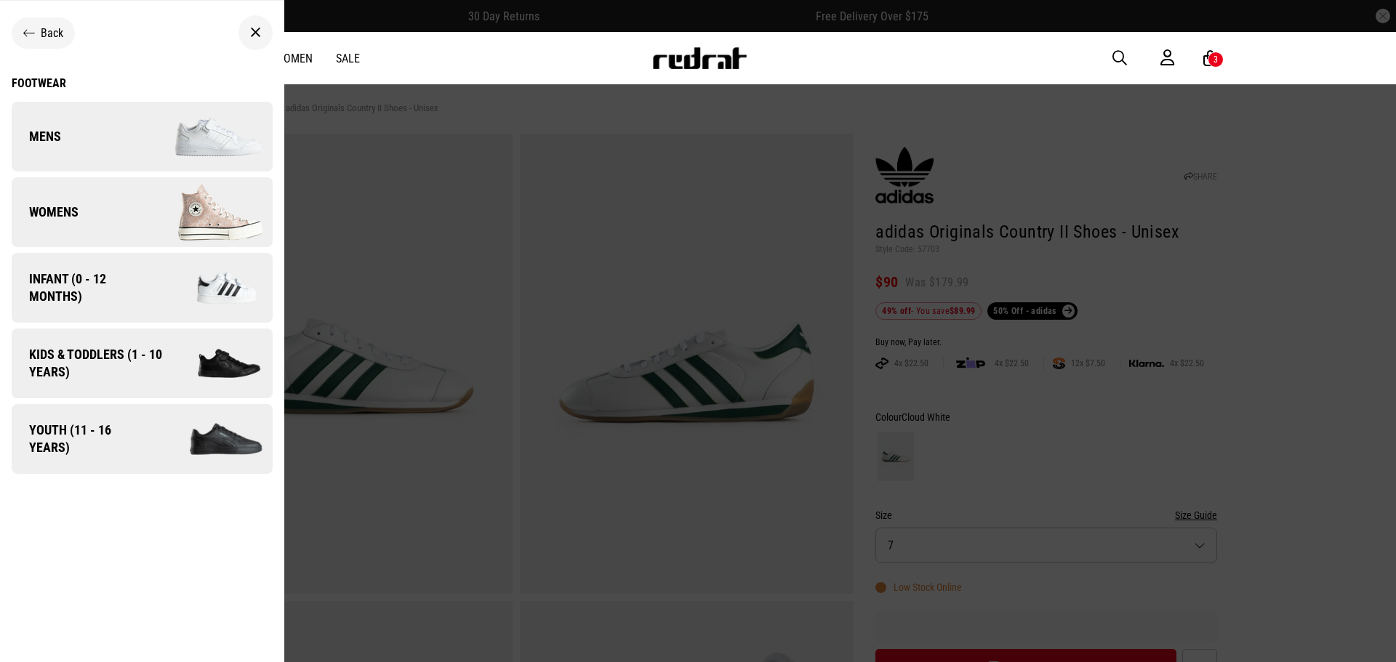
click at [73, 134] on link "Mens" at bounding box center [142, 137] width 261 height 70
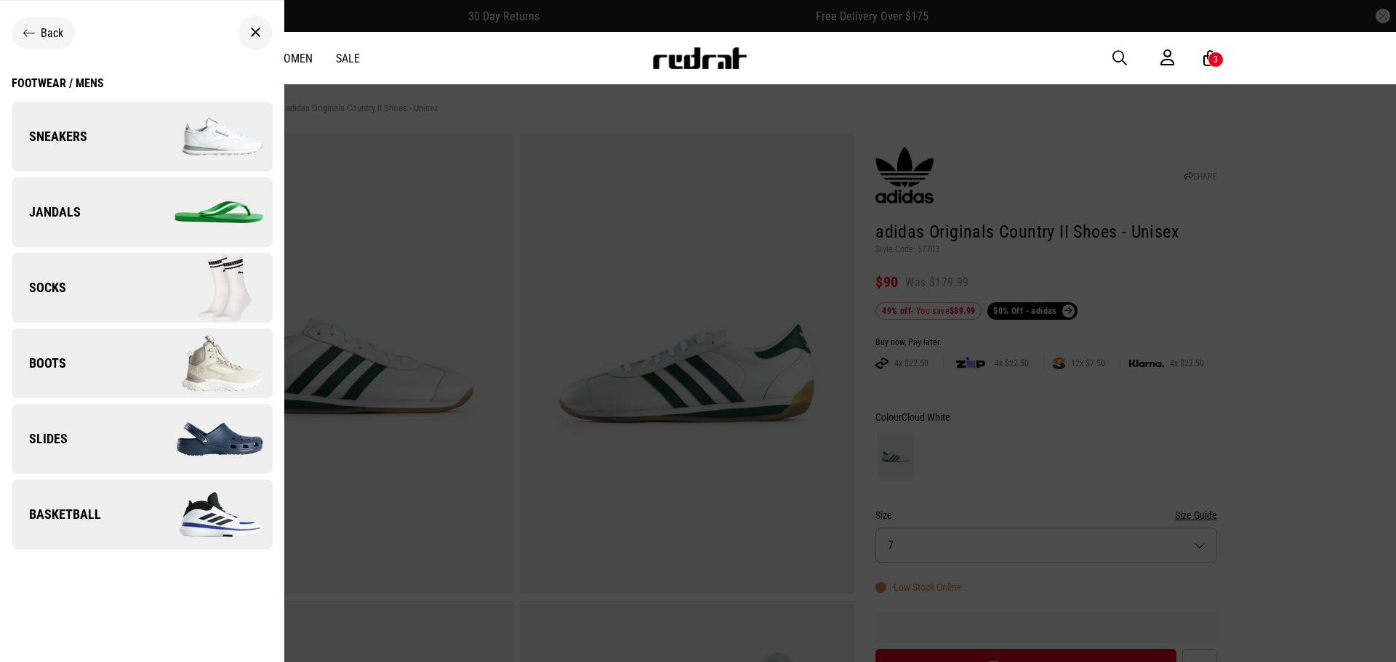
click at [78, 135] on span "Sneakers" at bounding box center [50, 136] width 76 height 17
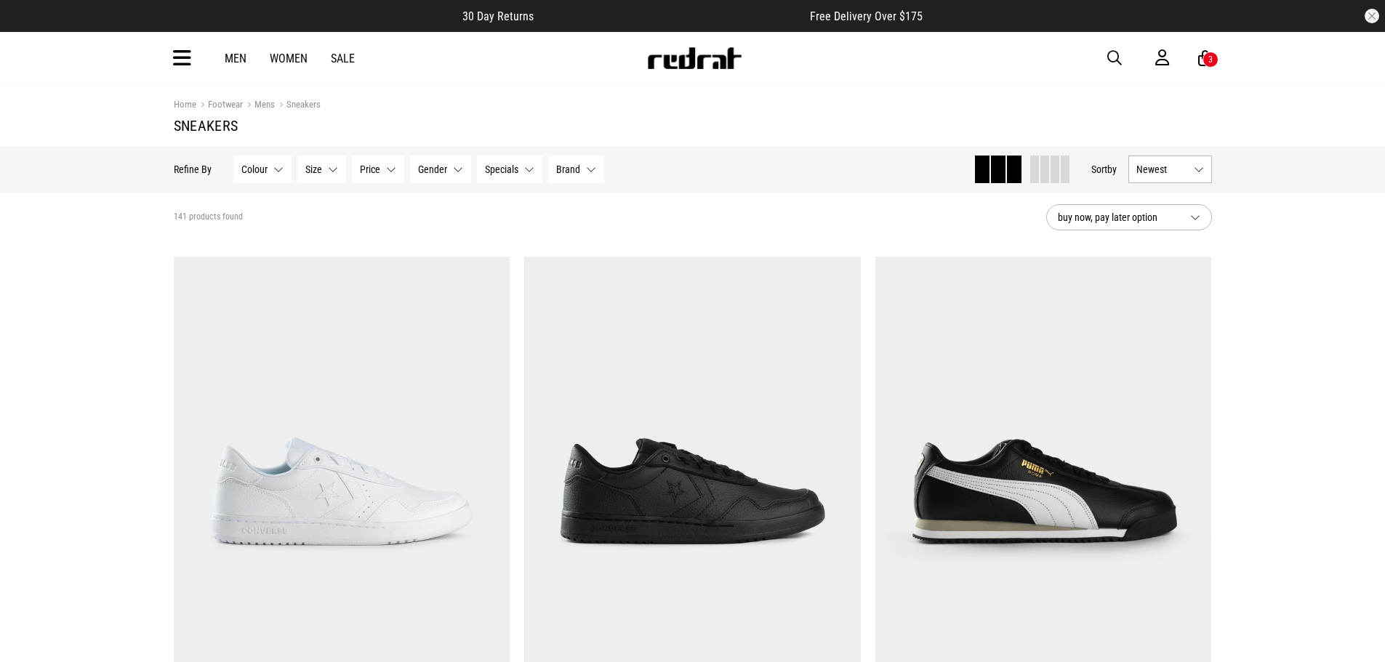
click at [450, 174] on button "Gender None selected" at bounding box center [440, 170] width 61 height 28
click at [449, 241] on span "Mens" at bounding box center [453, 243] width 23 height 12
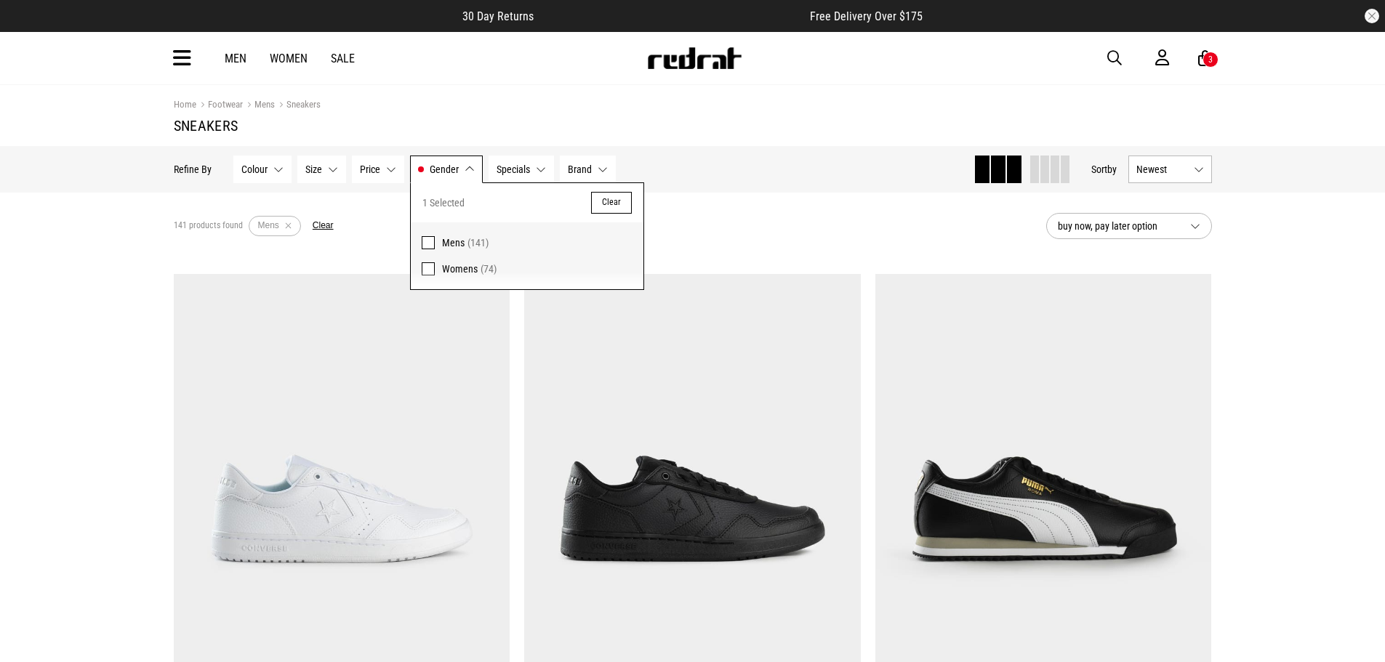
click at [527, 174] on span "Specials" at bounding box center [513, 170] width 33 height 12
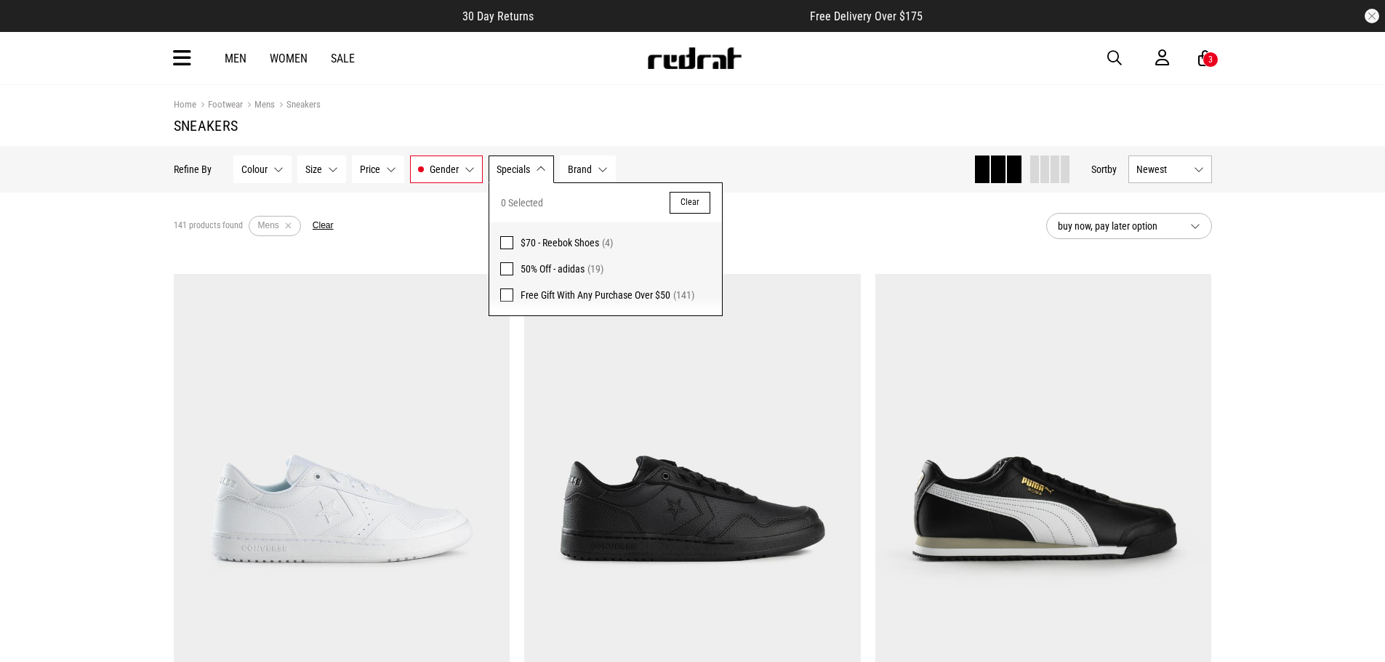
click at [593, 166] on button "Brand None selected" at bounding box center [588, 170] width 56 height 28
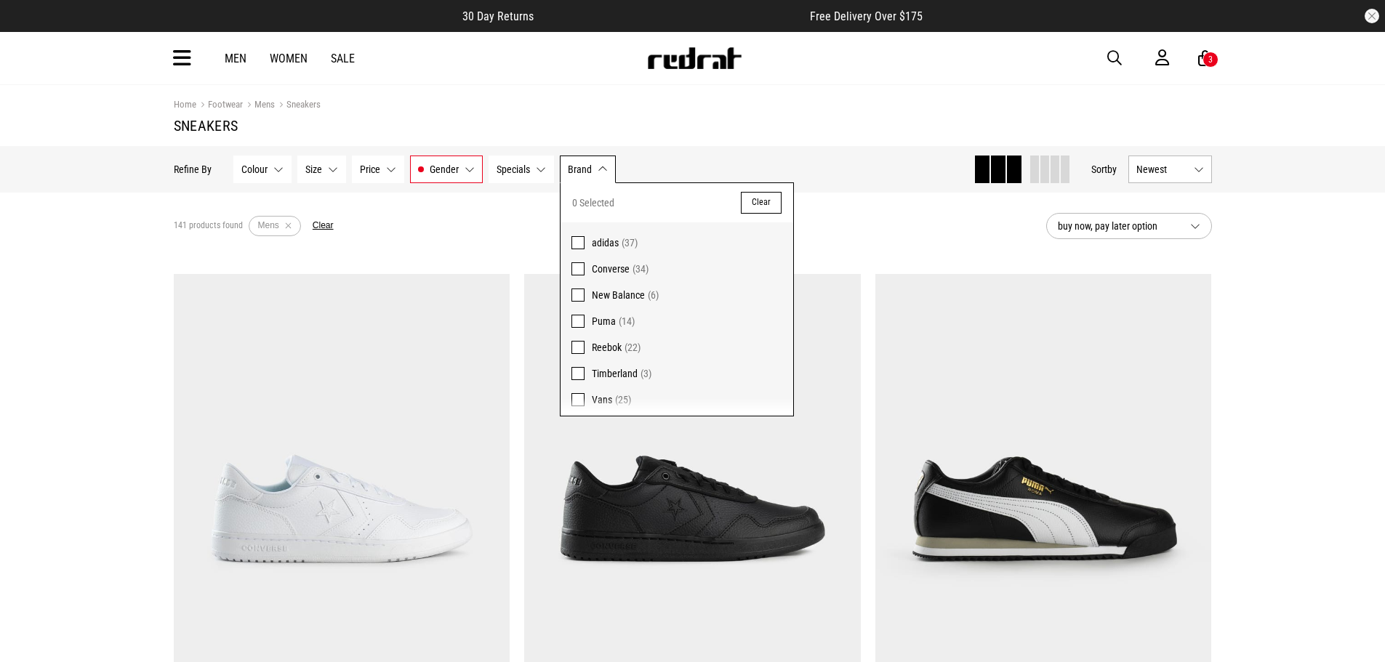
click at [585, 241] on label "adidas (37)" at bounding box center [677, 238] width 233 height 33
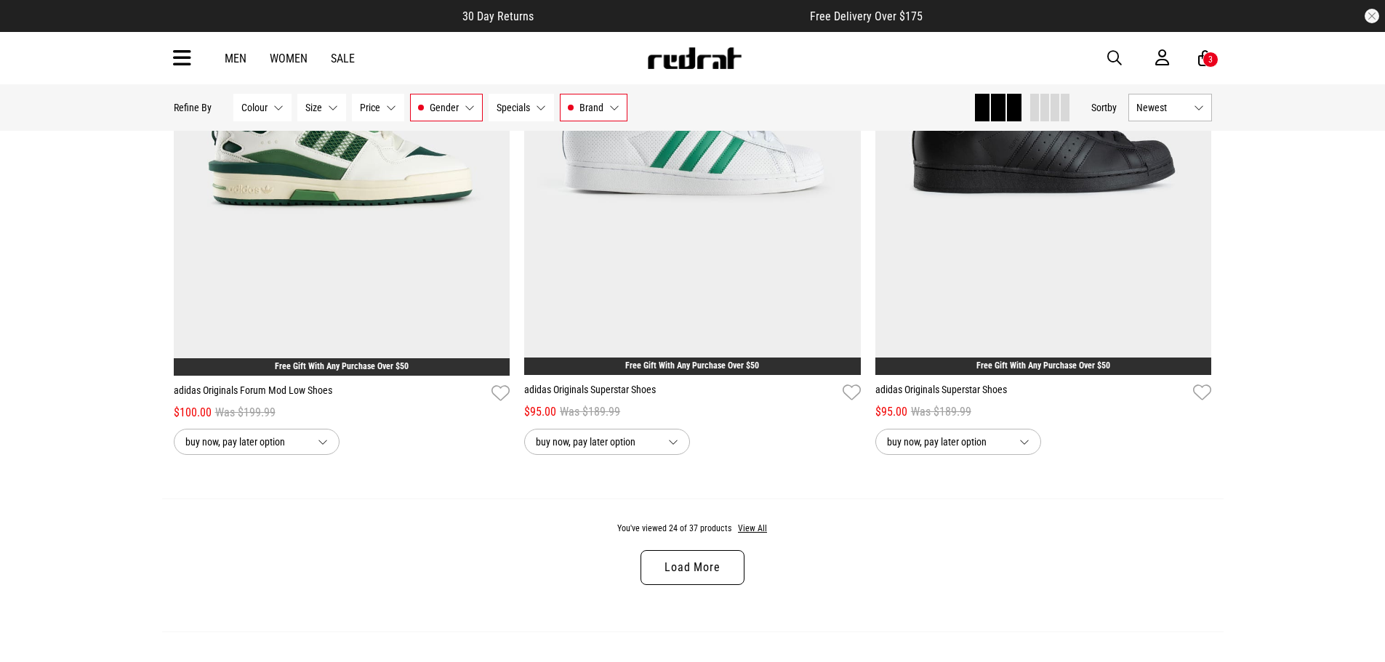
scroll to position [4507, 0]
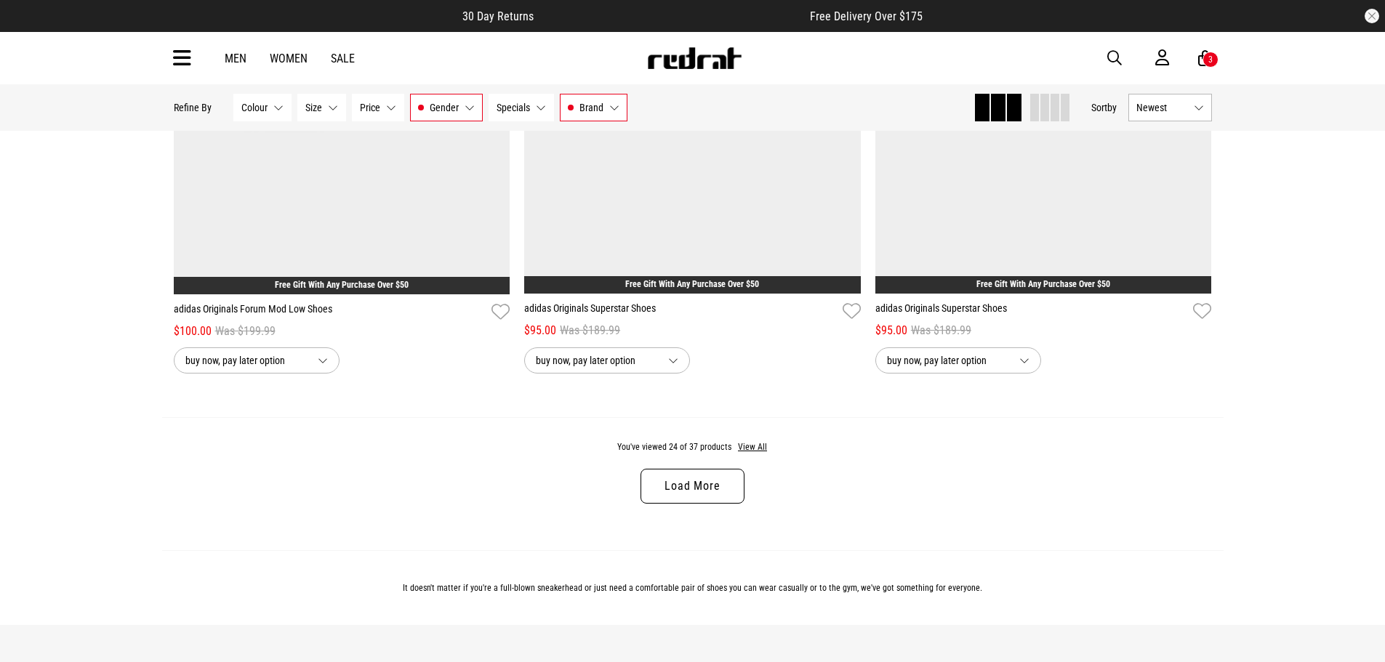
click at [696, 496] on link "Load More" at bounding box center [691, 486] width 103 height 35
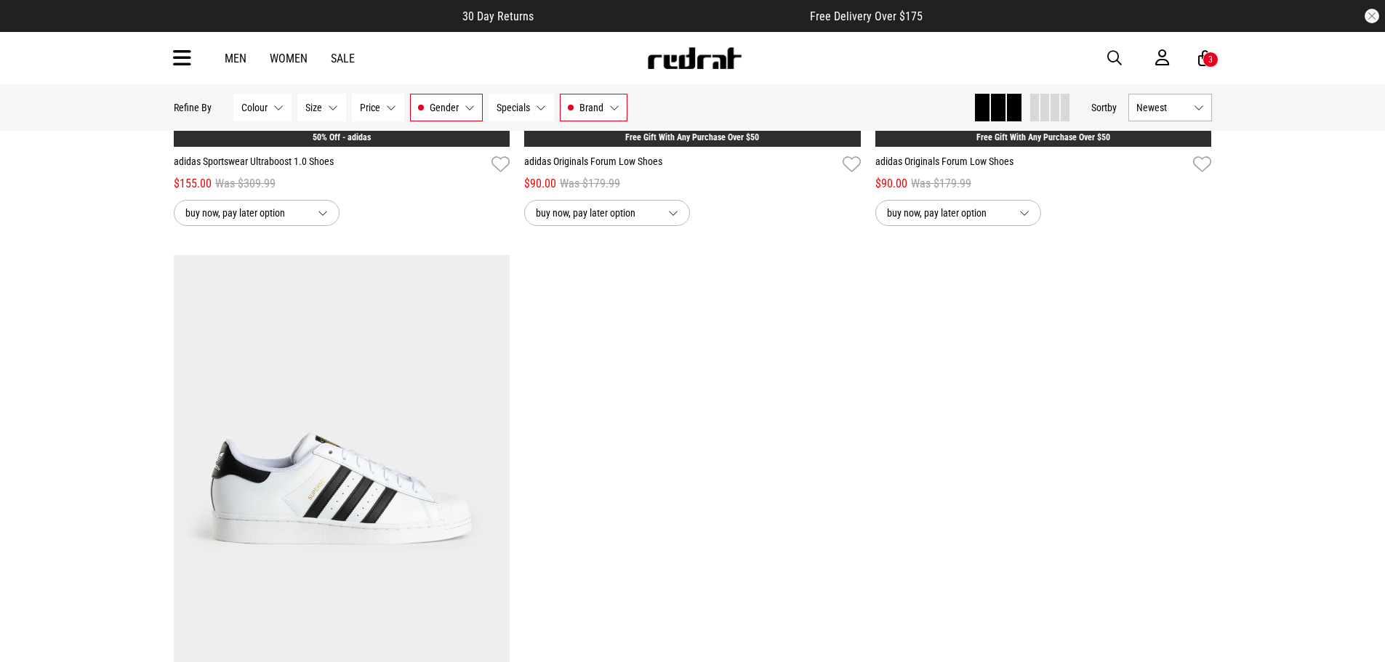
scroll to position [7125, 0]
